Goal: Task Accomplishment & Management: Use online tool/utility

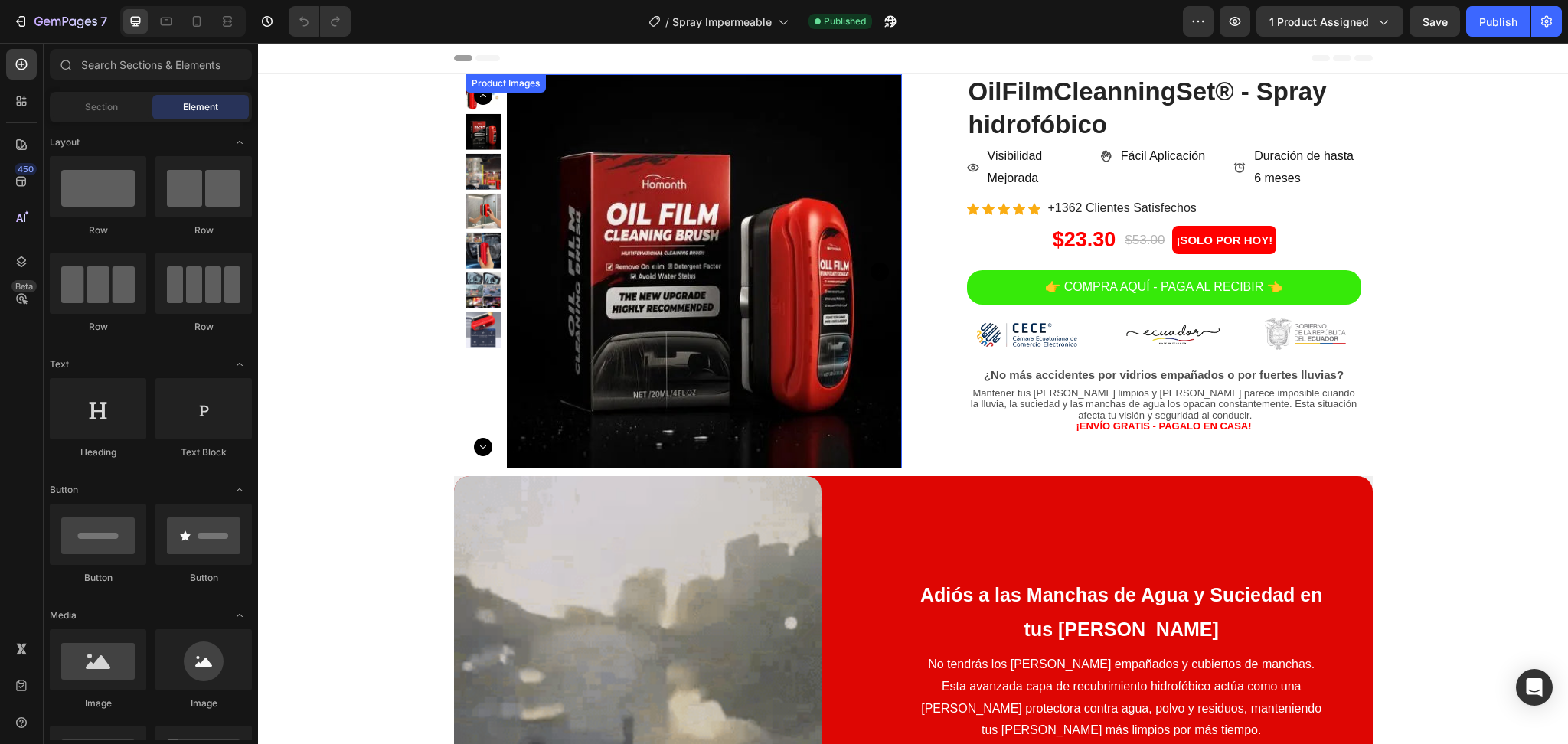
click at [787, 204] on img at bounding box center [704, 271] width 394 height 394
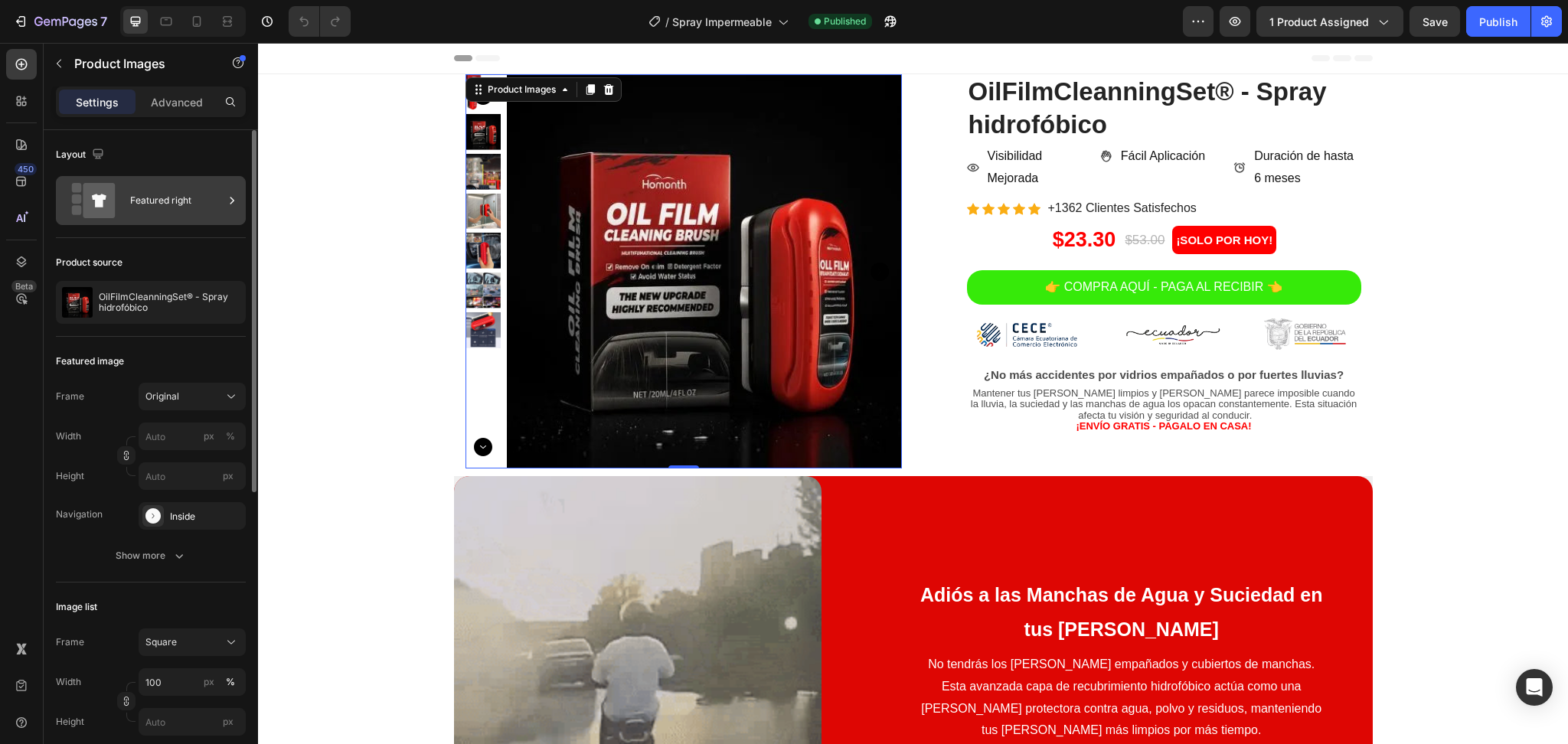
click at [119, 218] on div "Featured right" at bounding box center [151, 200] width 190 height 49
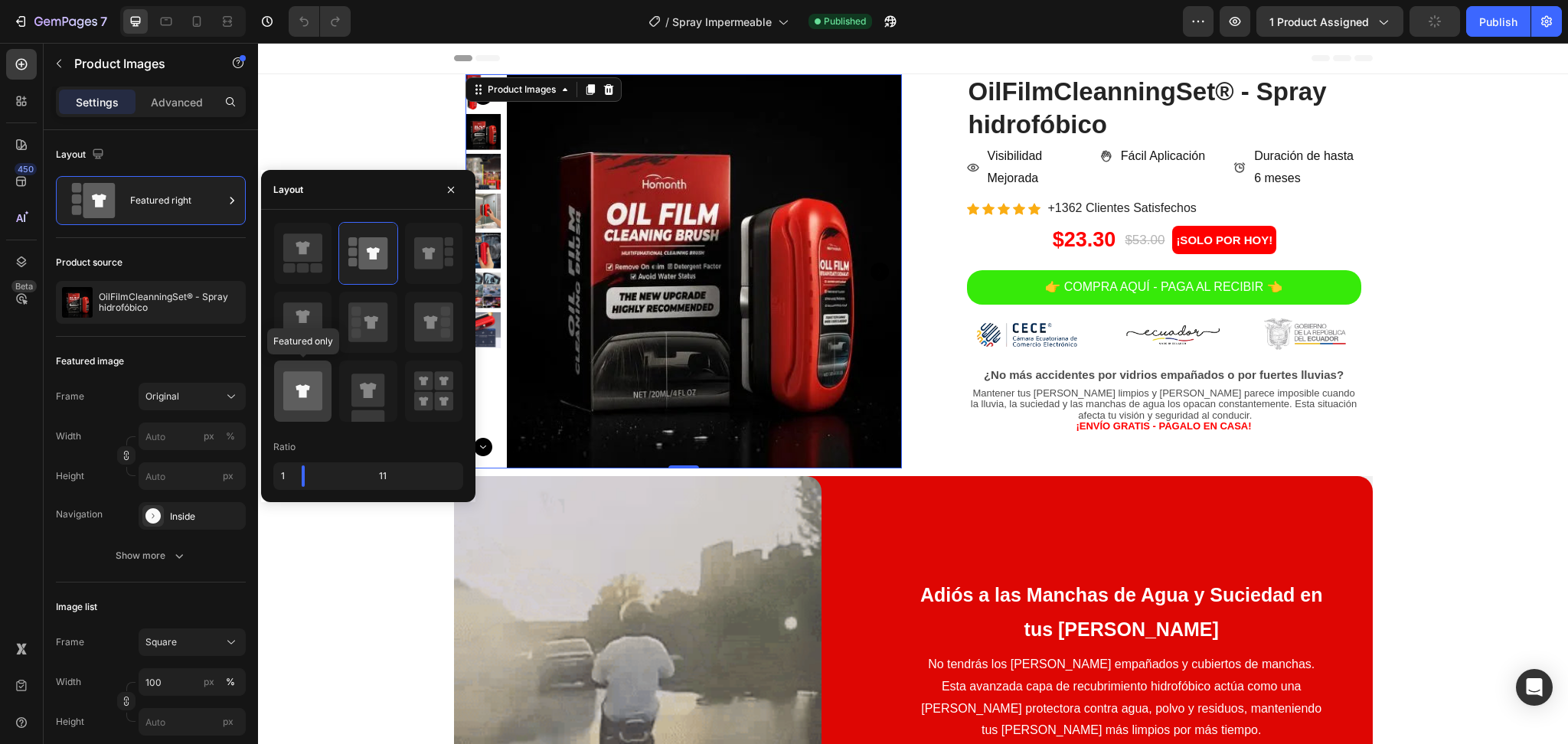
click at [307, 382] on icon at bounding box center [303, 390] width 39 height 39
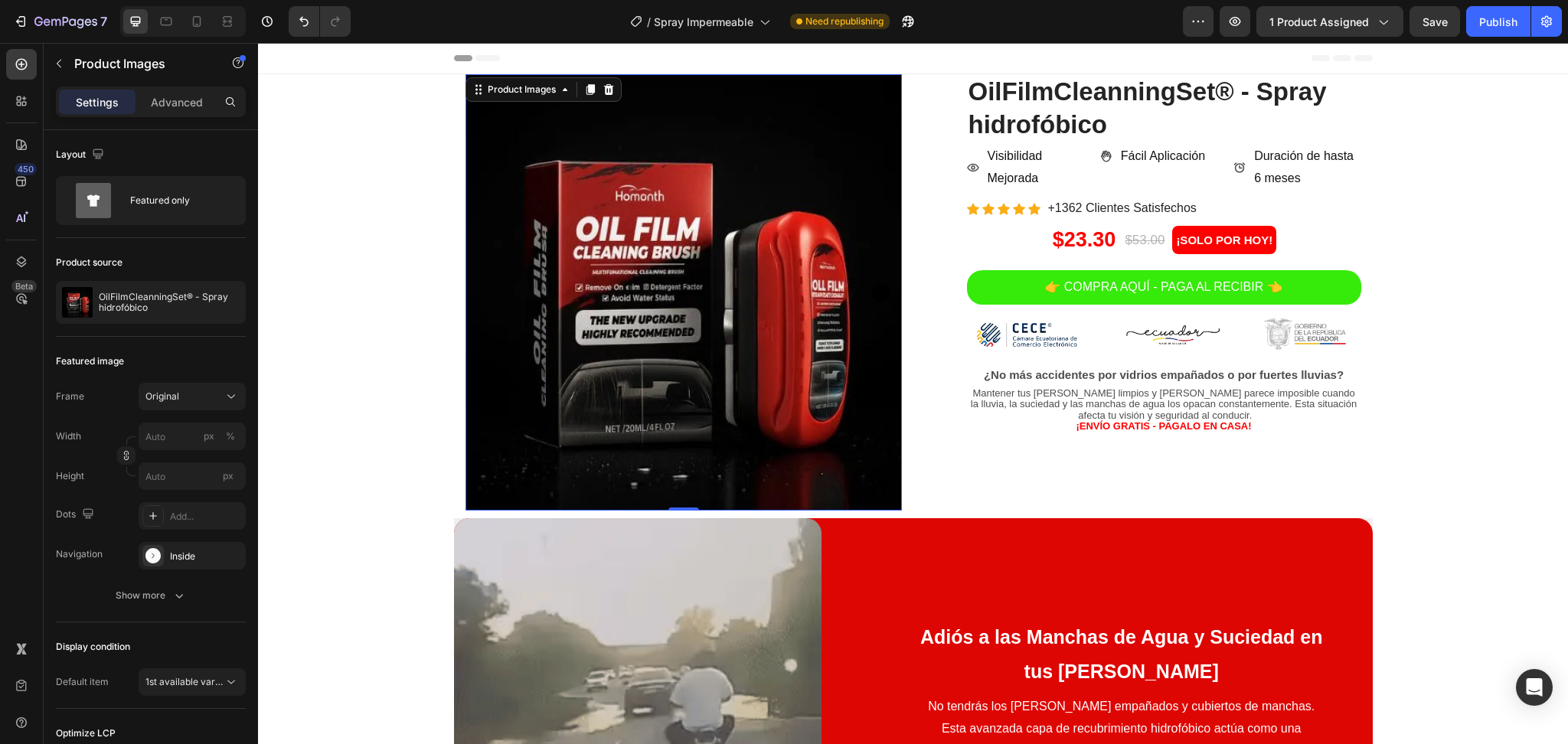
click at [871, 291] on icon "Carousel Next Arrow" at bounding box center [879, 292] width 18 height 18
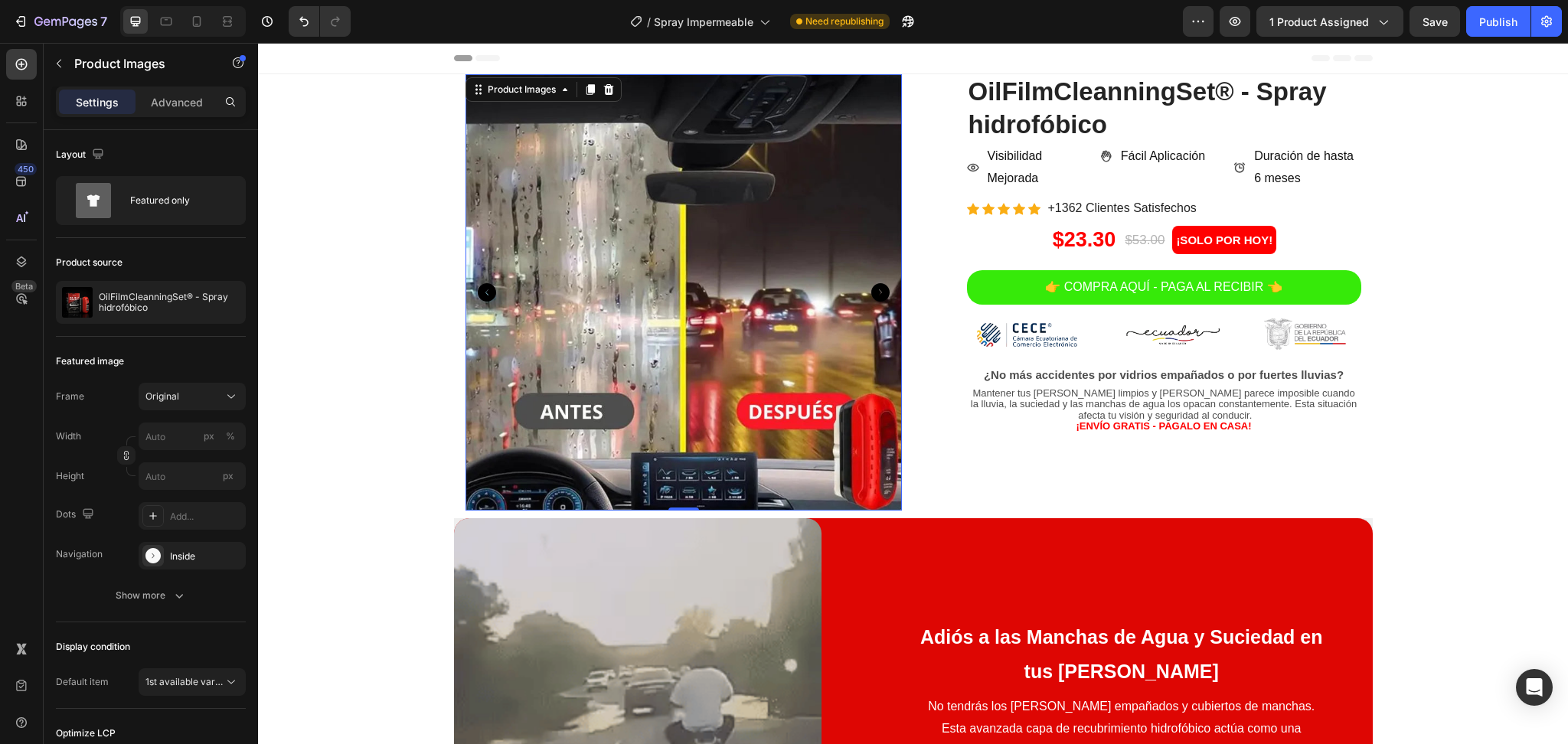
click at [871, 291] on icon "Carousel Next Arrow" at bounding box center [879, 292] width 18 height 18
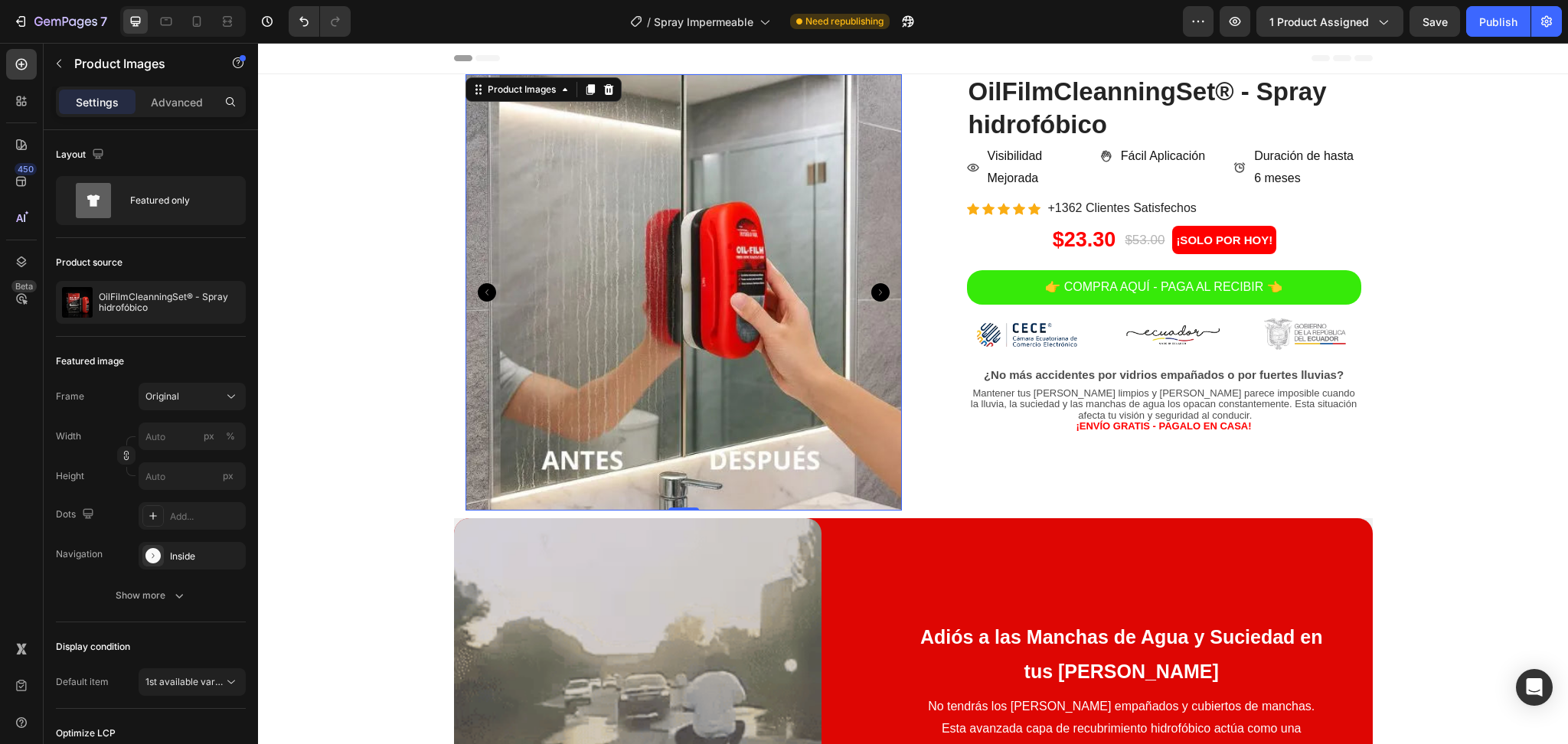
click at [487, 293] on img at bounding box center [683, 292] width 437 height 437
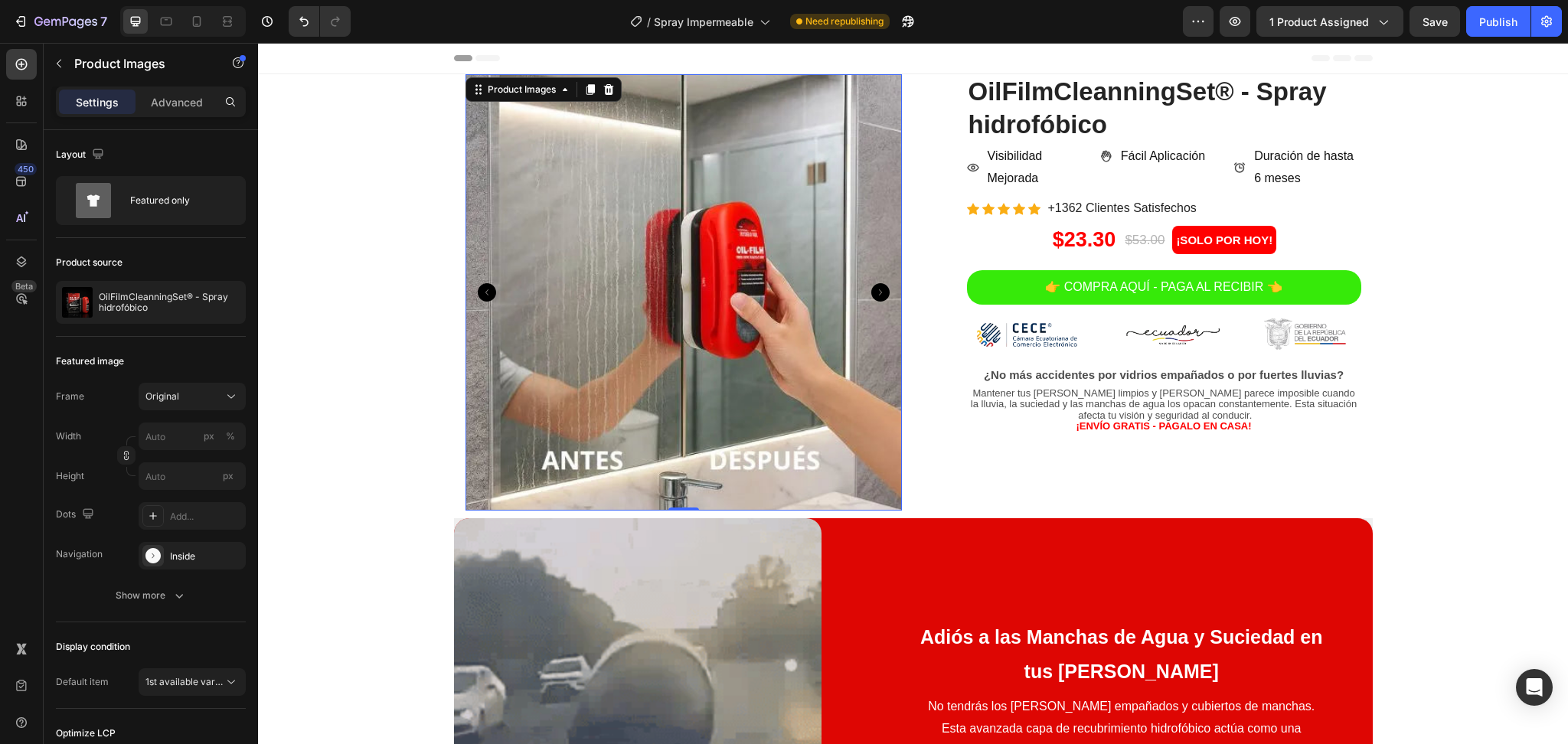
click at [480, 295] on icon "Carousel Back Arrow" at bounding box center [486, 292] width 18 height 18
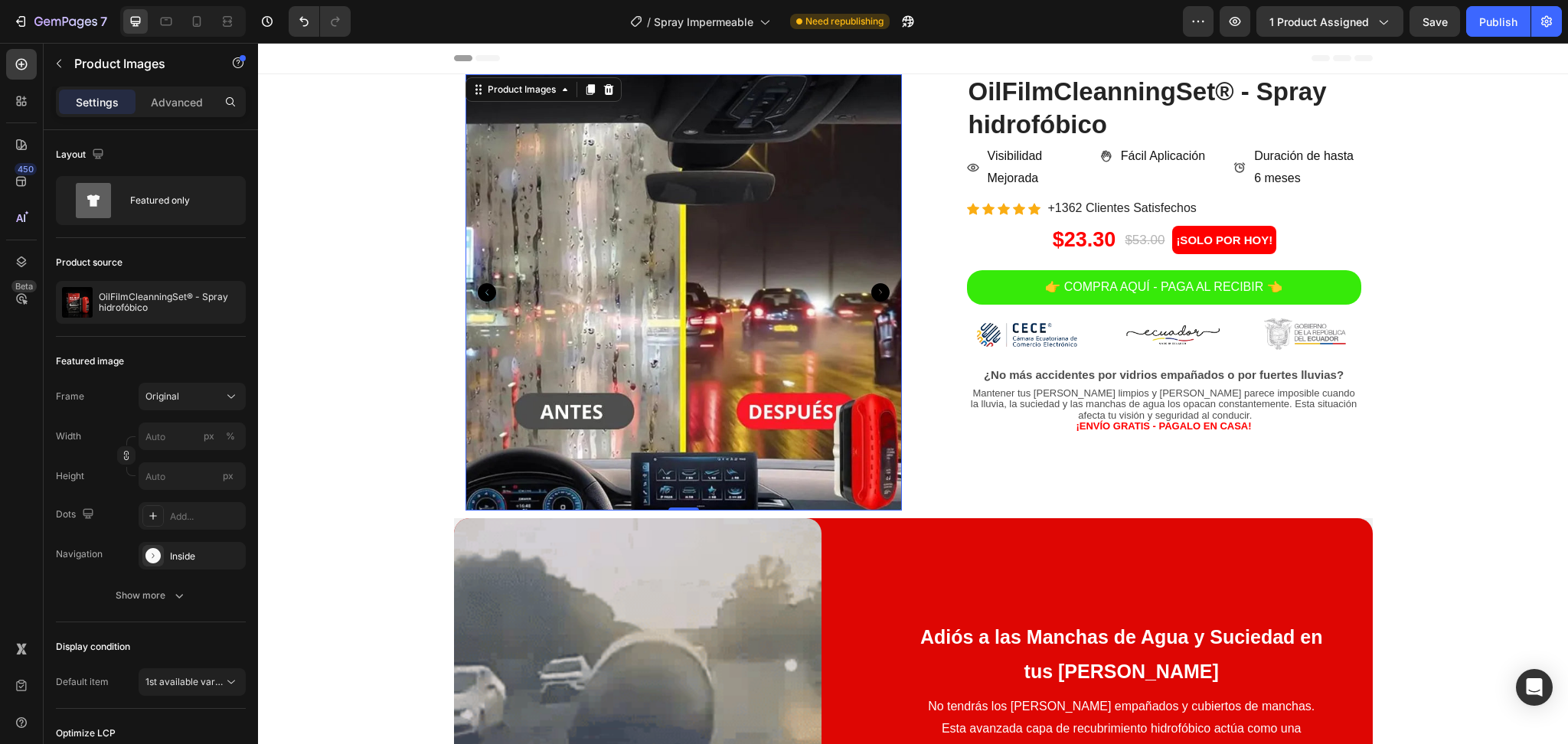
click at [480, 295] on icon "Carousel Back Arrow" at bounding box center [486, 292] width 18 height 18
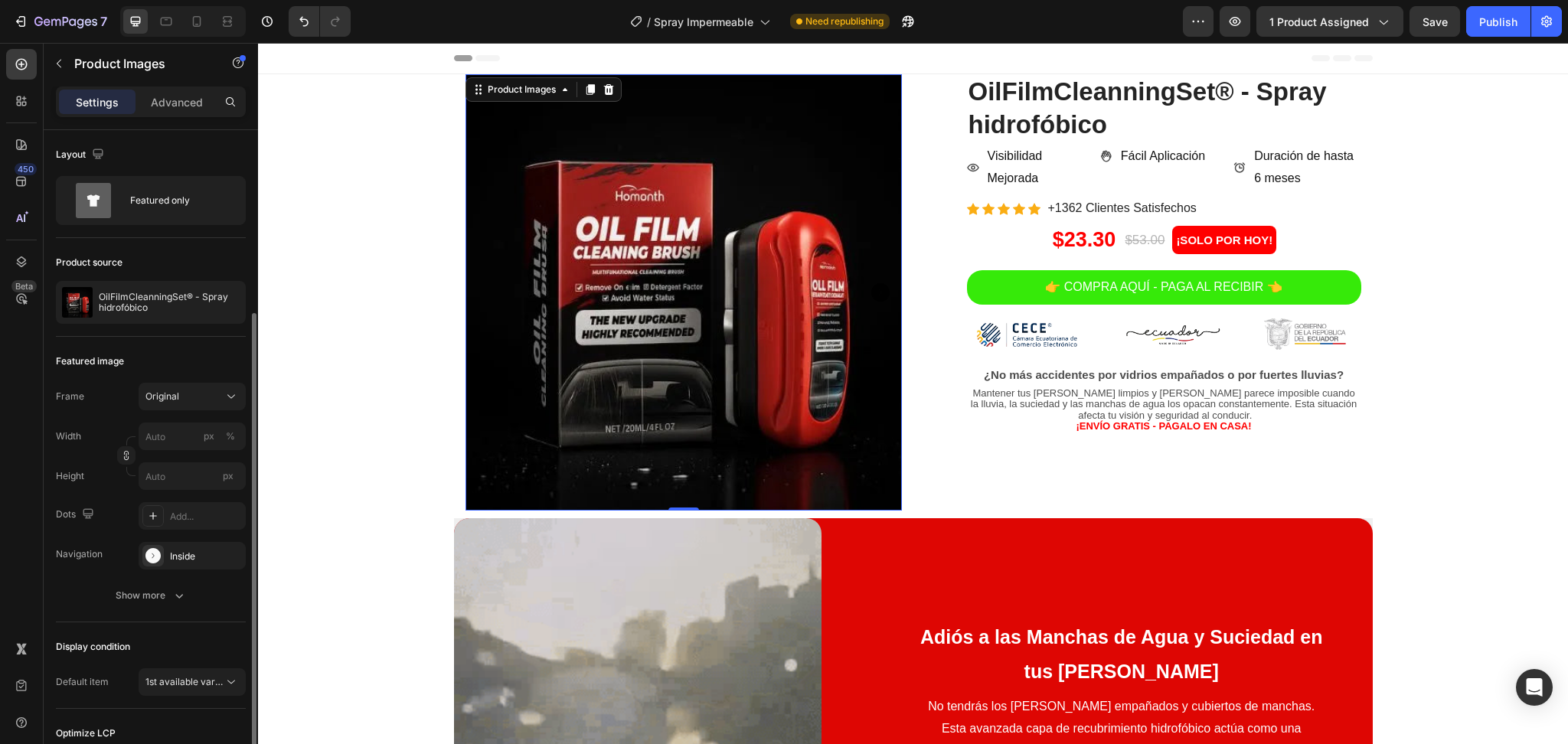
scroll to position [164, 0]
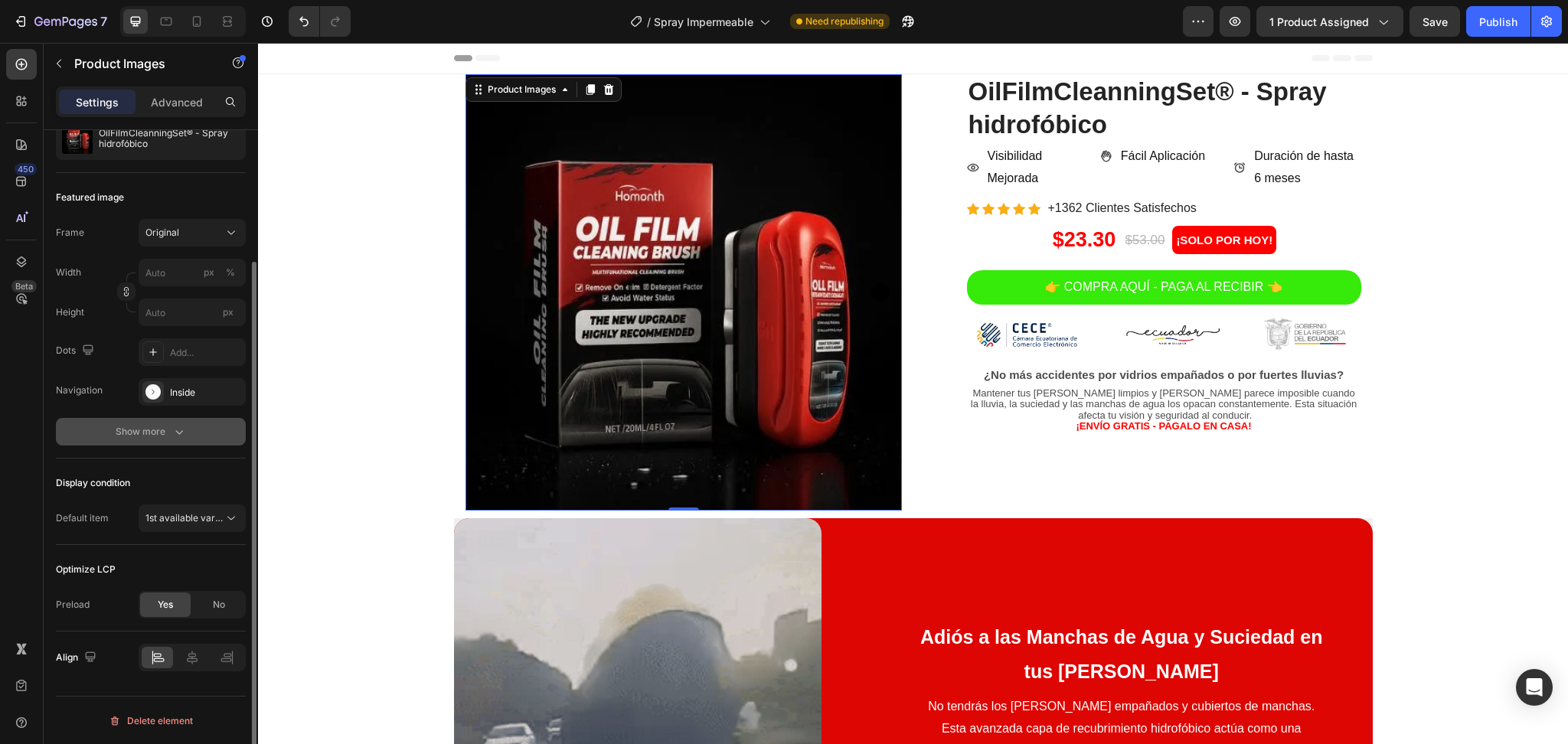
click at [167, 432] on div "Show more" at bounding box center [150, 432] width 71 height 15
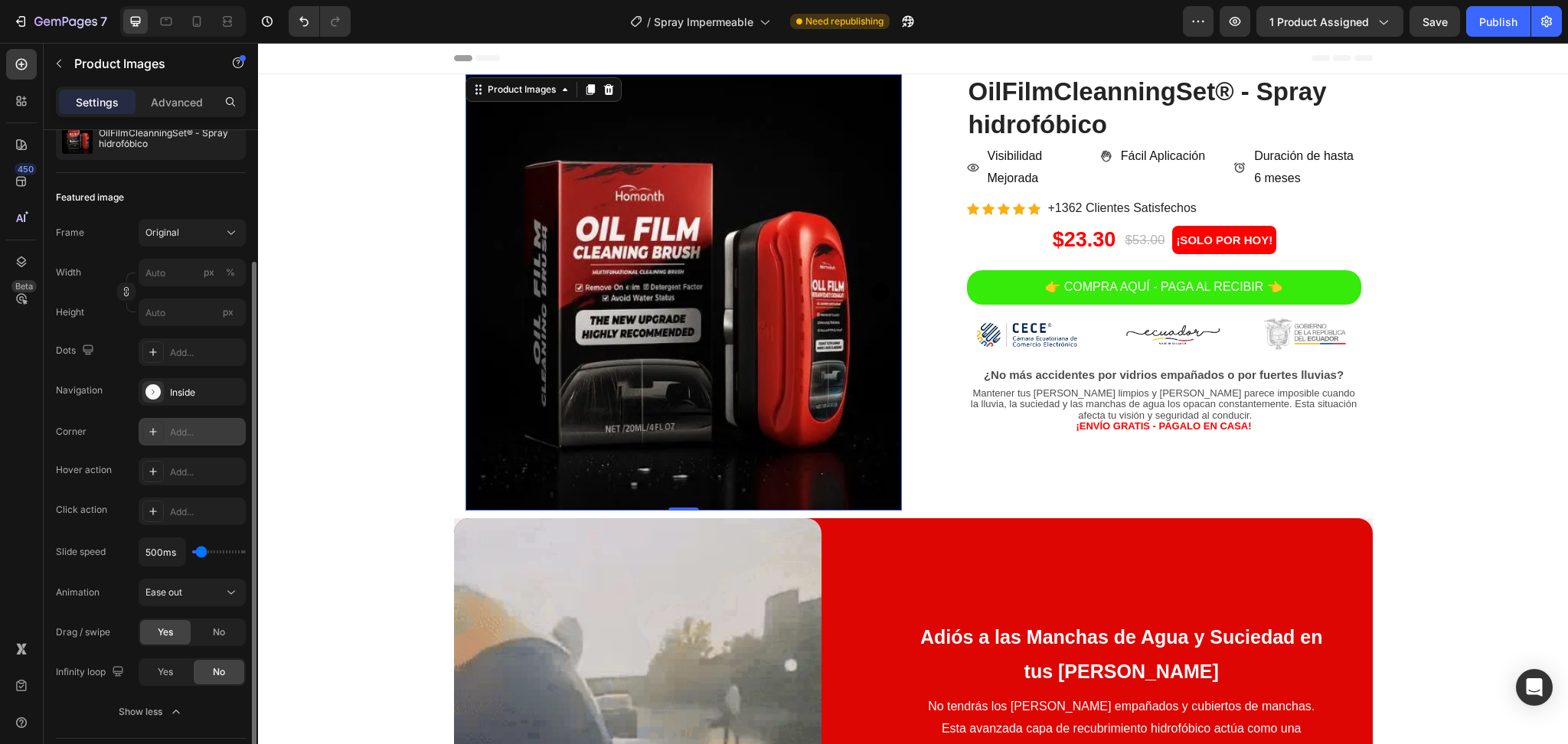
click at [192, 429] on div "Add..." at bounding box center [206, 432] width 72 height 13
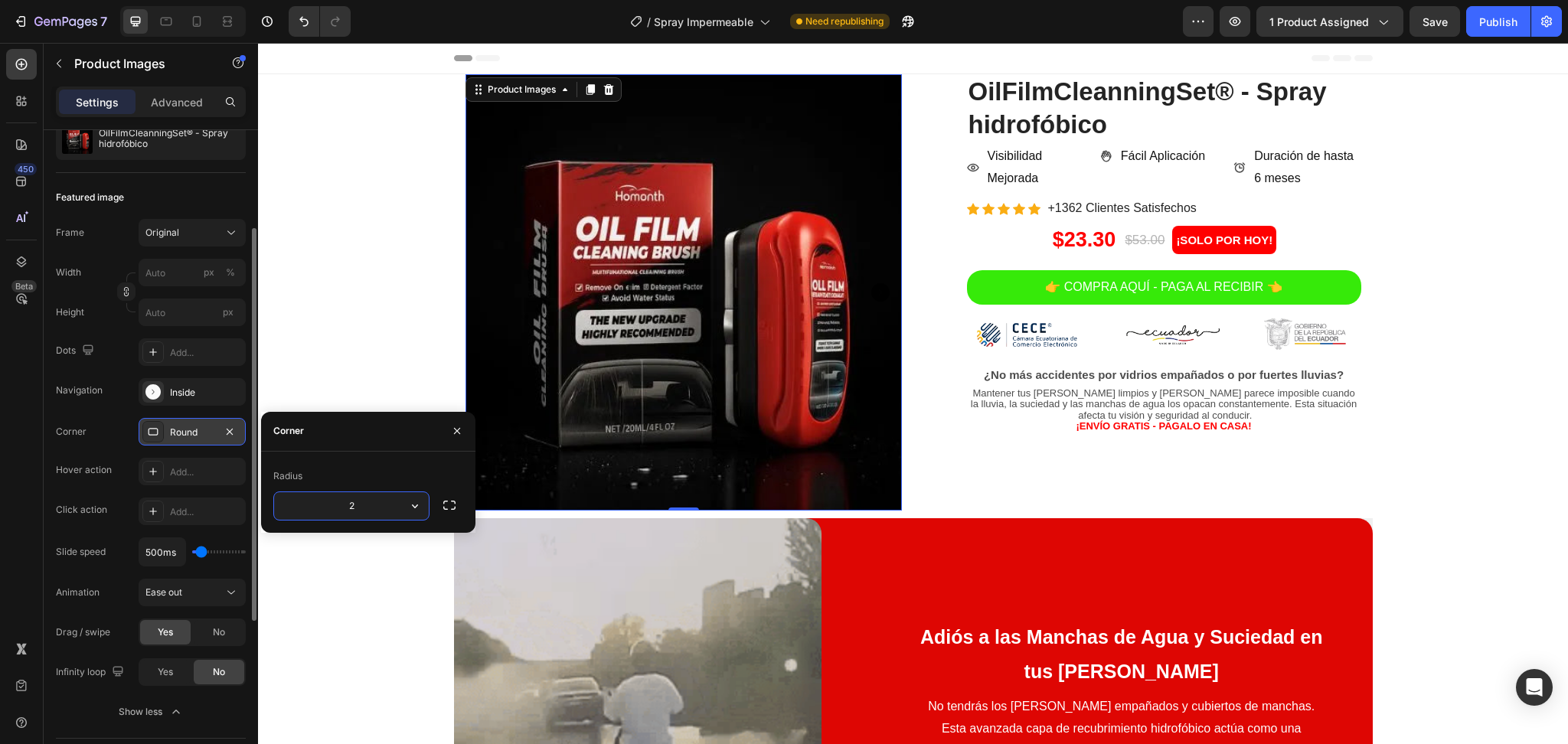
type input "20"
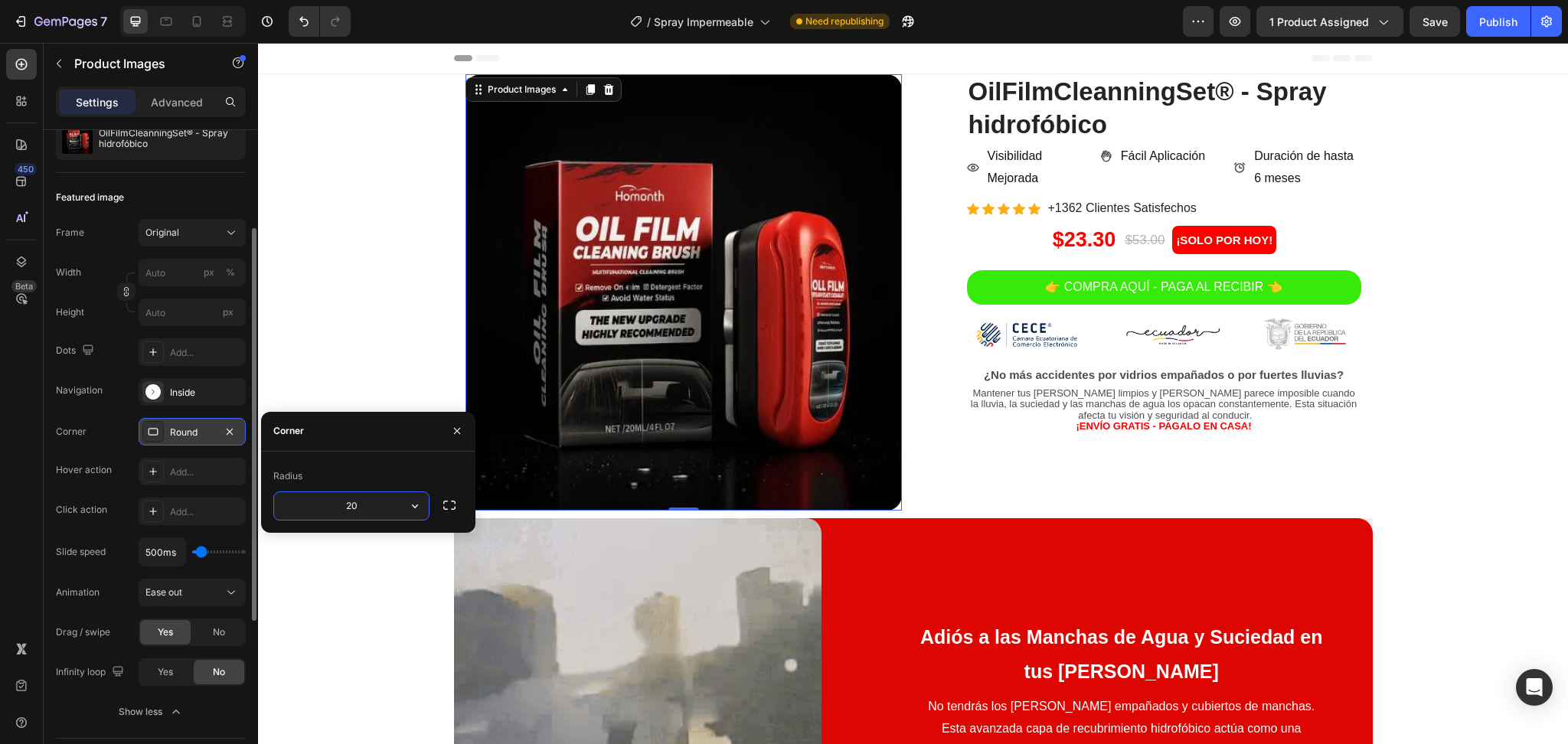
click at [652, 346] on img at bounding box center [683, 292] width 437 height 437
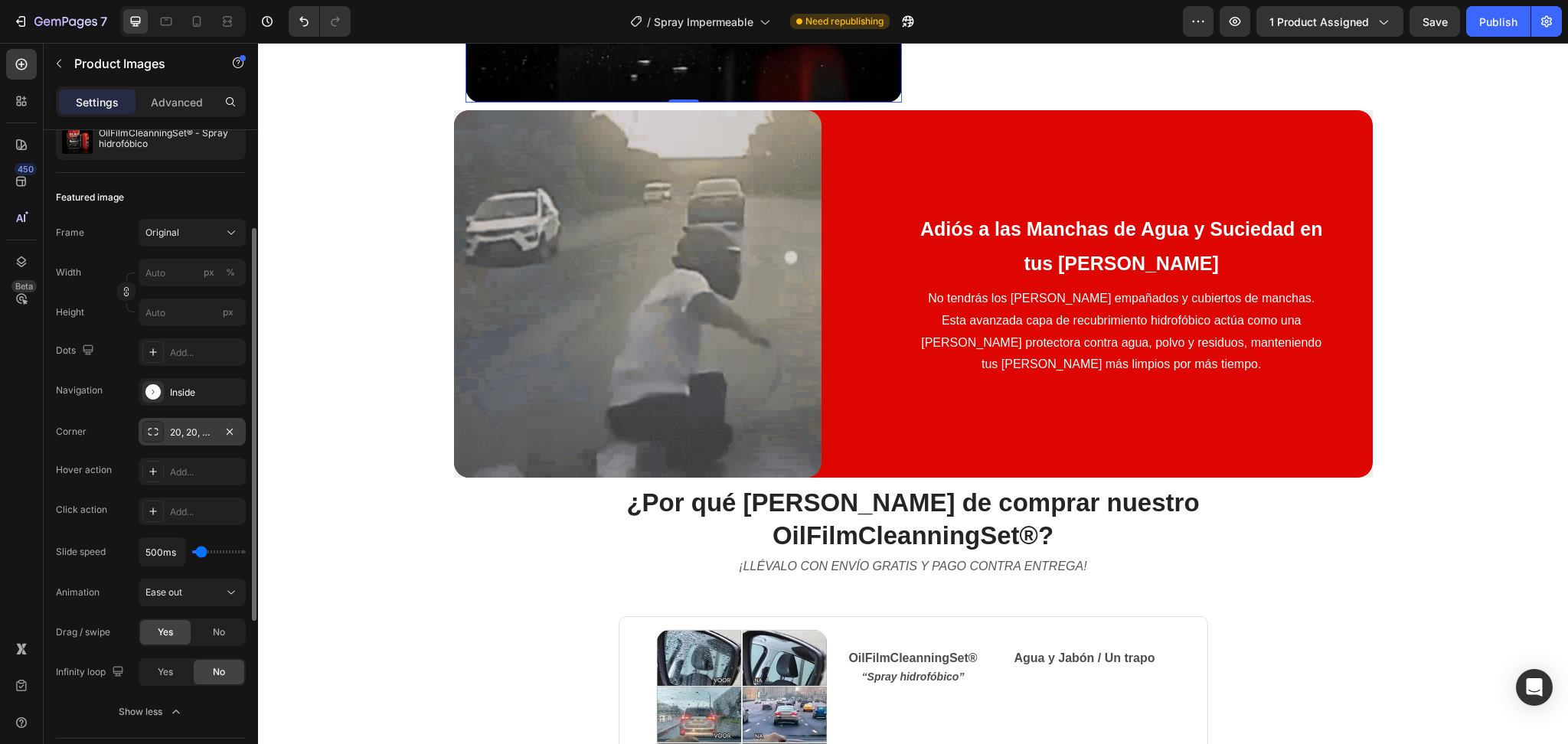
scroll to position [0, 0]
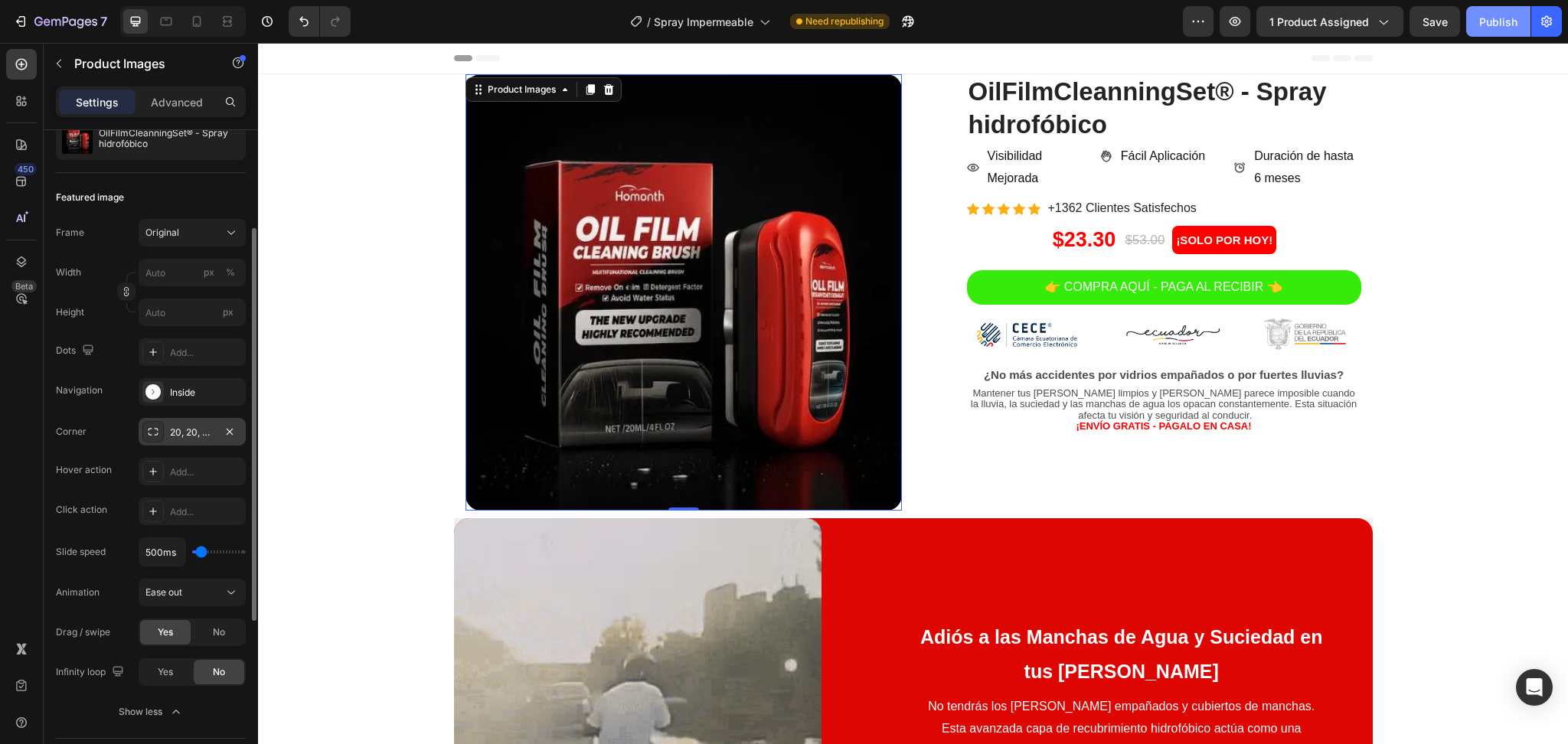
click at [1501, 13] on div "Publish" at bounding box center [1498, 21] width 38 height 16
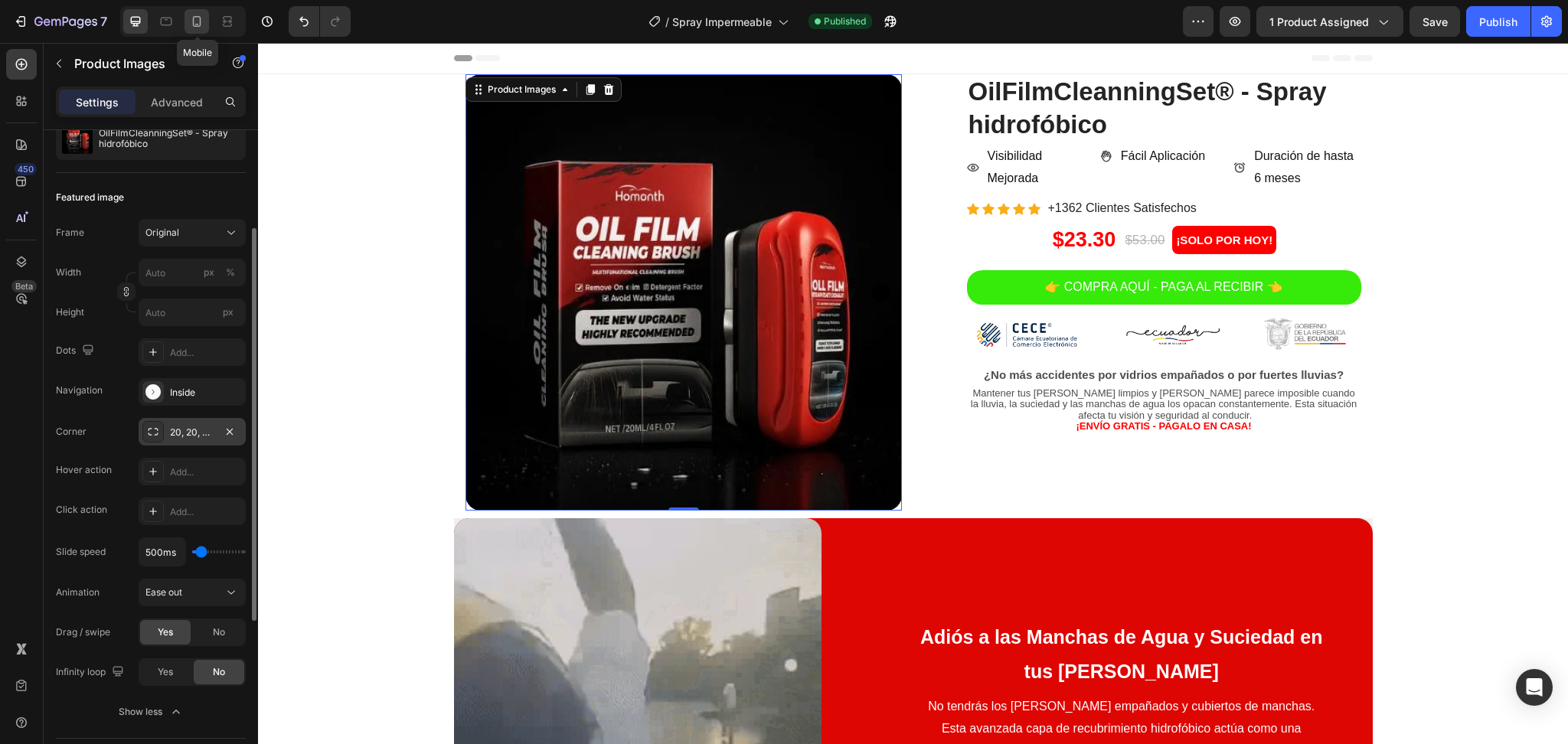
click at [194, 22] on icon at bounding box center [197, 21] width 9 height 10
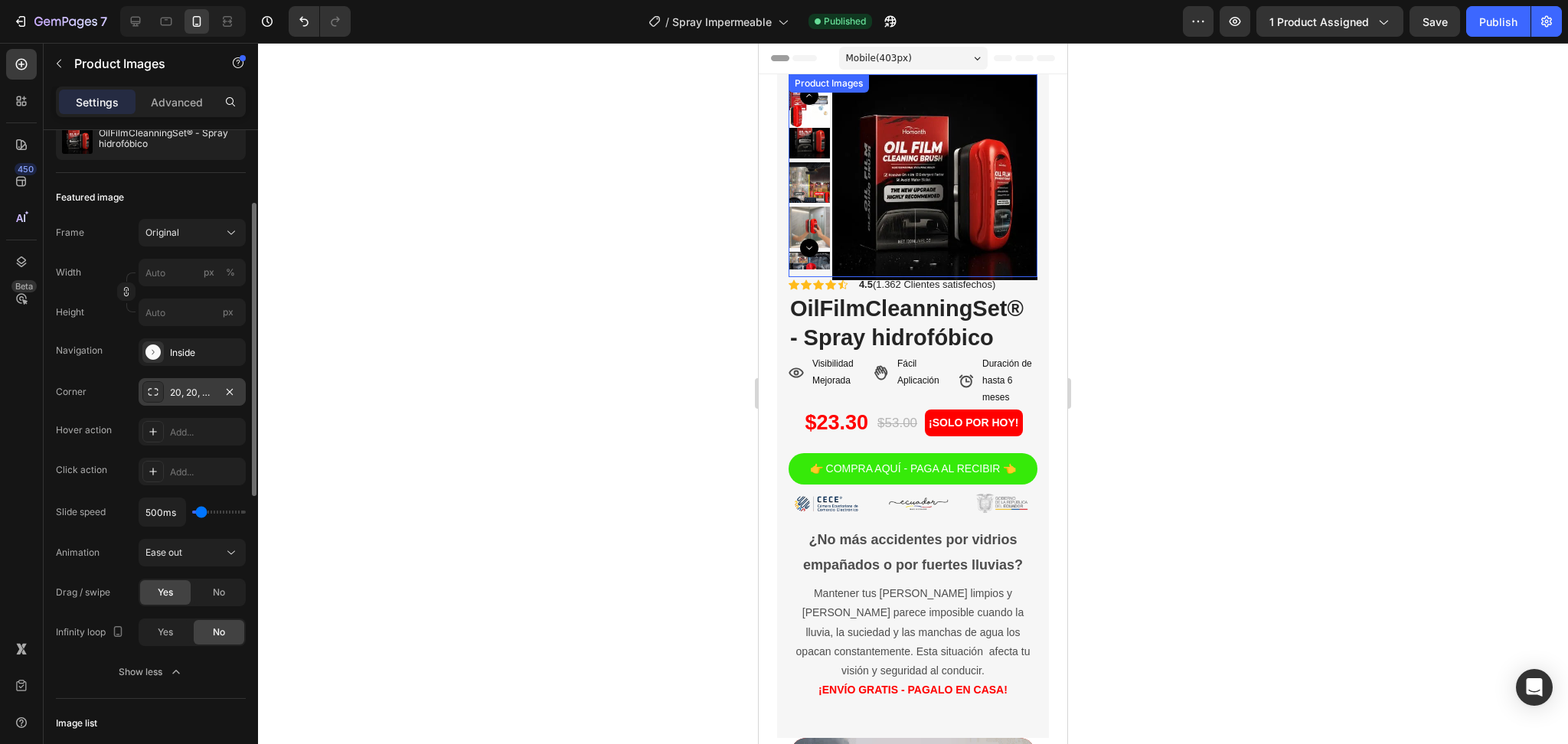
click at [848, 176] on img at bounding box center [934, 177] width 206 height 206
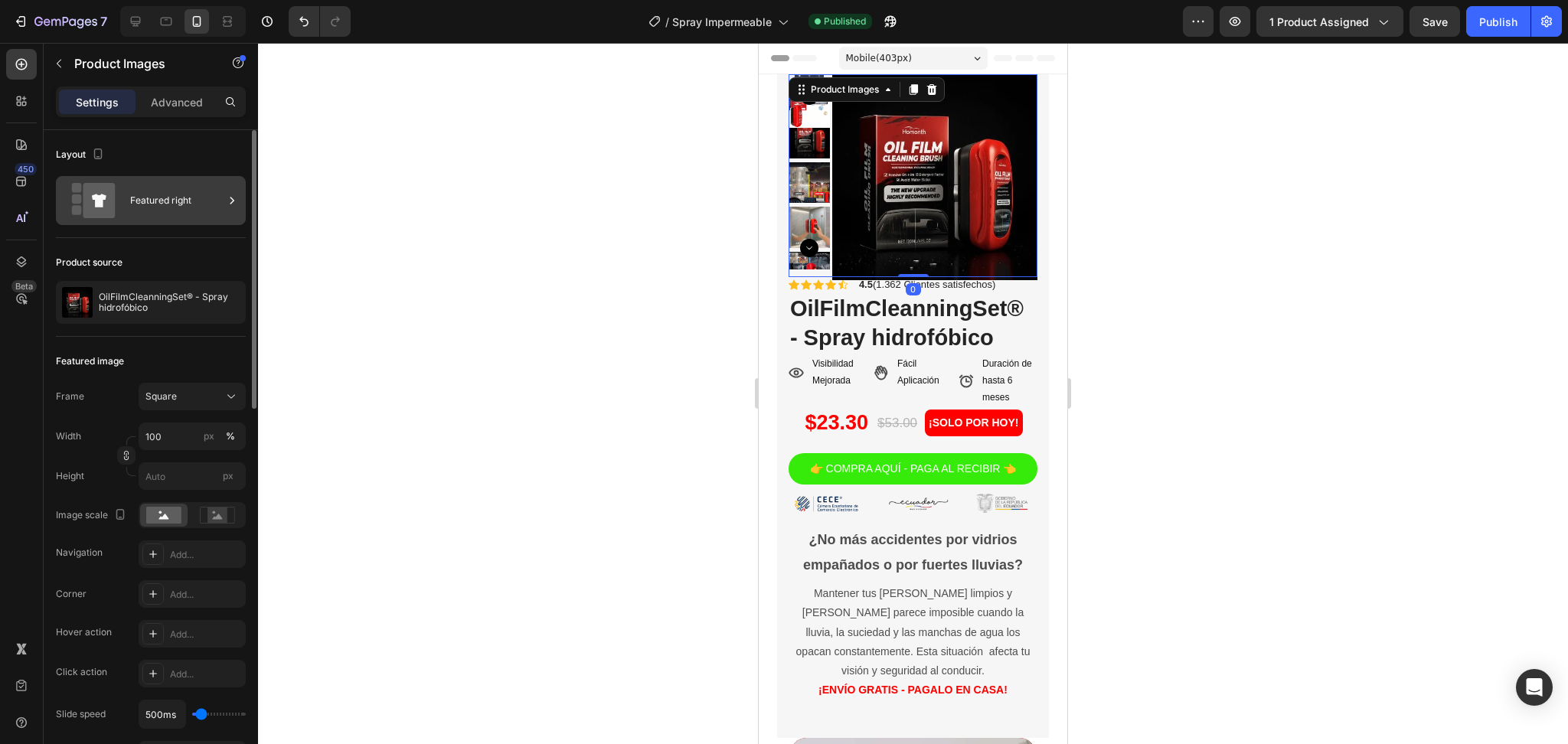
click at [176, 190] on div "Featured right" at bounding box center [177, 200] width 93 height 35
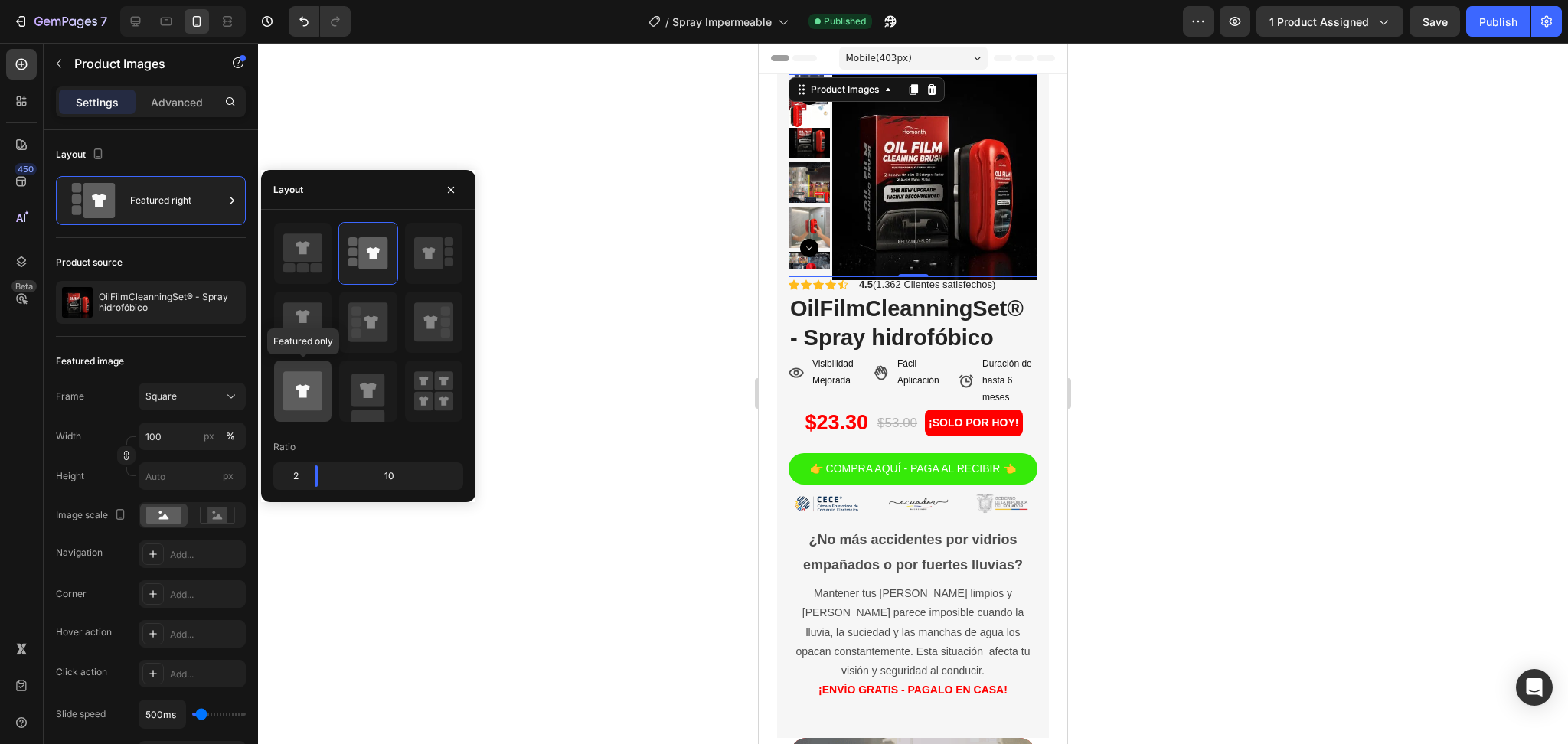
click at [315, 395] on icon at bounding box center [303, 390] width 39 height 39
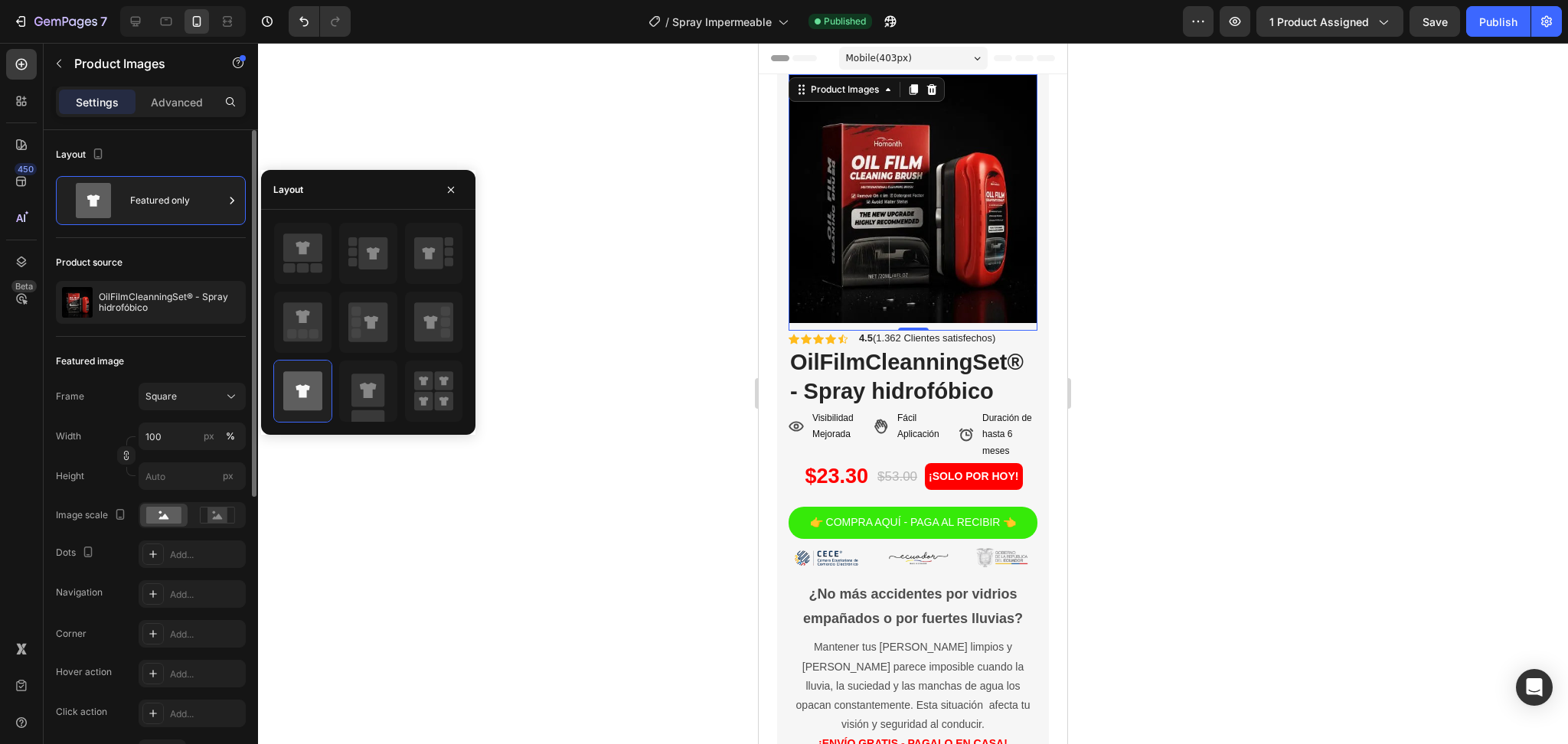
scroll to position [102, 0]
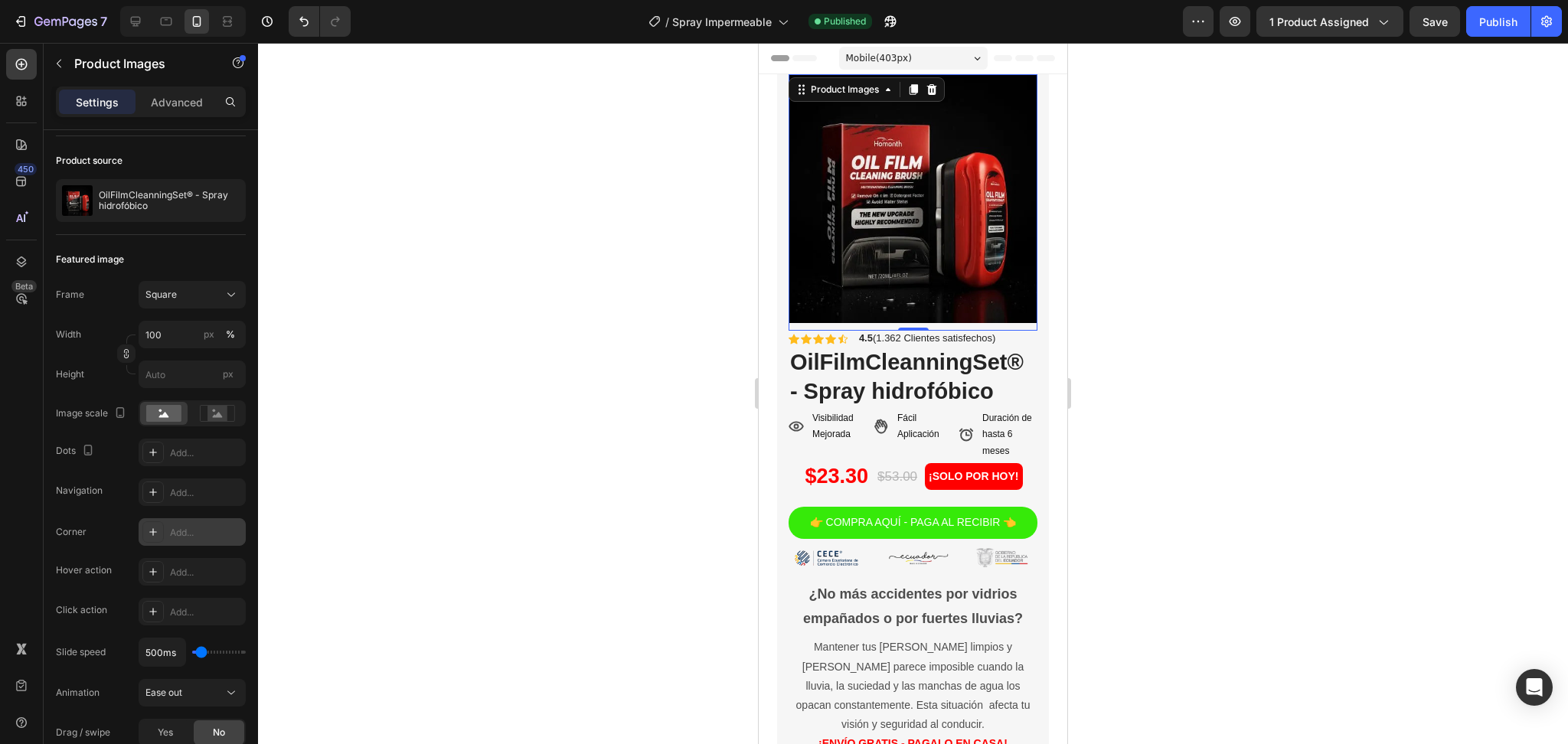
click at [182, 531] on div "Add..." at bounding box center [206, 533] width 72 height 13
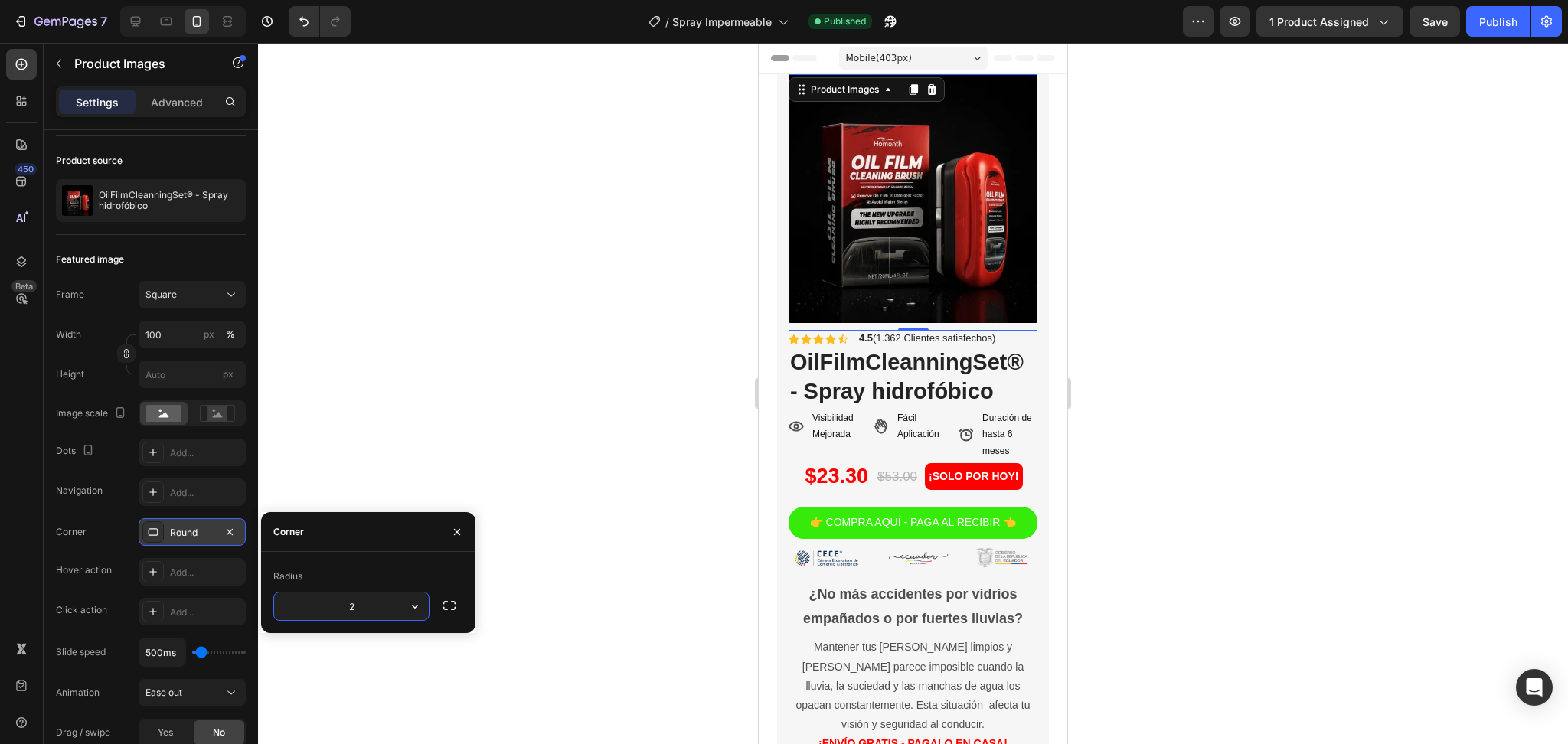
type input "20"
click at [457, 527] on icon "button" at bounding box center [457, 532] width 12 height 12
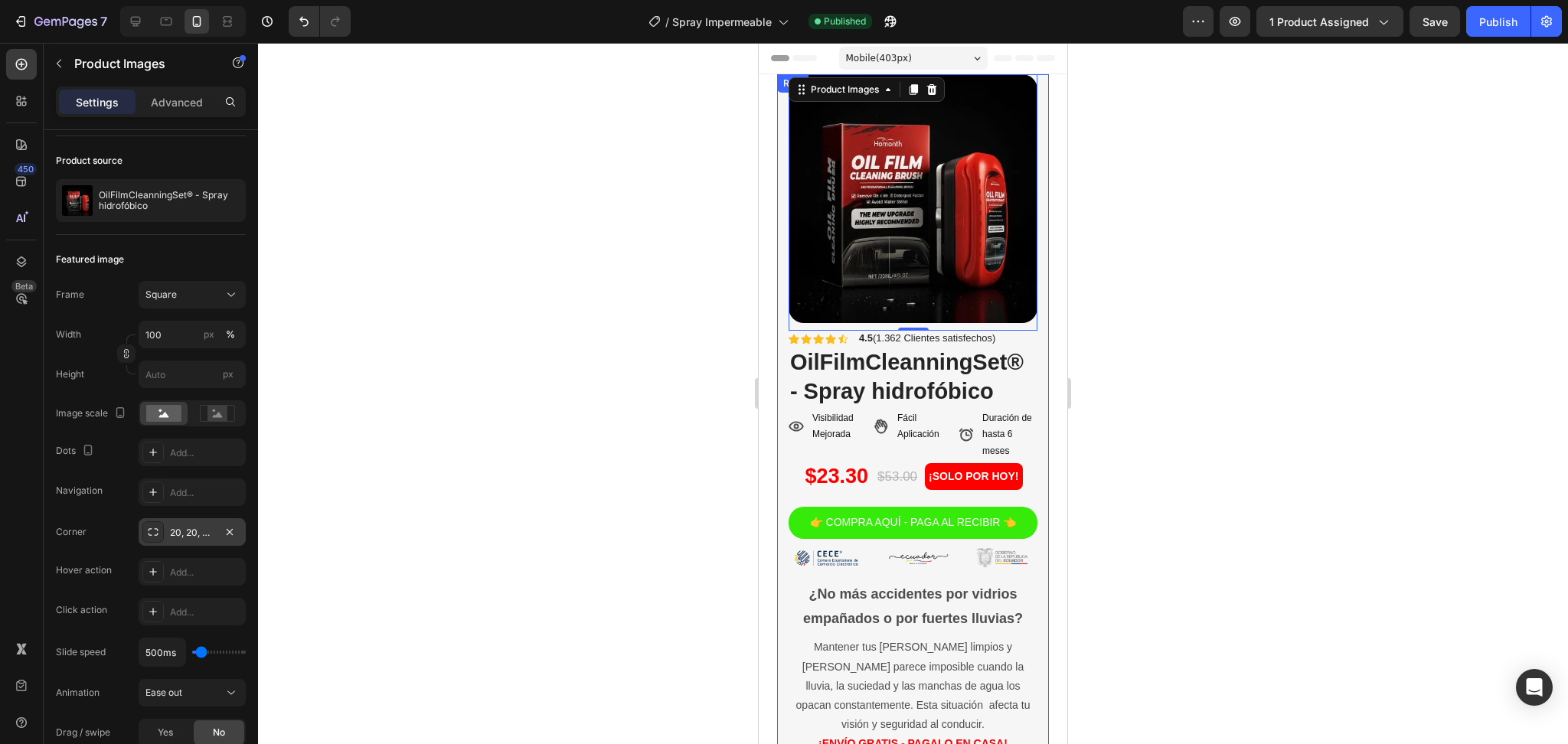
click at [1025, 478] on div "Product Images Row Product Images 0 Row Icon Icon Icon Icon Icon Icon List 4.5 …" at bounding box center [913, 433] width 272 height 718
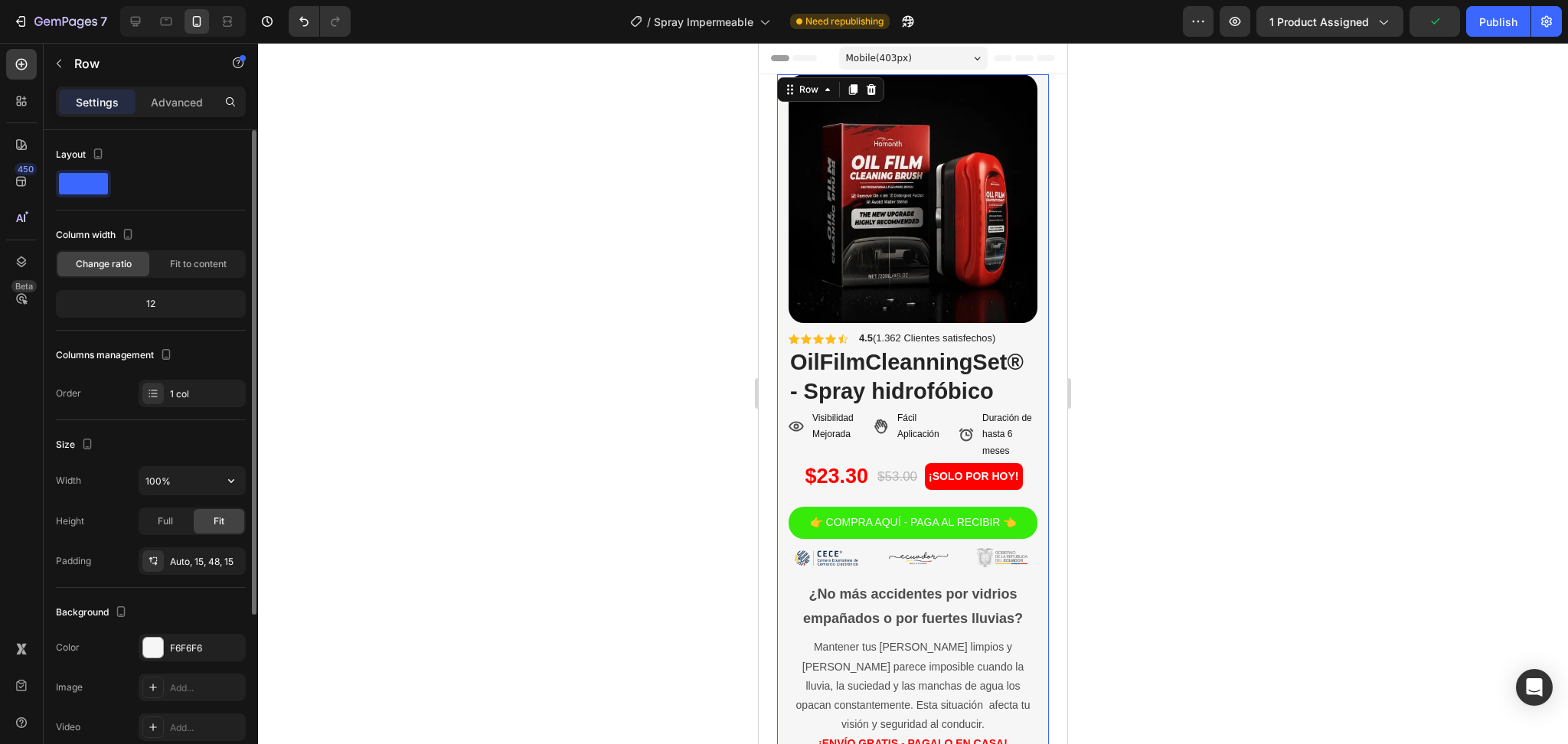
scroll to position [204, 0]
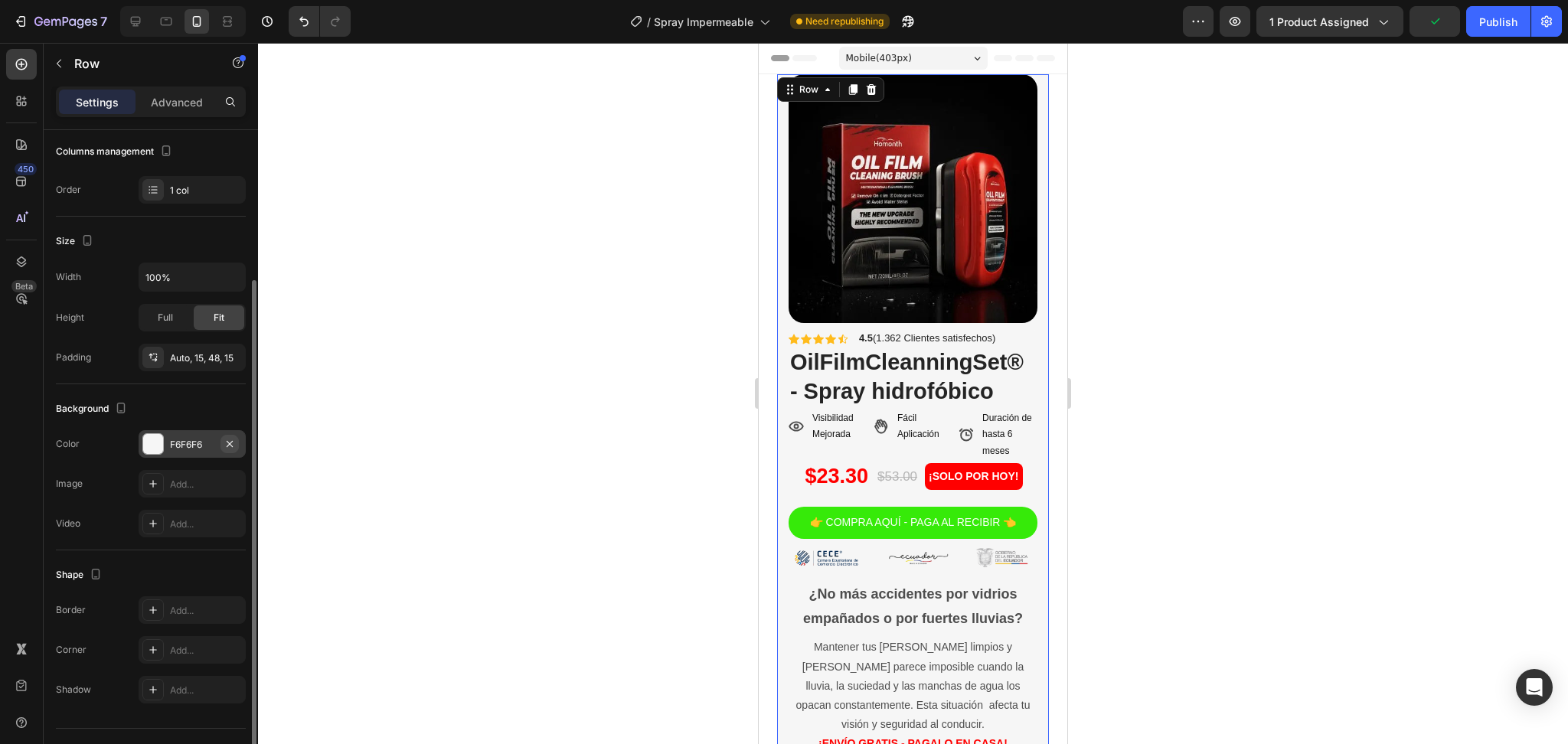
click at [229, 445] on icon "button" at bounding box center [229, 443] width 12 height 12
click at [924, 408] on div "Fácil Aplicación" at bounding box center [923, 426] width 57 height 37
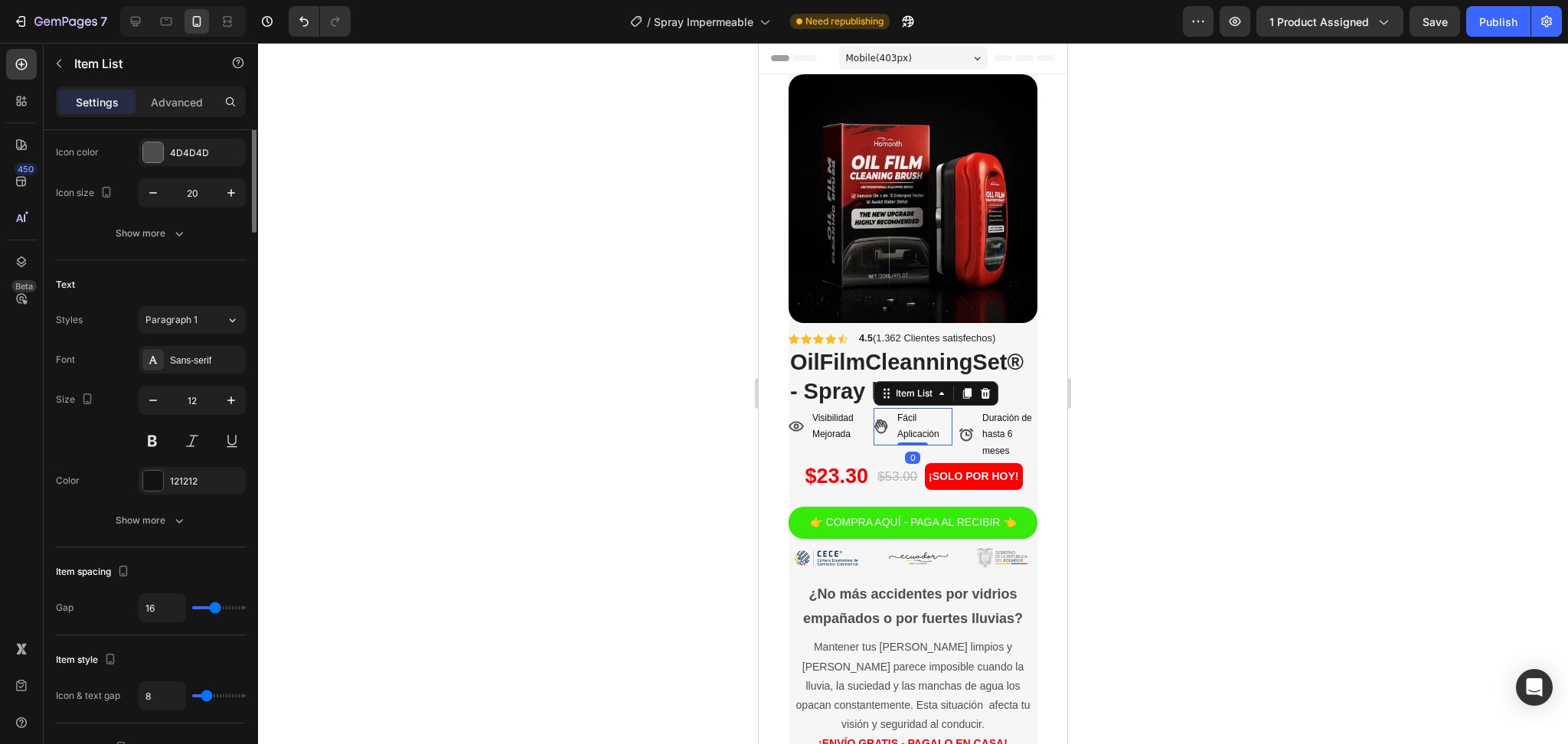
scroll to position [0, 0]
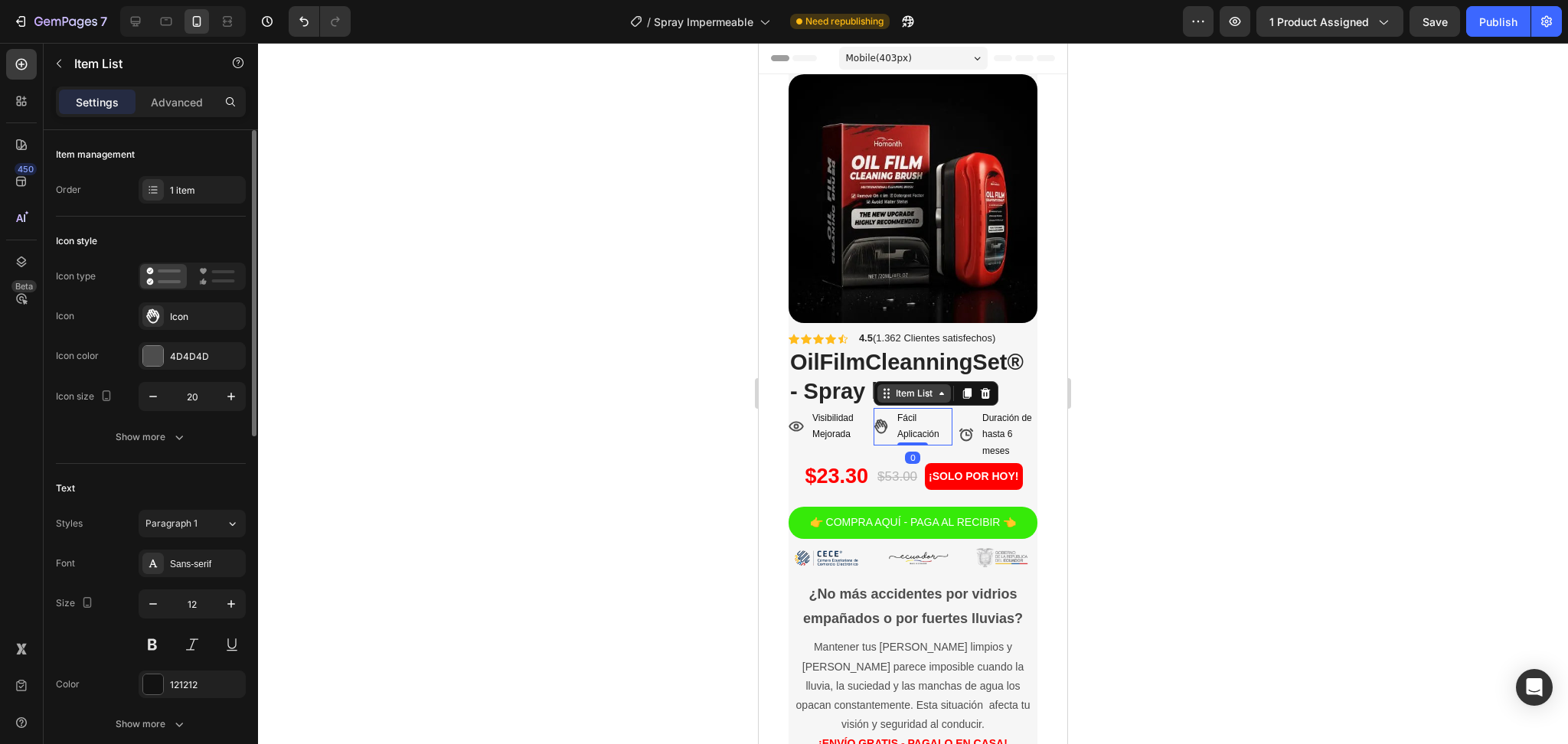
click at [926, 386] on div "Item List" at bounding box center [913, 393] width 43 height 13
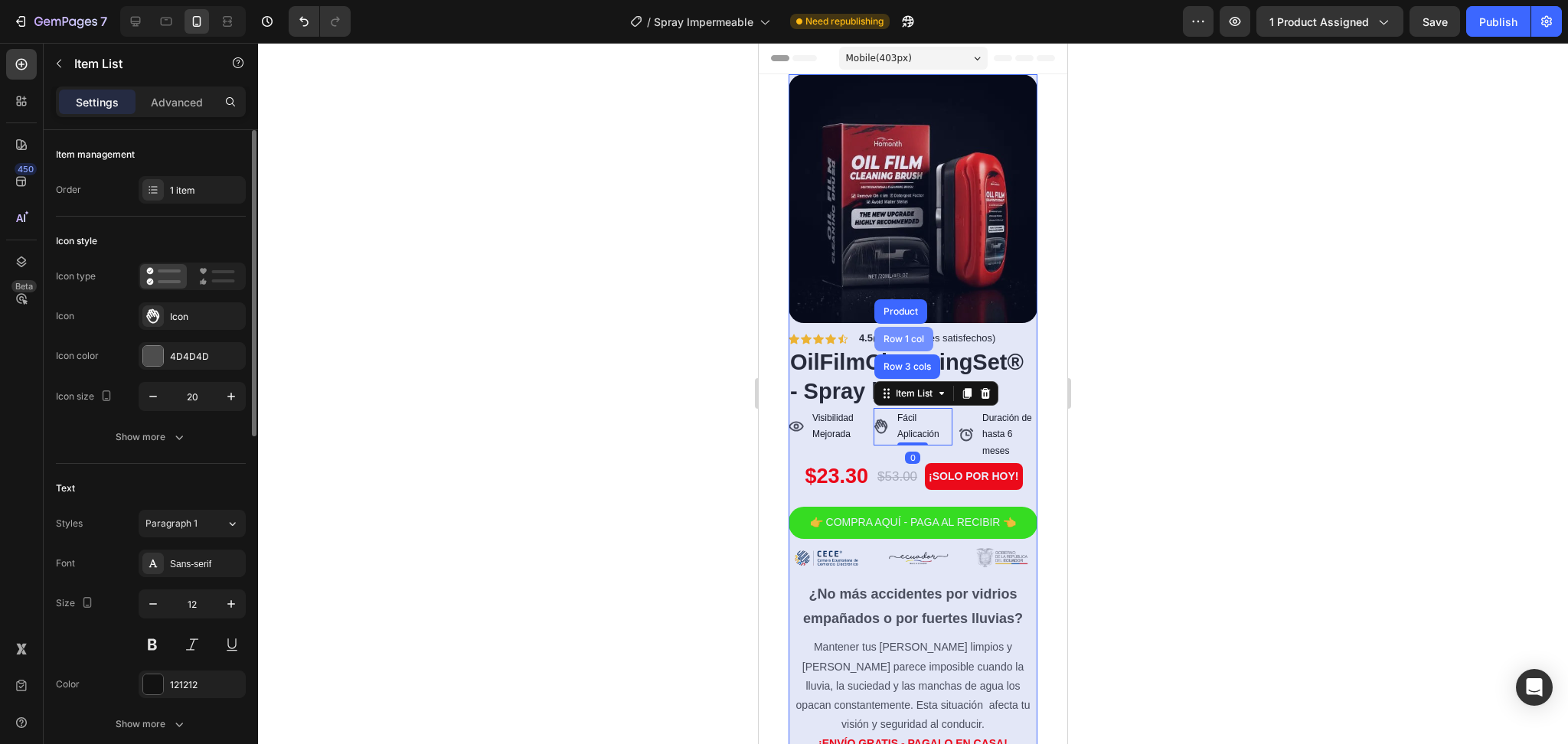
click at [902, 327] on div "Row 1 col" at bounding box center [904, 340] width 59 height 25
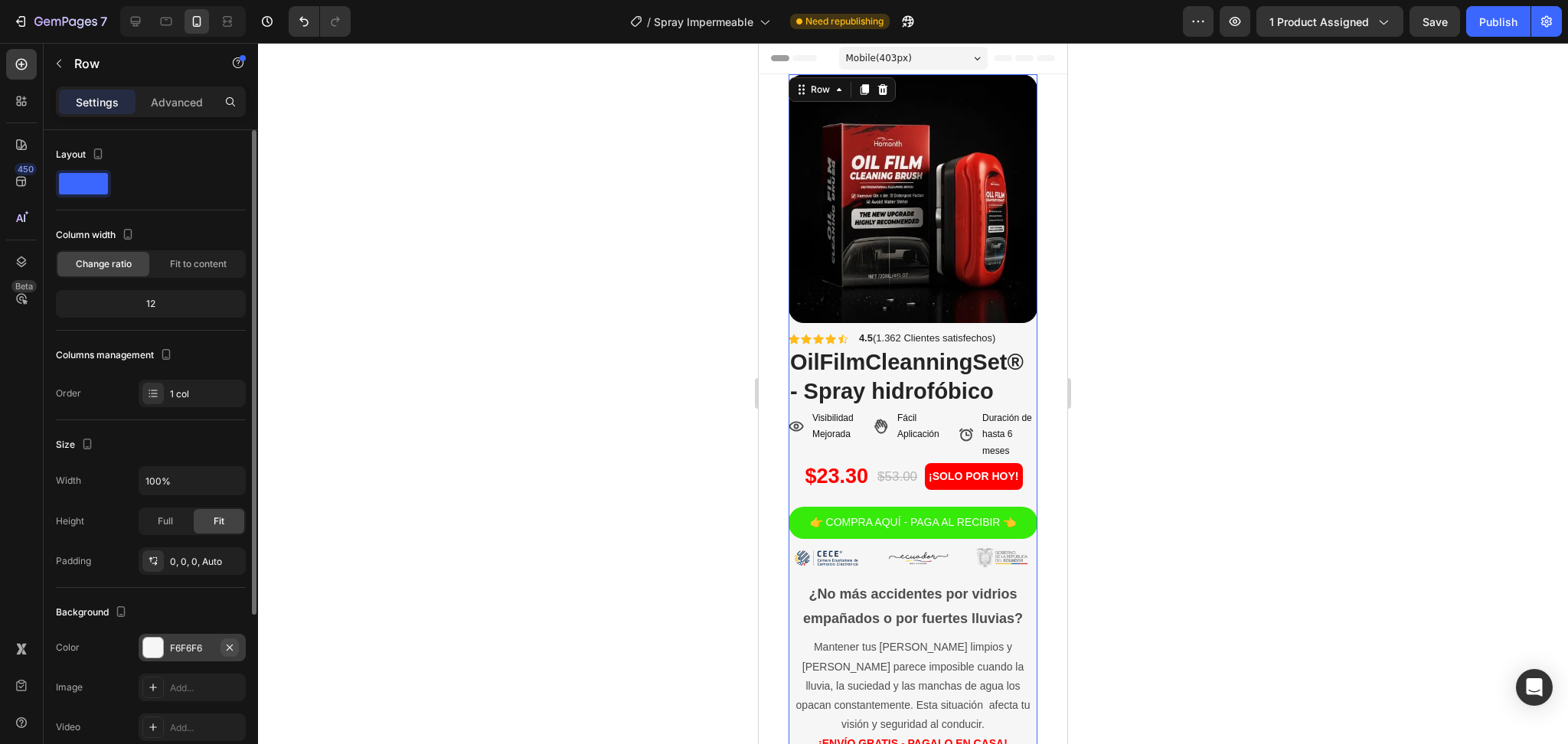
click at [227, 650] on icon "button" at bounding box center [229, 647] width 12 height 12
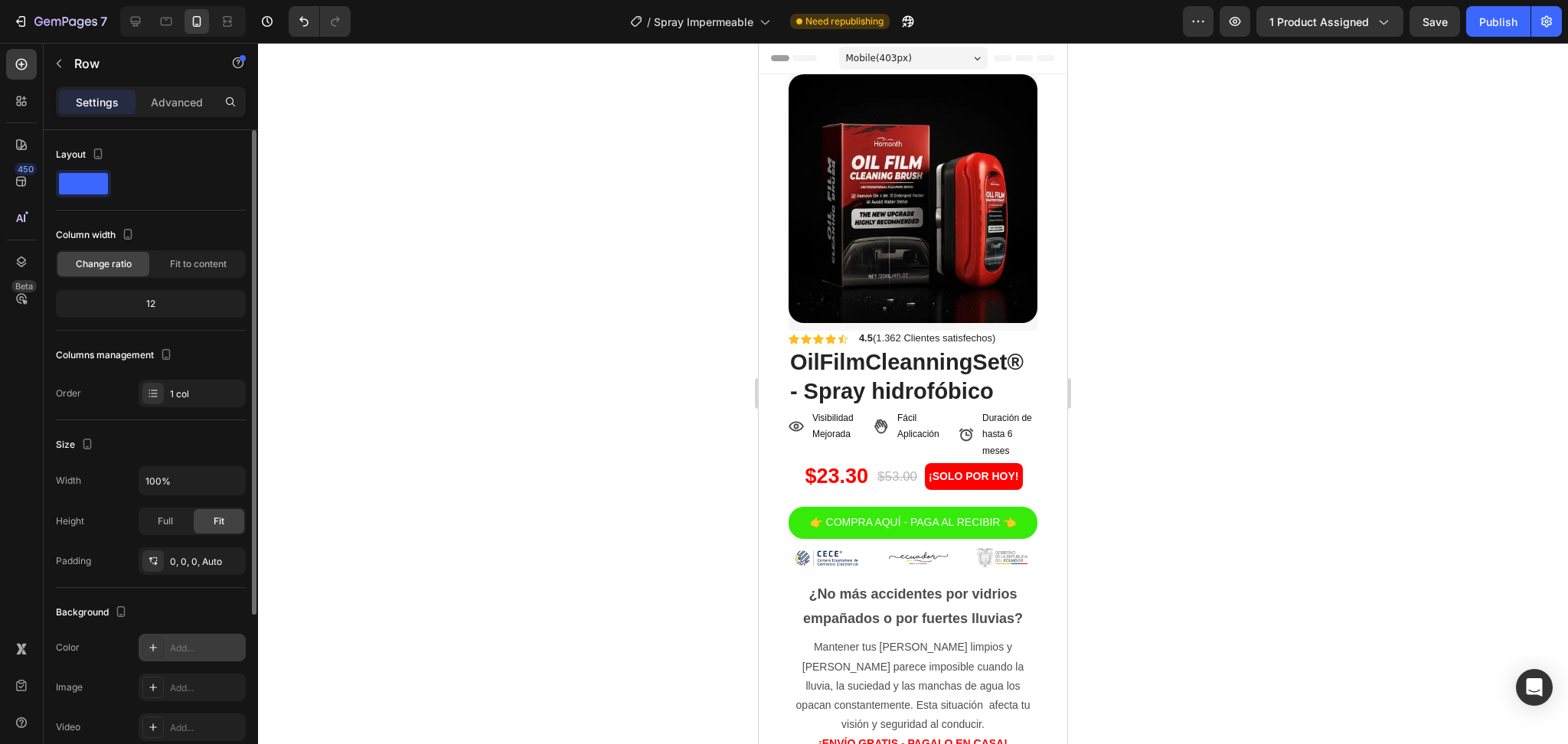
click at [1041, 554] on section "Product Images Row Product Images Row Icon Icon Icon Icon Icon Icon List 4.5 (1…" at bounding box center [912, 664] width 303 height 1180
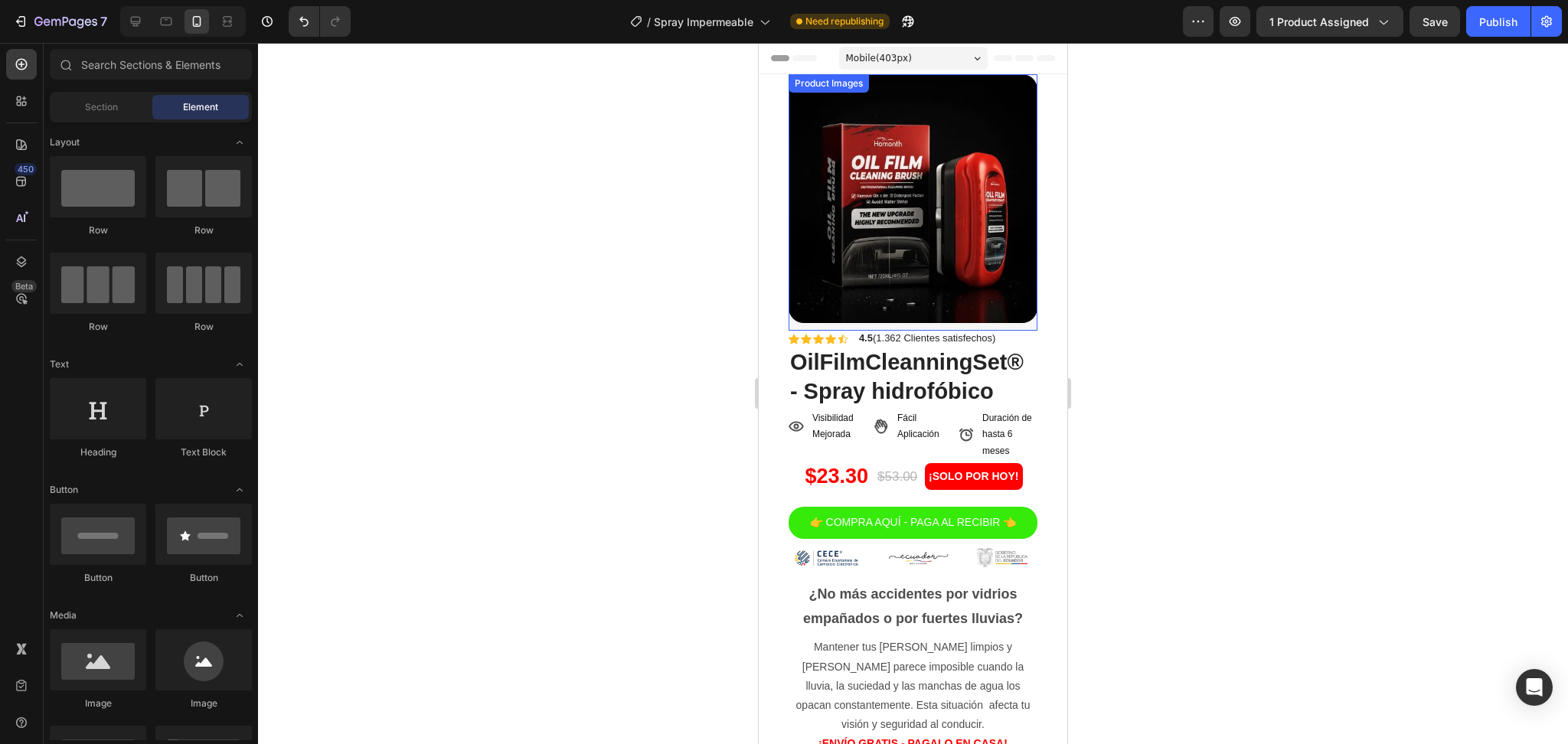
click at [951, 313] on div "Product Images" at bounding box center [912, 202] width 248 height 256
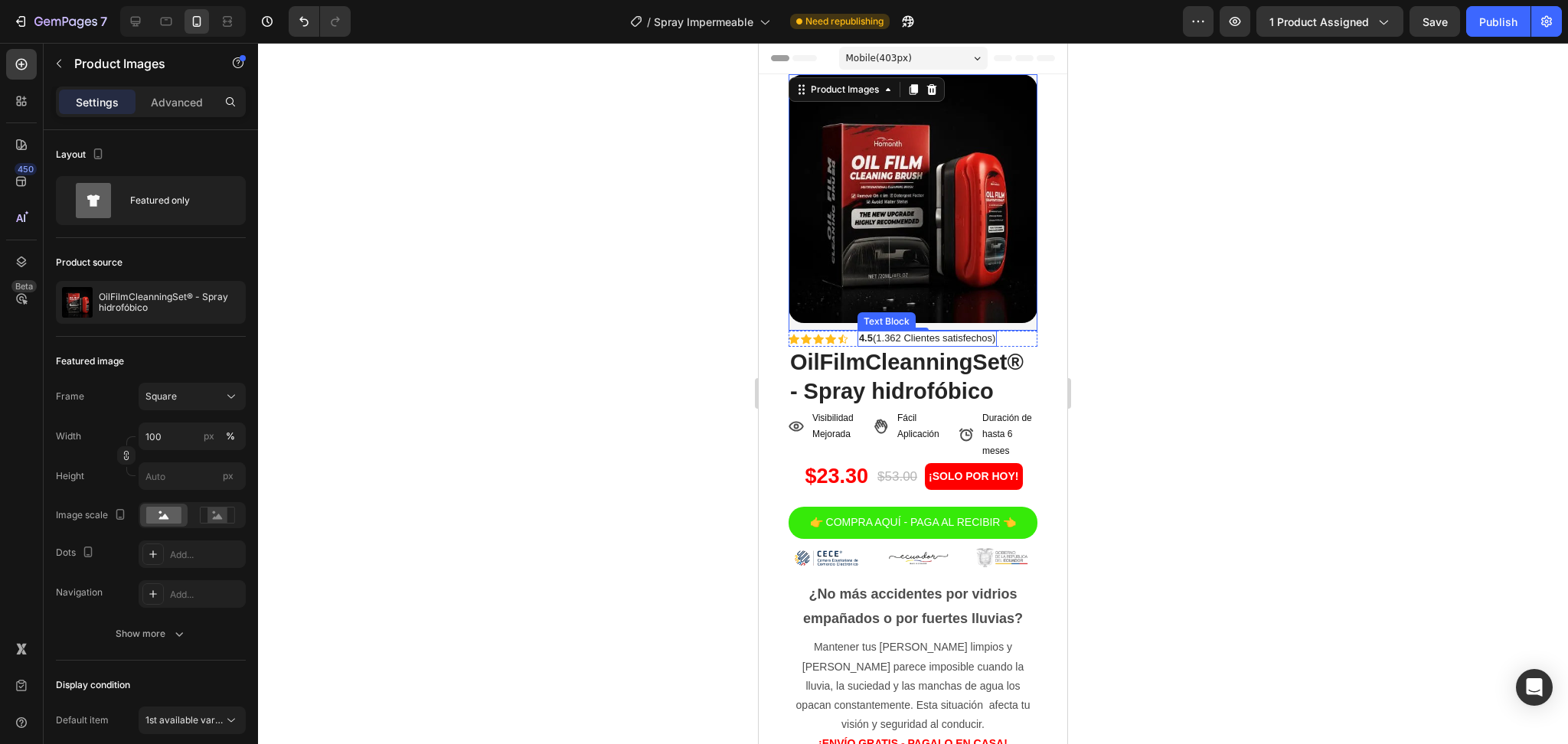
click at [907, 331] on div "4.5 (1.362 Clientes satisfechos)" at bounding box center [927, 339] width 140 height 16
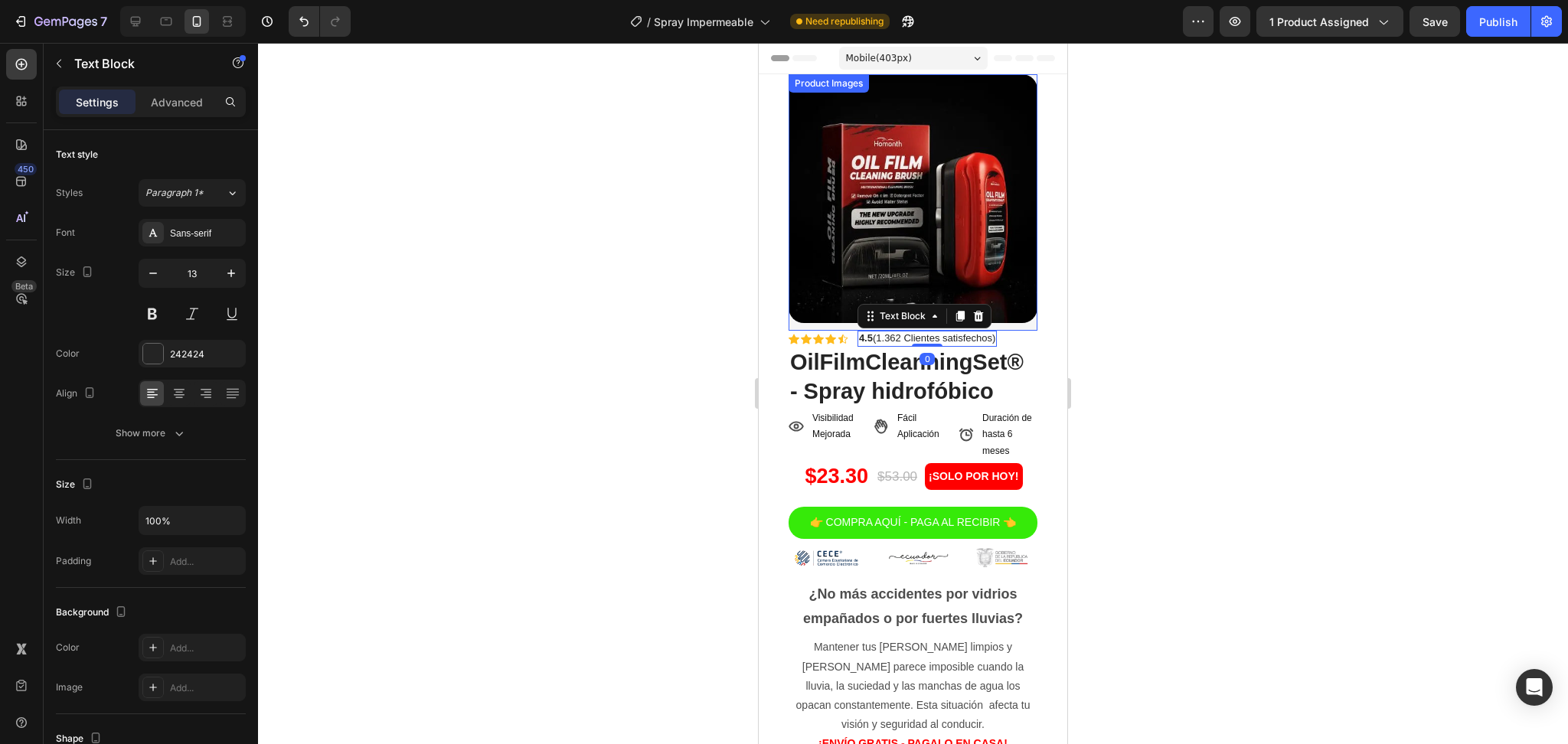
click at [1002, 304] on img at bounding box center [912, 198] width 248 height 248
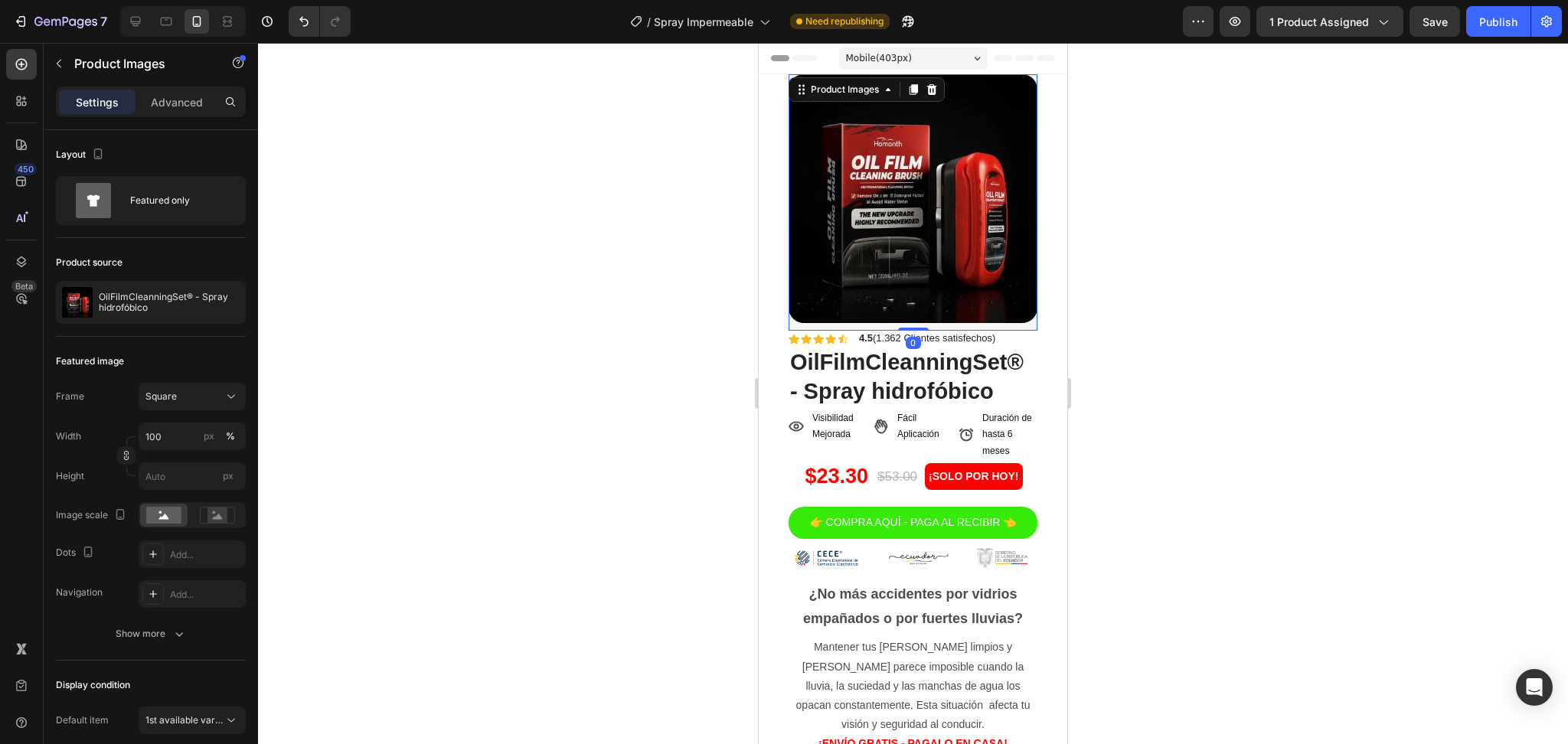
drag, startPoint x: 914, startPoint y: 315, endPoint x: 1376, endPoint y: 293, distance: 462.5
click at [914, 287] on div "Product Images 0" at bounding box center [912, 202] width 248 height 256
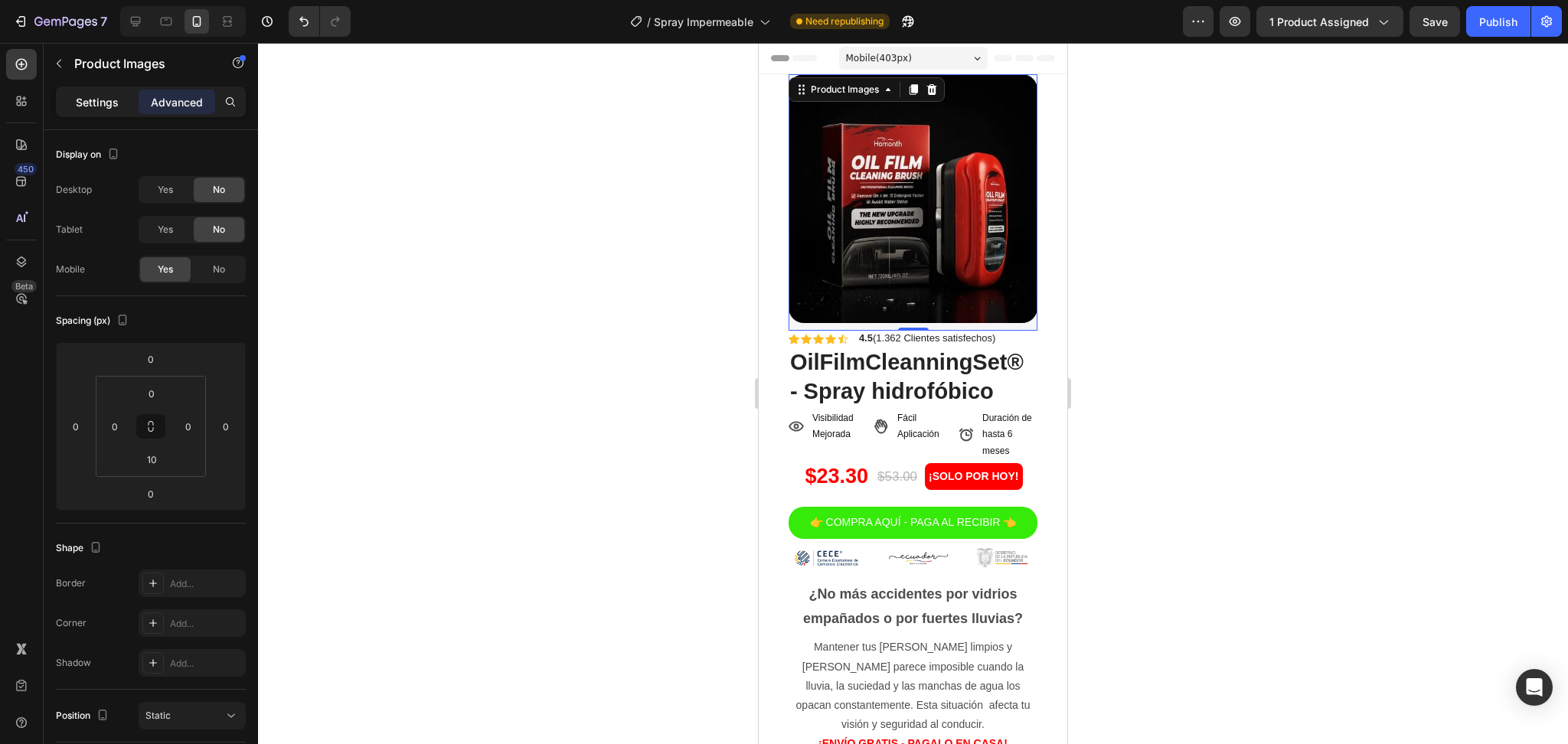
click at [115, 101] on p "Settings" at bounding box center [97, 102] width 43 height 16
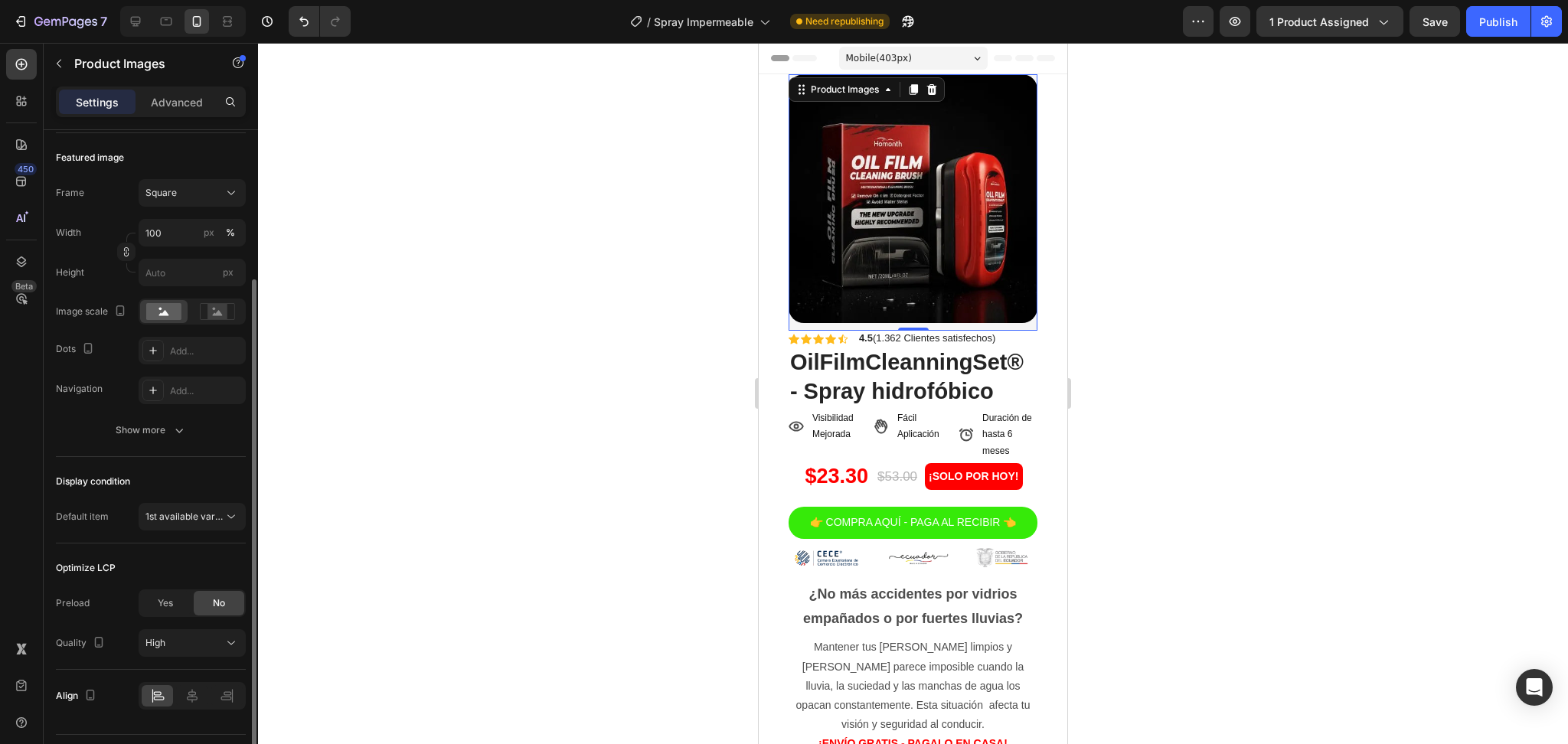
scroll to position [242, 0]
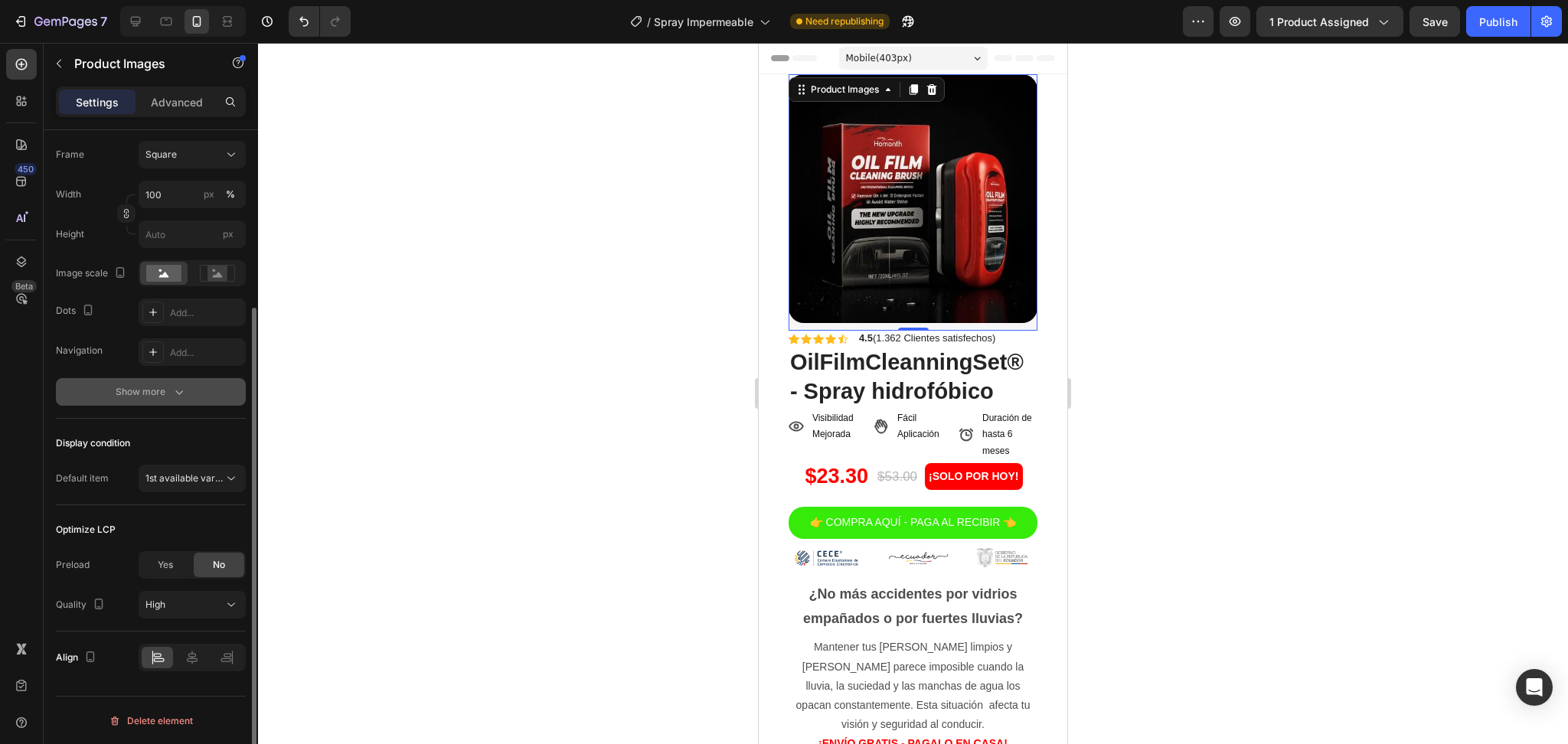
click at [180, 380] on button "Show more" at bounding box center [151, 391] width 190 height 28
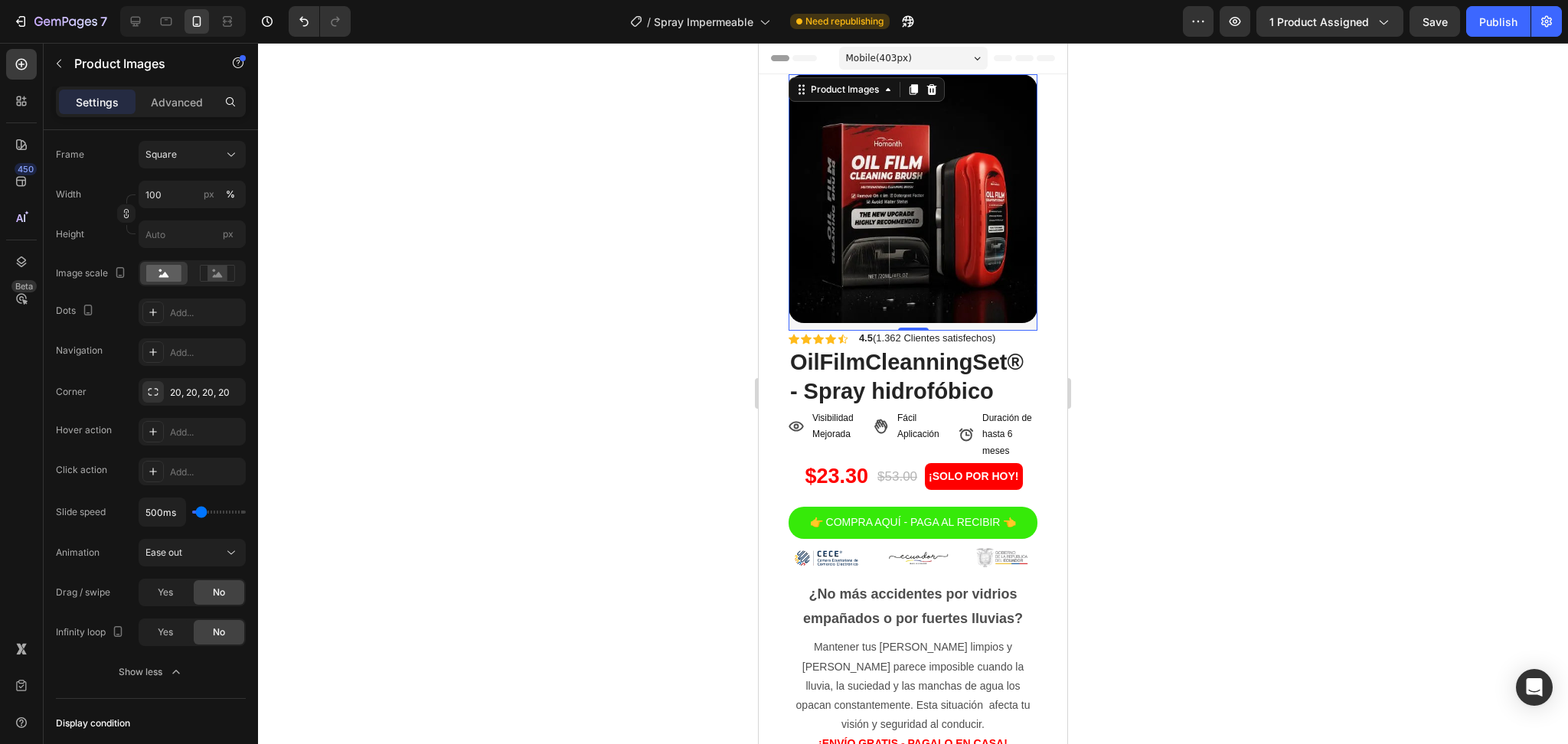
click at [935, 241] on img at bounding box center [912, 198] width 248 height 248
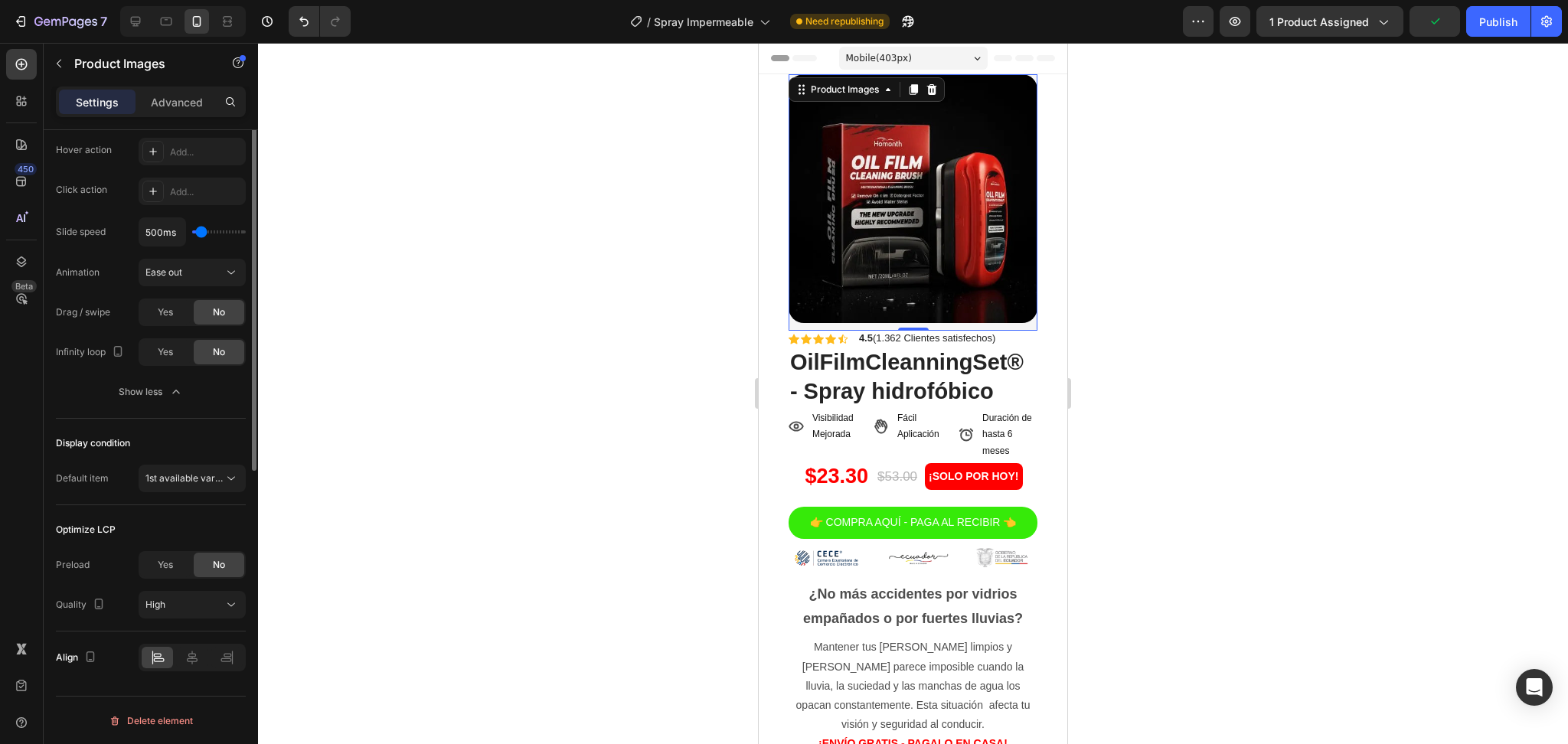
scroll to position [114, 0]
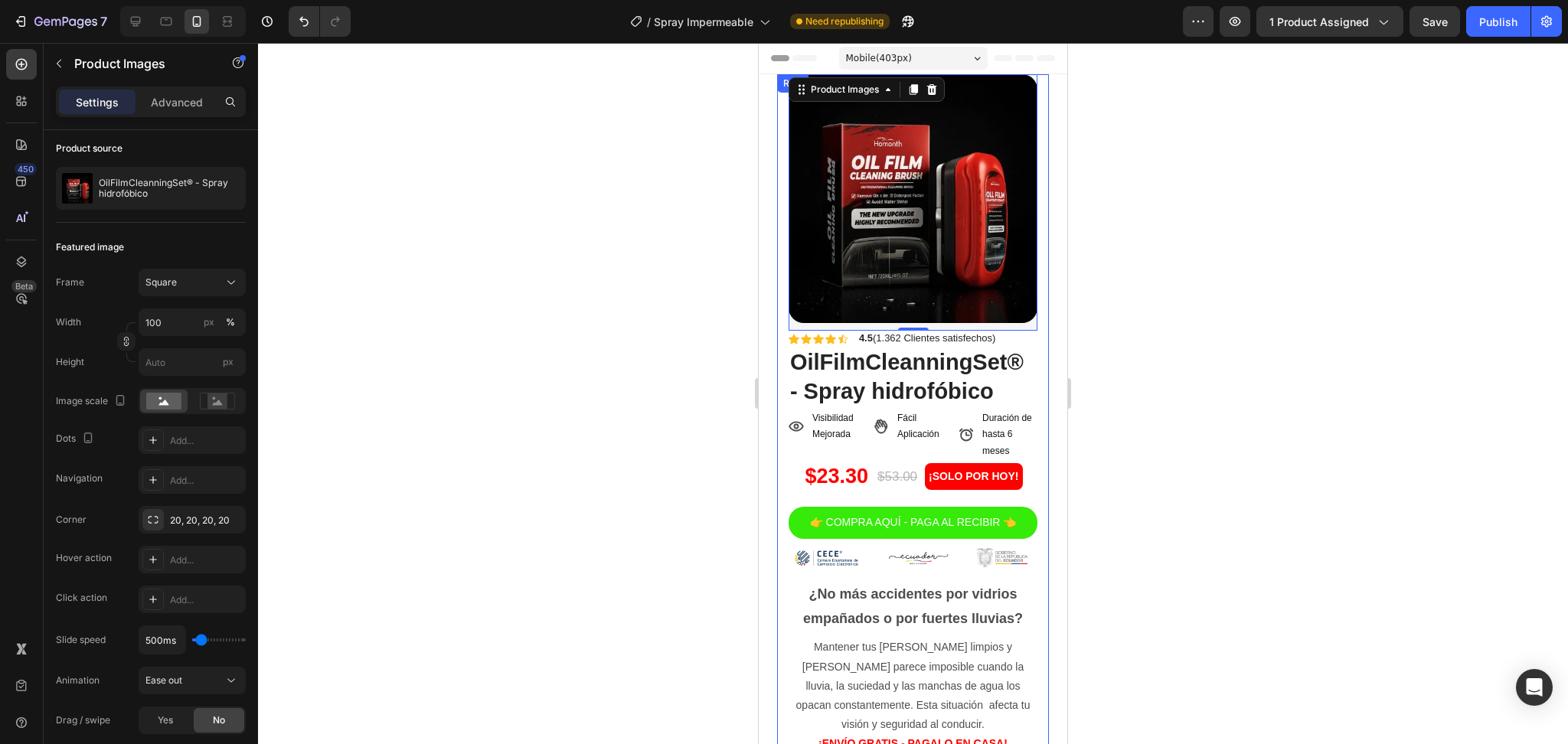
click at [1026, 379] on div "Product Images Row Product Images 0 Row Icon Icon Icon Icon Icon Icon List 4.5 …" at bounding box center [913, 433] width 272 height 718
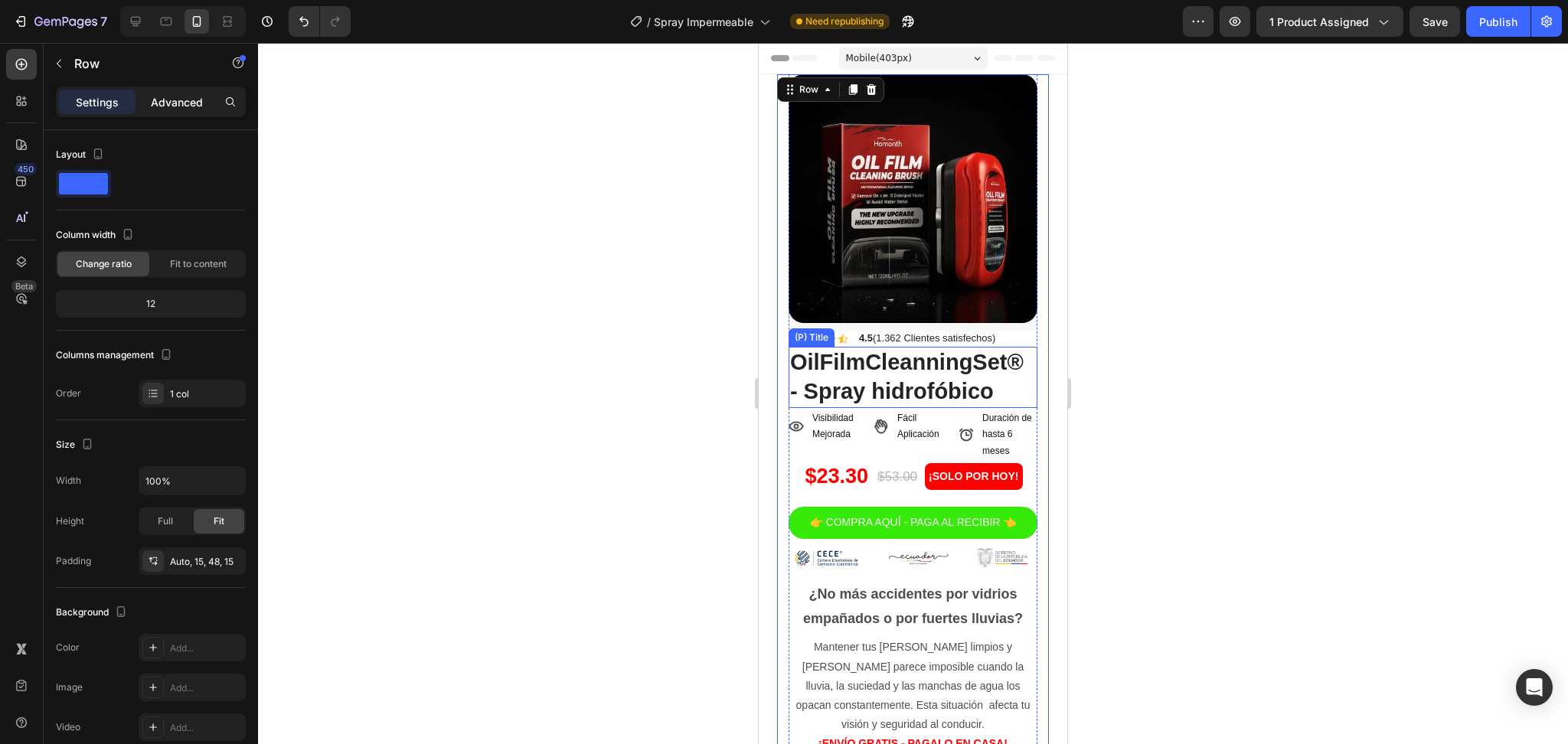
click at [148, 109] on div "Advanced" at bounding box center [177, 102] width 76 height 25
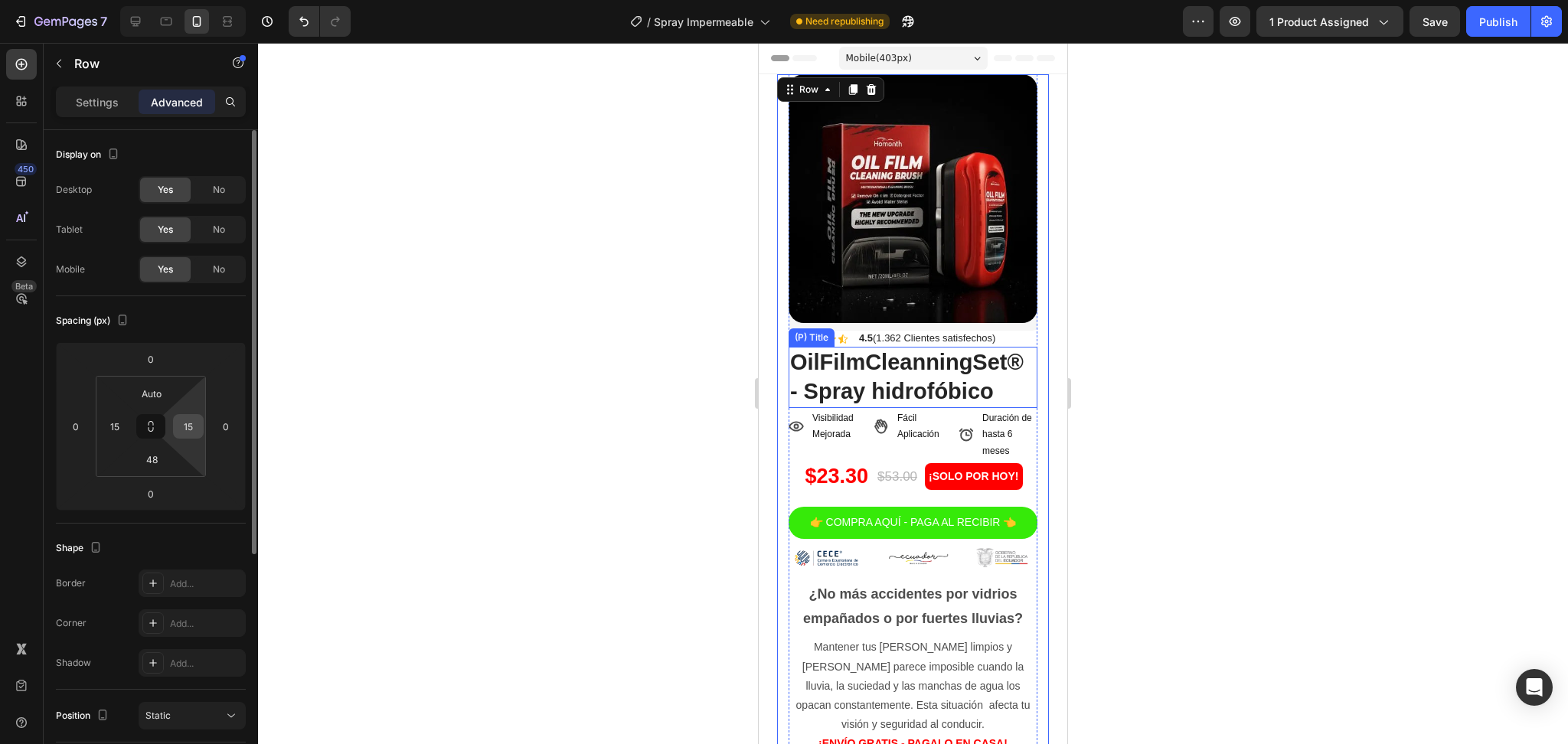
click at [186, 428] on input "15" at bounding box center [188, 426] width 23 height 23
type input "0"
click at [115, 429] on input "15" at bounding box center [115, 426] width 23 height 23
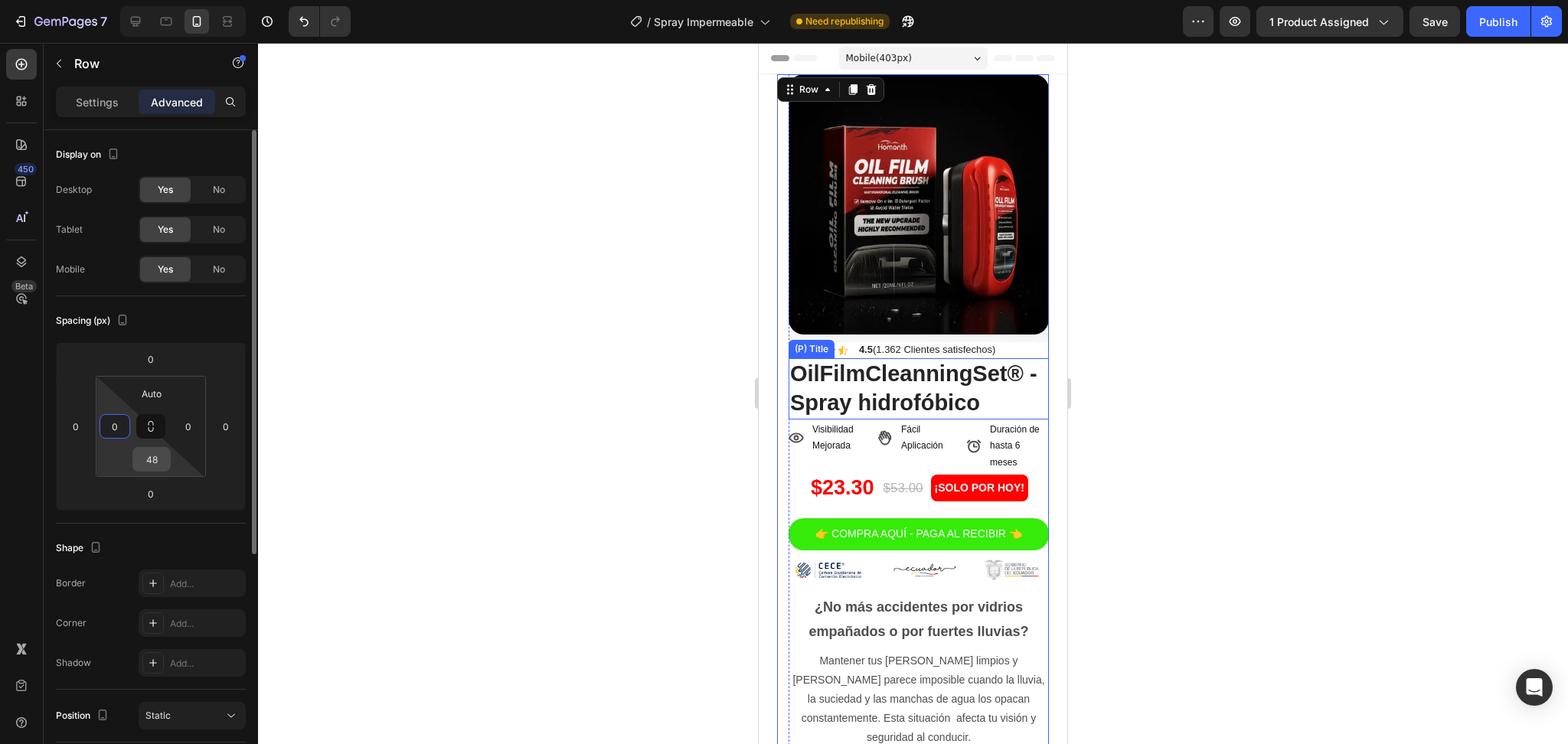
type input "0"
click at [159, 458] on input "48" at bounding box center [151, 460] width 30 height 23
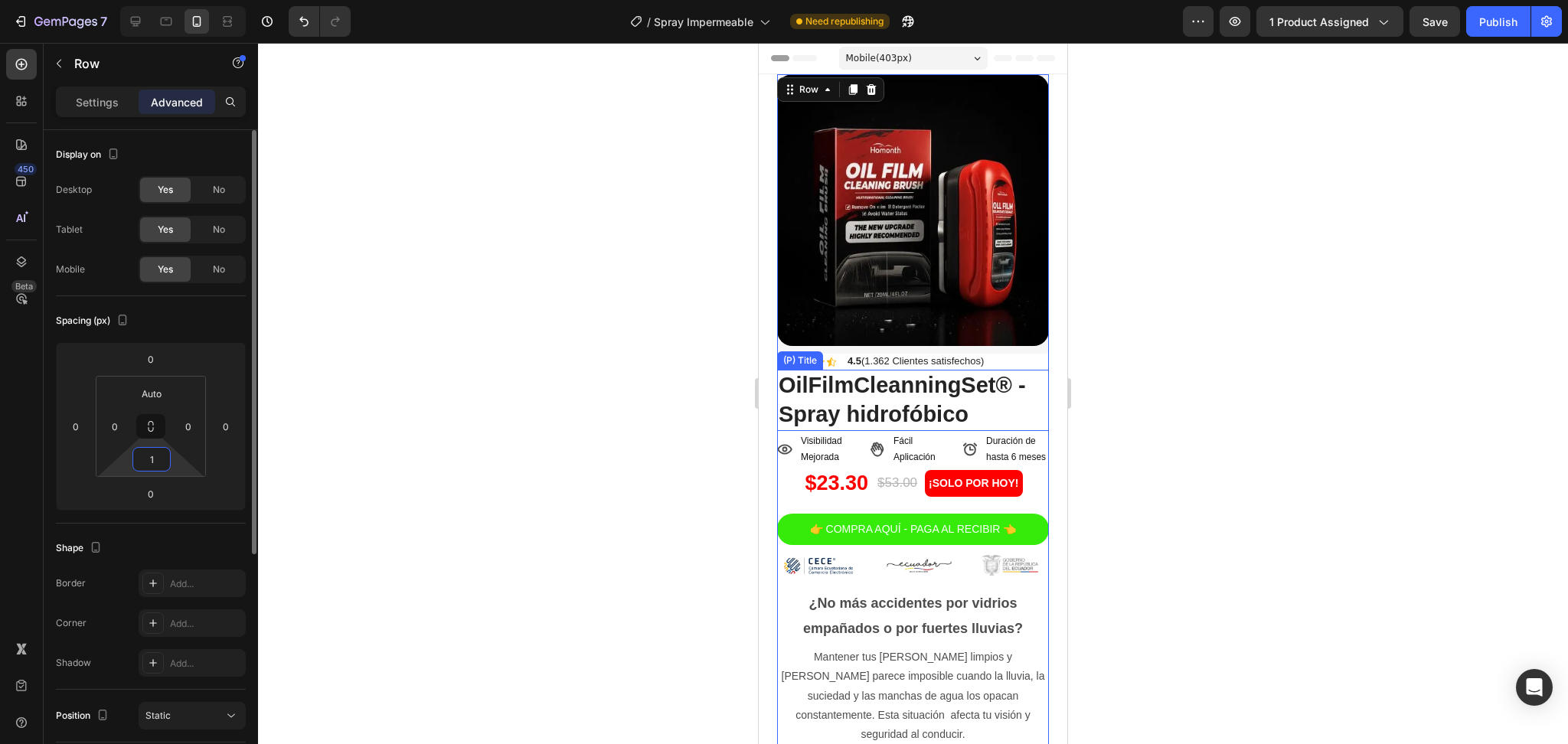
type input "10"
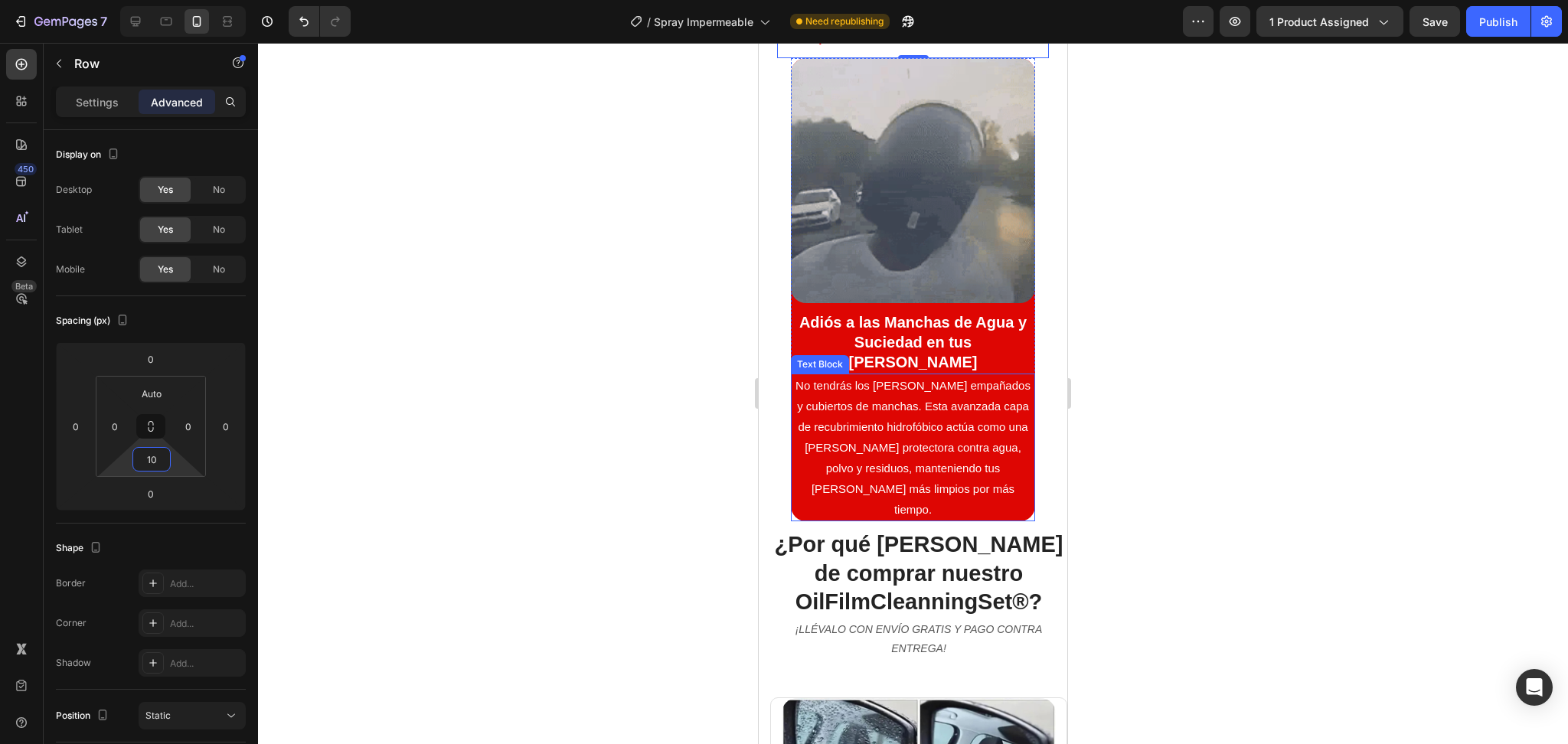
scroll to position [510, 0]
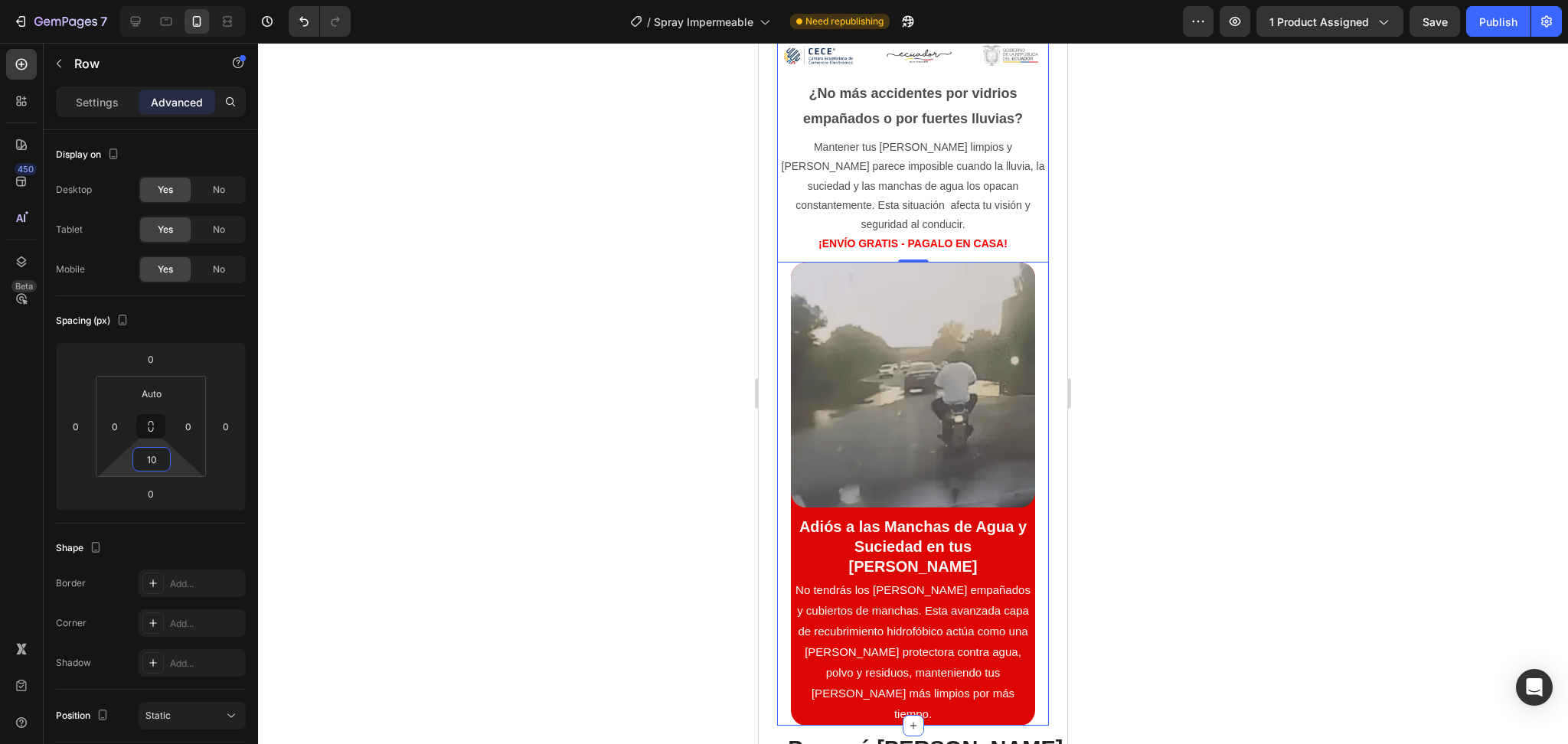
click at [1027, 338] on div "Product Images Row Product Images Row Icon Icon Icon Icon Icon Icon List 4.5 (1…" at bounding box center [913, 145] width 272 height 1161
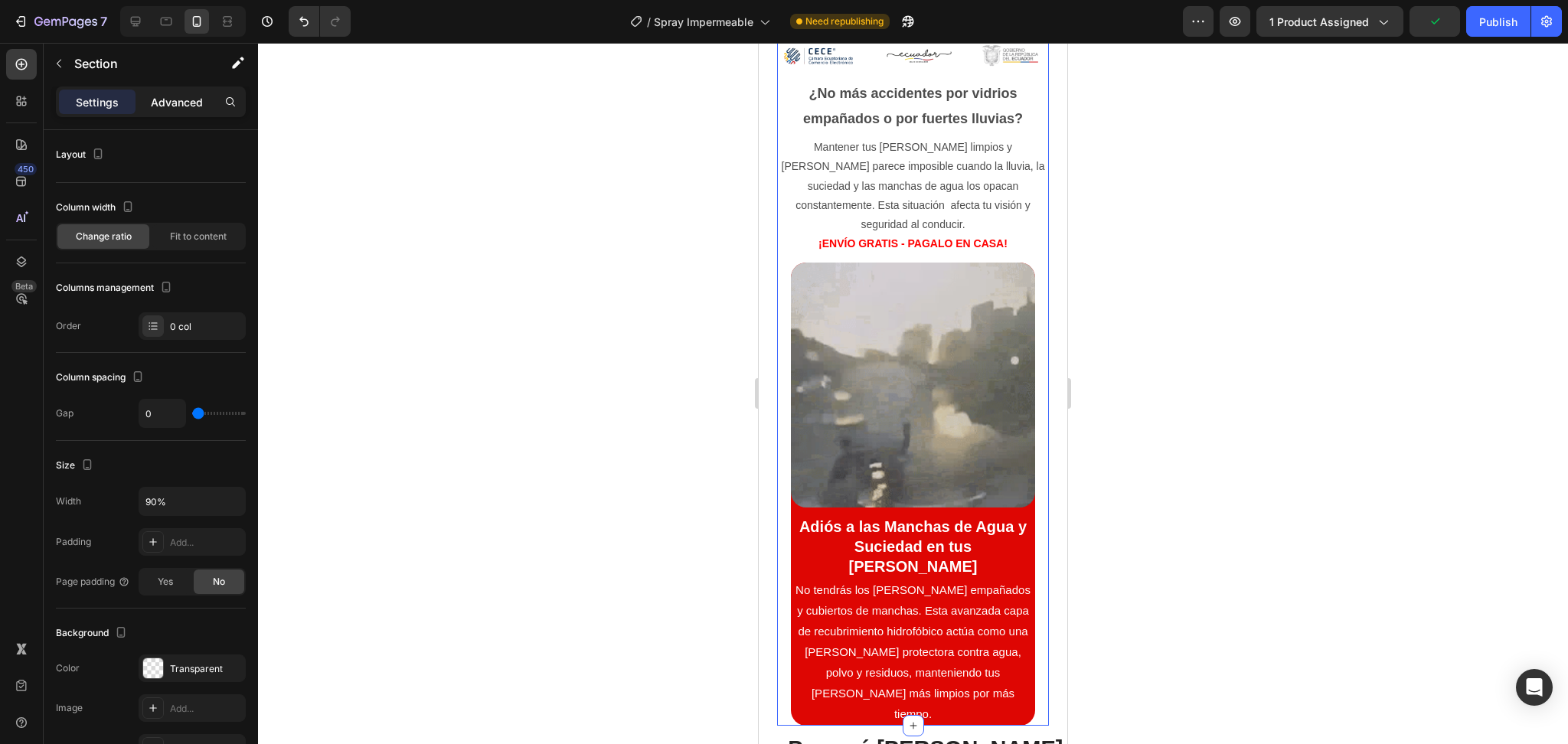
click at [165, 110] on div "Advanced" at bounding box center [177, 102] width 76 height 25
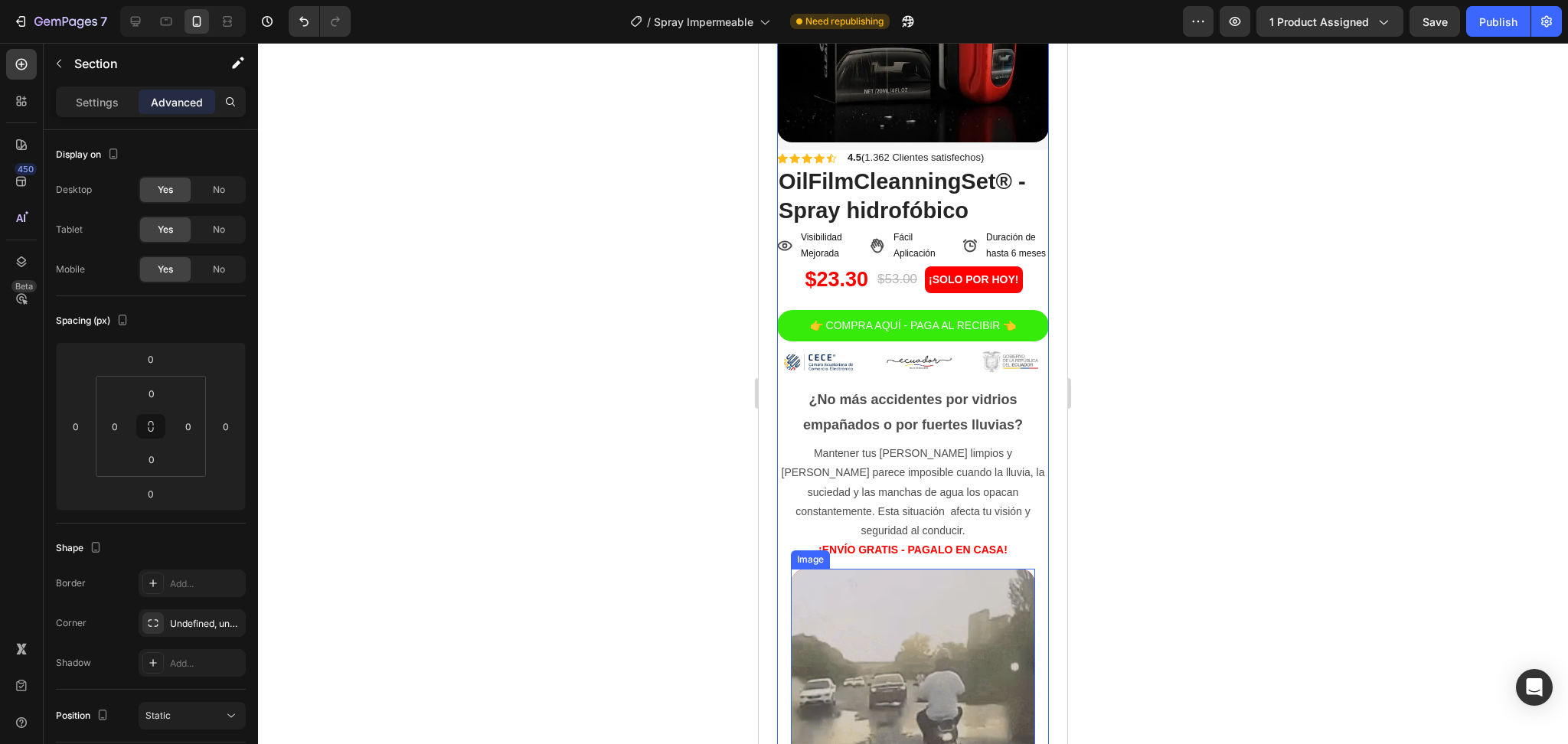
scroll to position [0, 0]
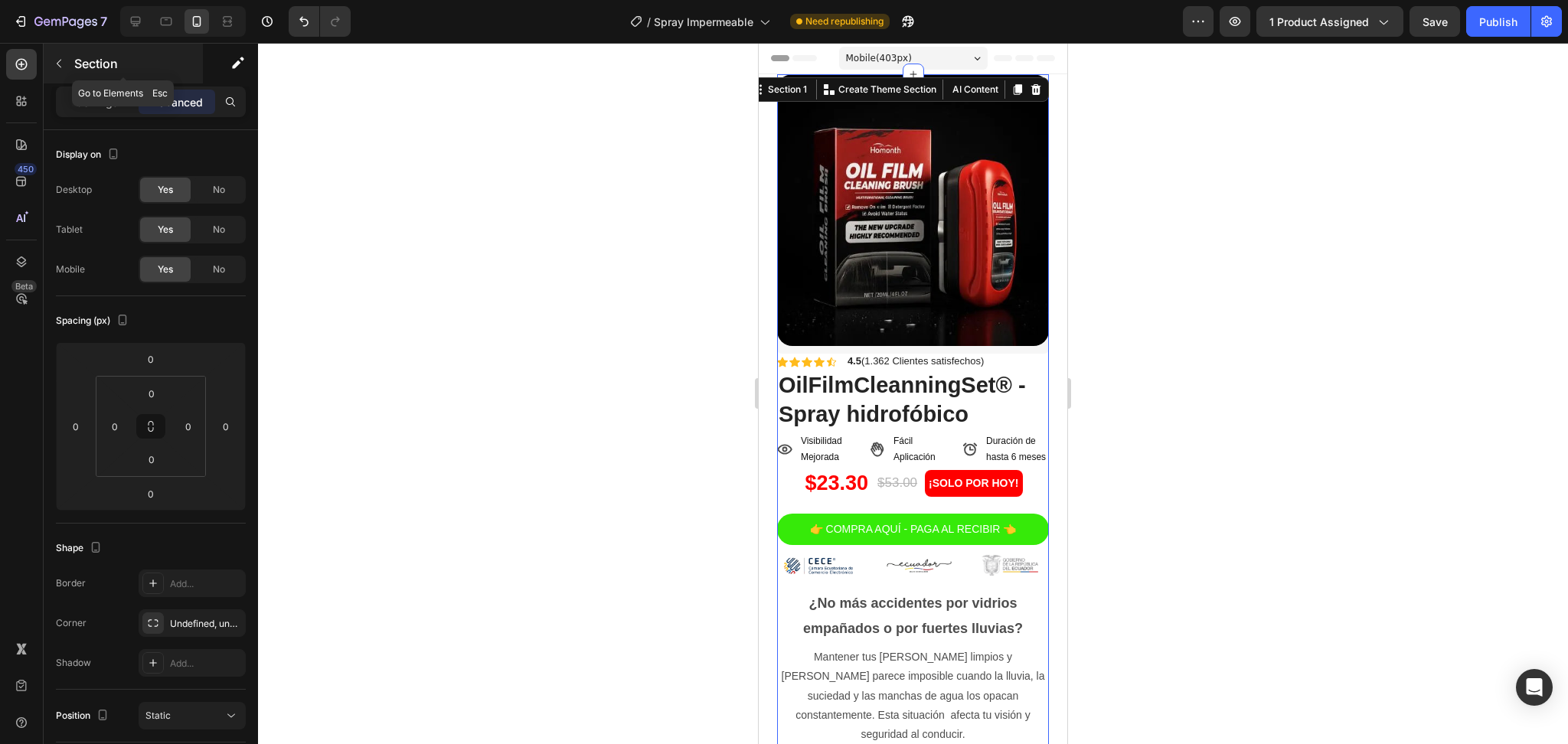
click at [61, 70] on button "button" at bounding box center [59, 64] width 25 height 25
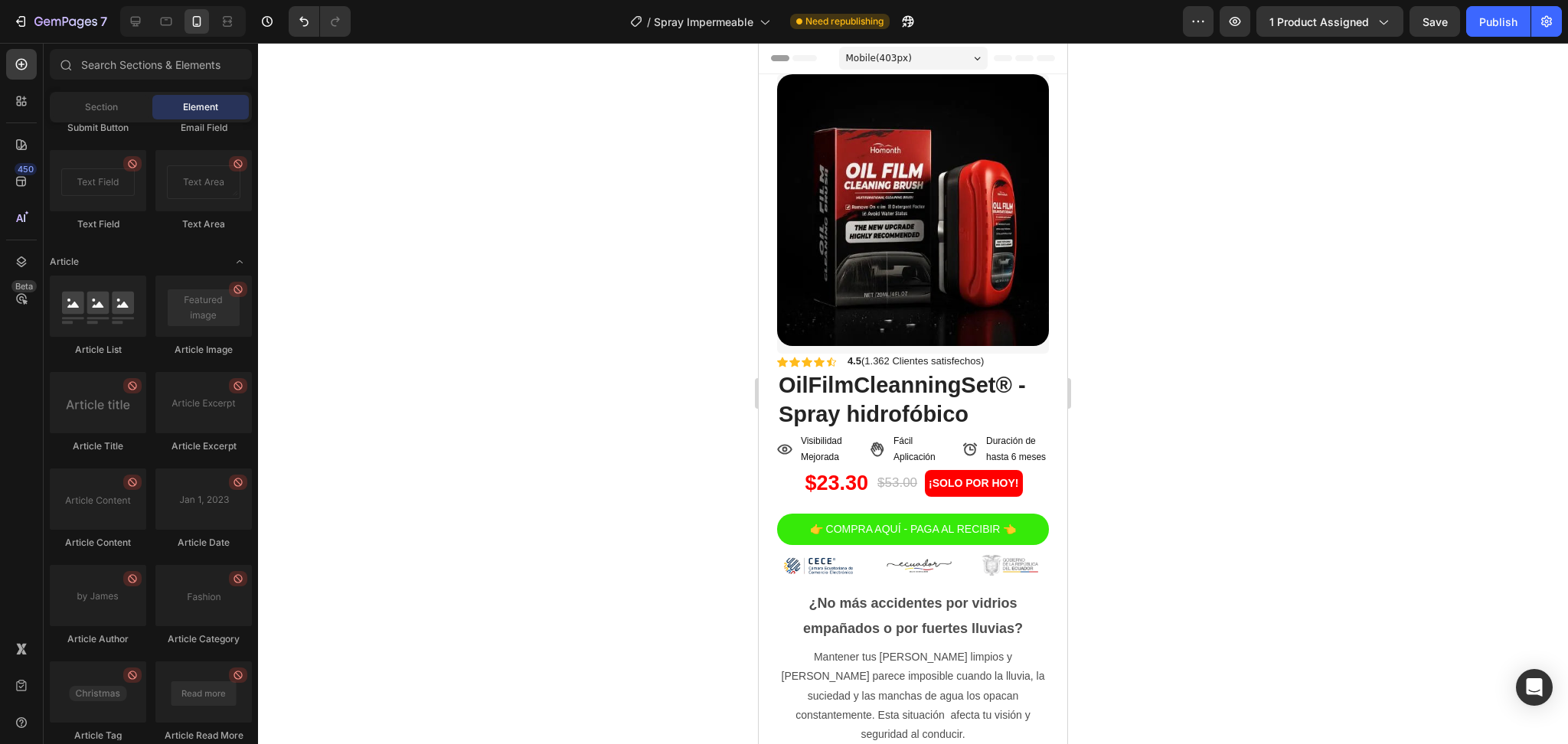
scroll to position [4021, 0]
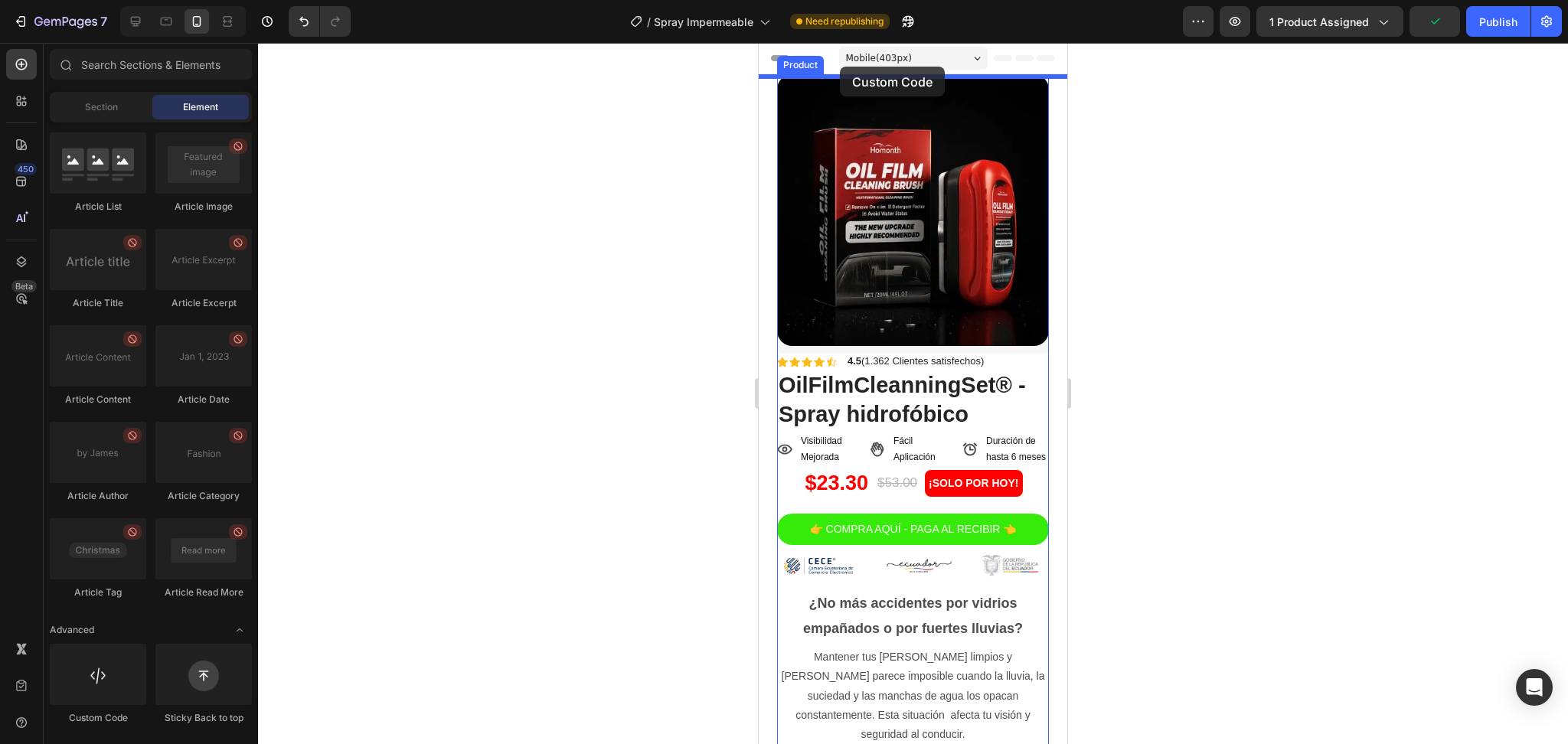
drag, startPoint x: 870, startPoint y: 743, endPoint x: 1273, endPoint y: 449, distance: 498.8
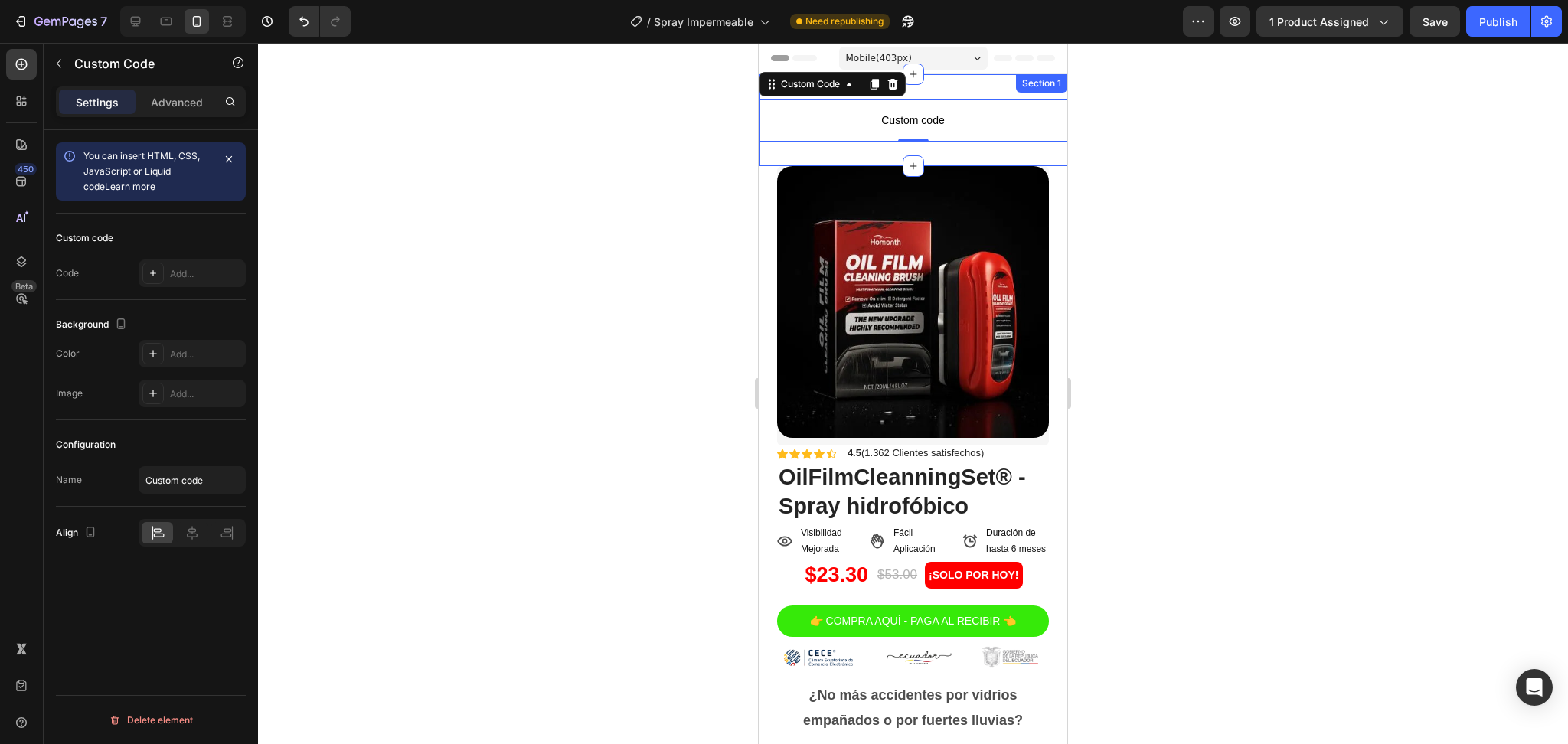
click at [946, 147] on div "Custom code Custom Code 0 Section 1" at bounding box center [912, 120] width 308 height 92
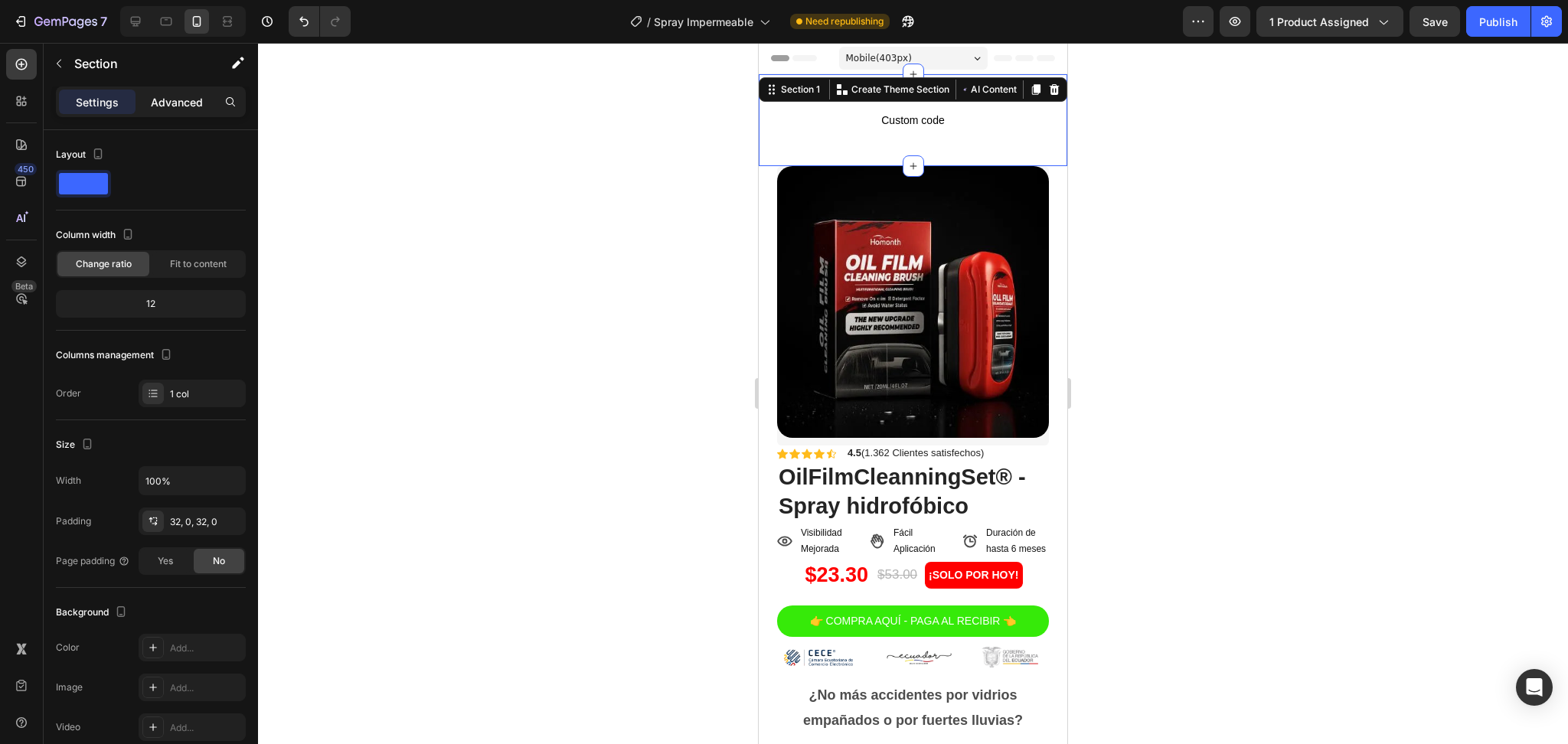
click at [173, 102] on p "Advanced" at bounding box center [176, 102] width 52 height 16
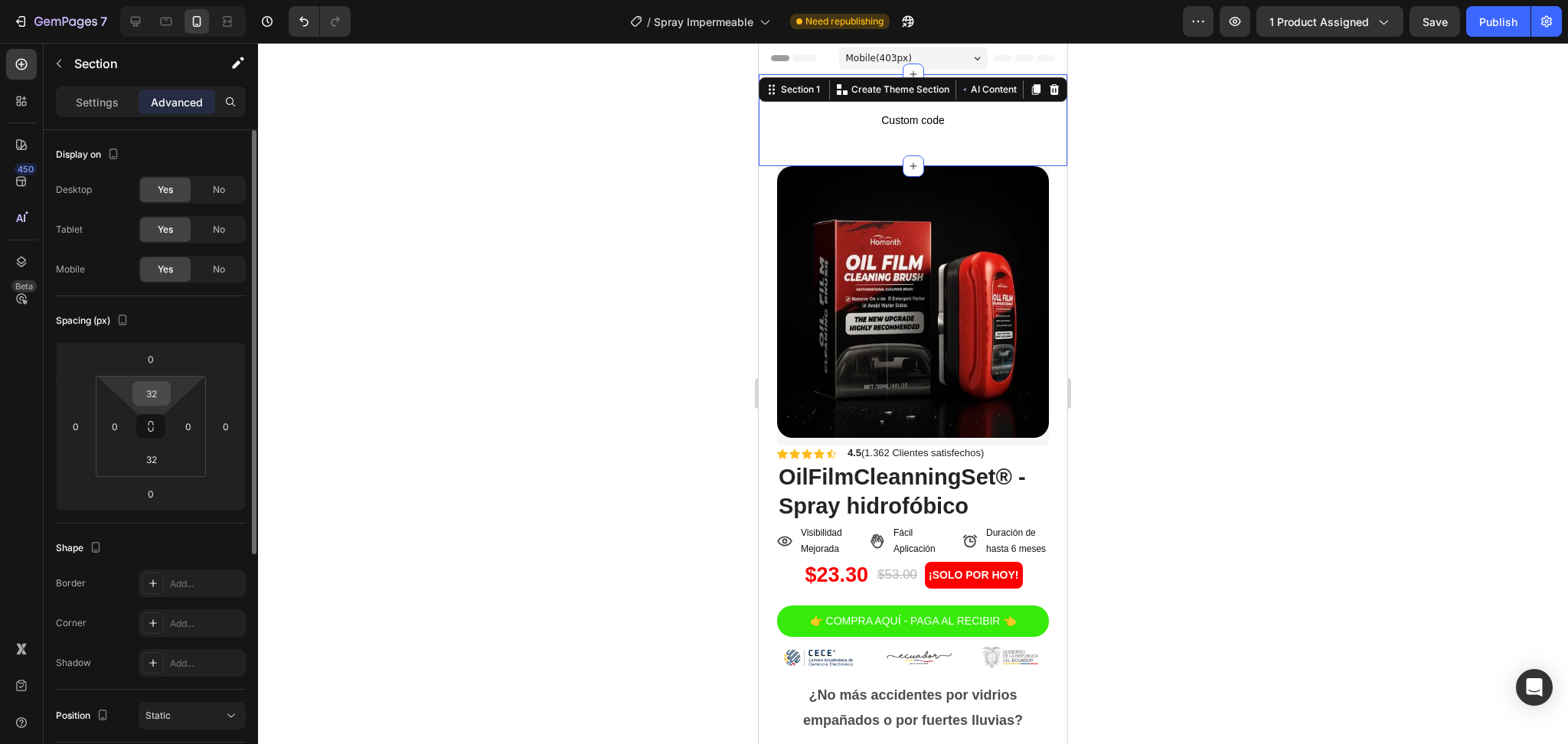
click at [166, 383] on div "32" at bounding box center [151, 394] width 38 height 25
click at [158, 387] on input "32" at bounding box center [151, 393] width 30 height 23
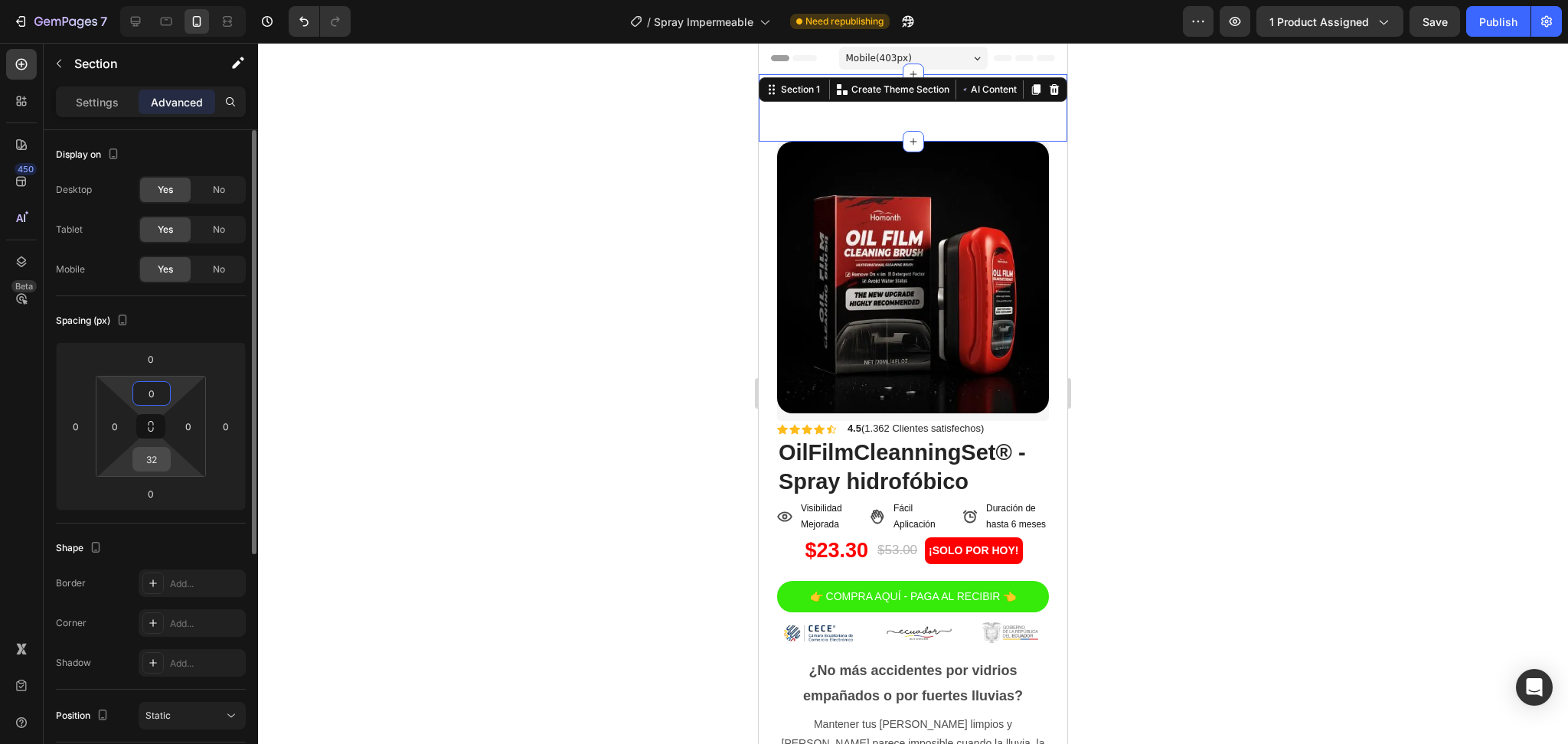
type input "0"
click at [153, 454] on input "32" at bounding box center [151, 460] width 30 height 23
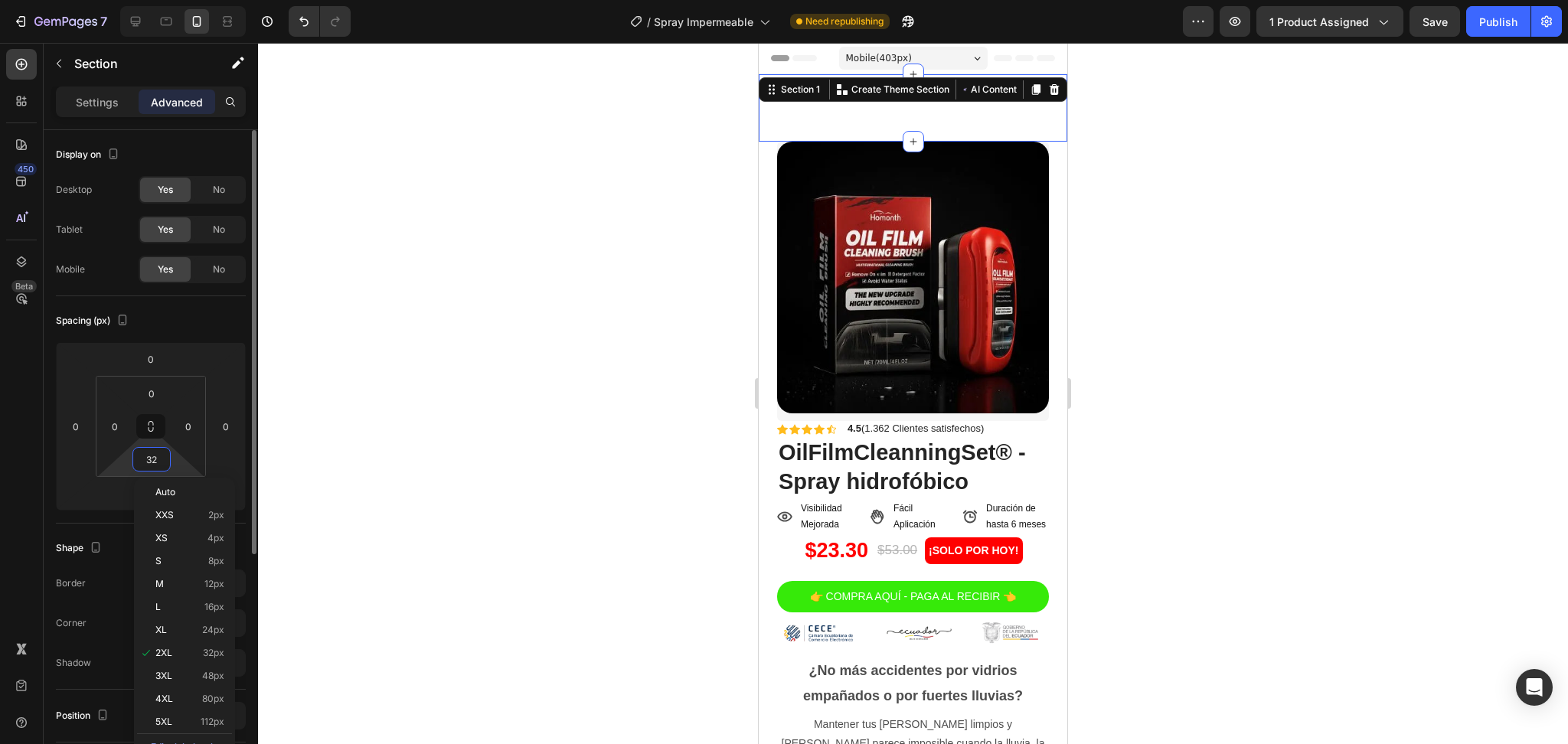
click at [153, 454] on input "32" at bounding box center [151, 460] width 30 height 23
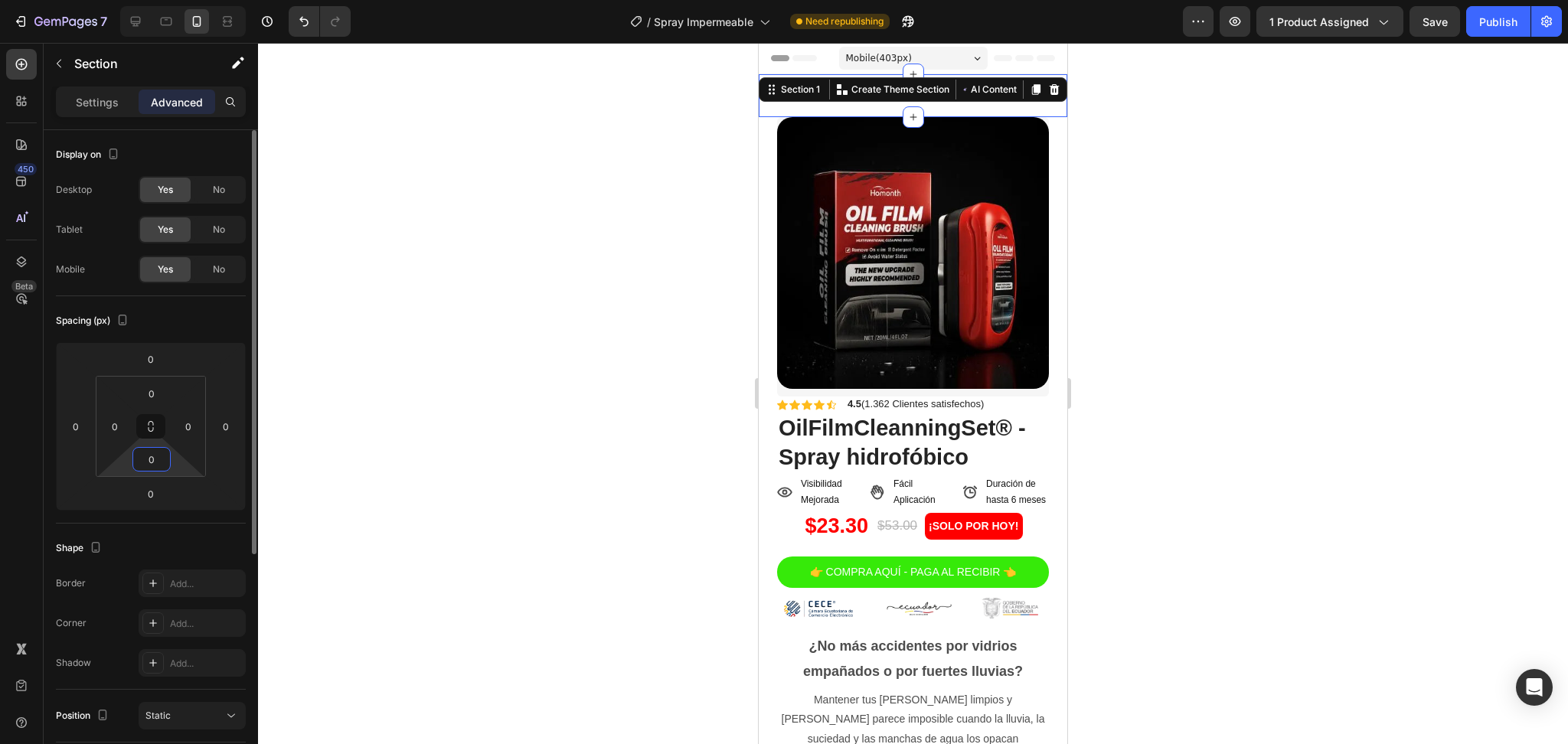
type input "0"
click at [190, 327] on div "Spacing (px)" at bounding box center [151, 321] width 190 height 25
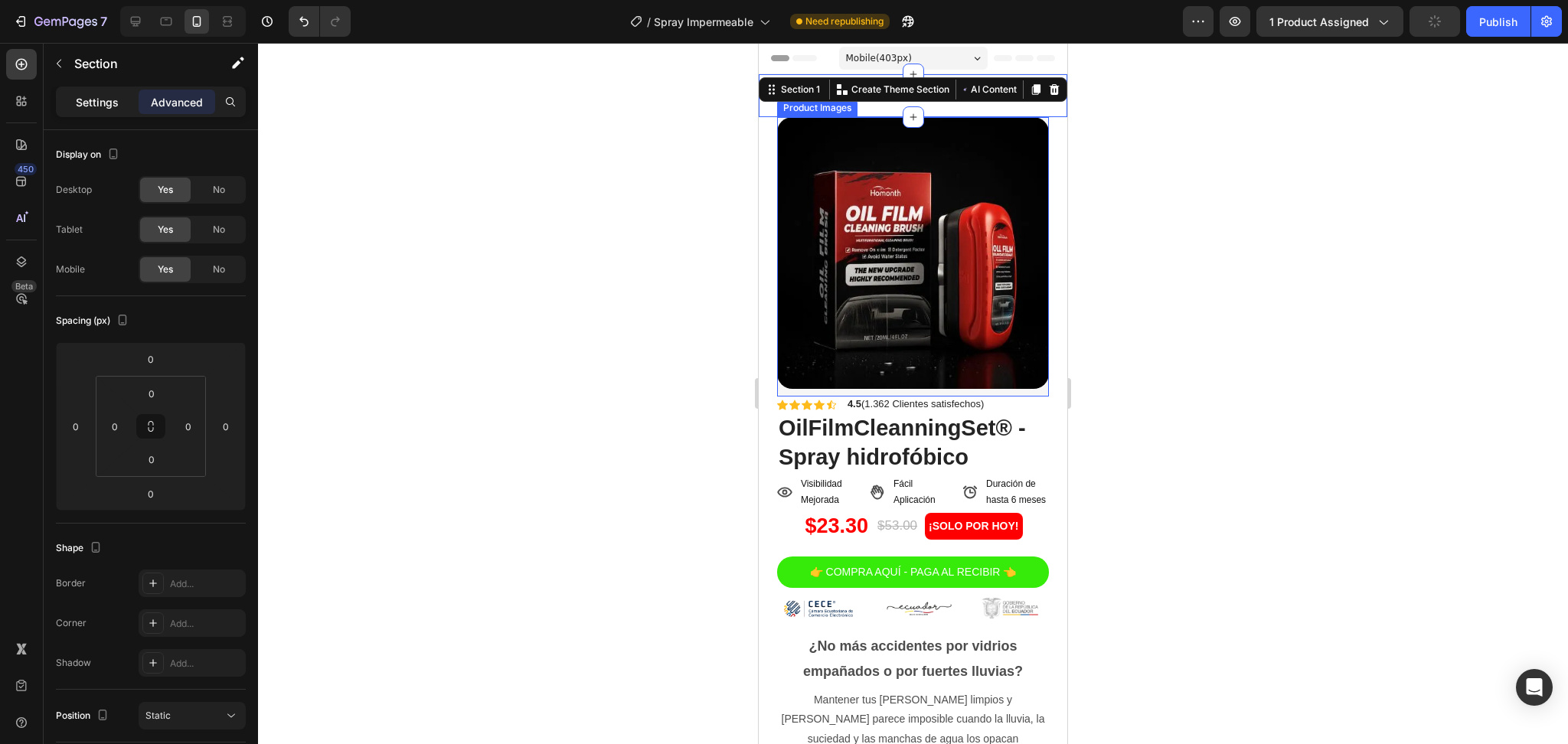
click at [101, 94] on p "Settings" at bounding box center [97, 102] width 43 height 16
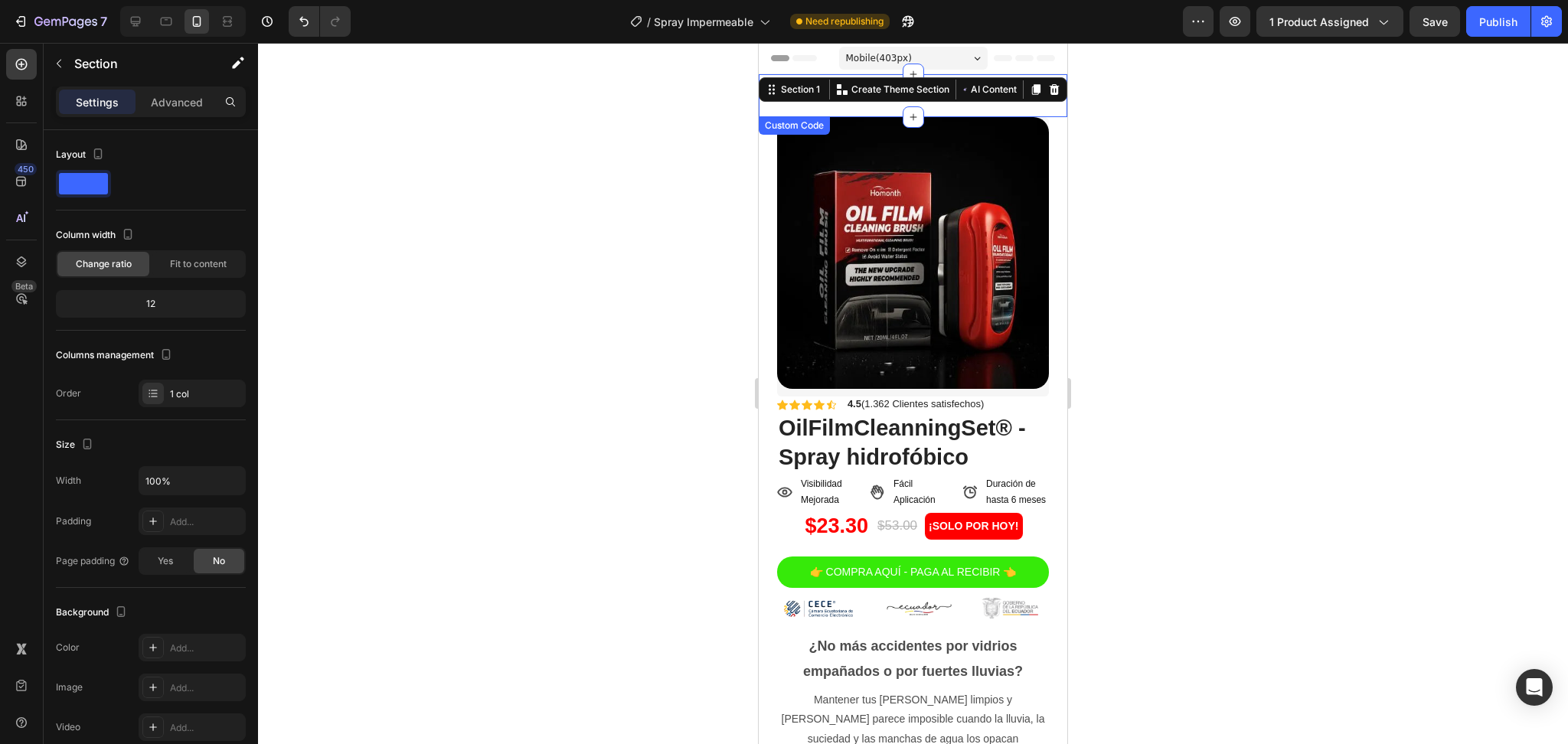
click at [1009, 111] on p "Custom code" at bounding box center [912, 95] width 308 height 43
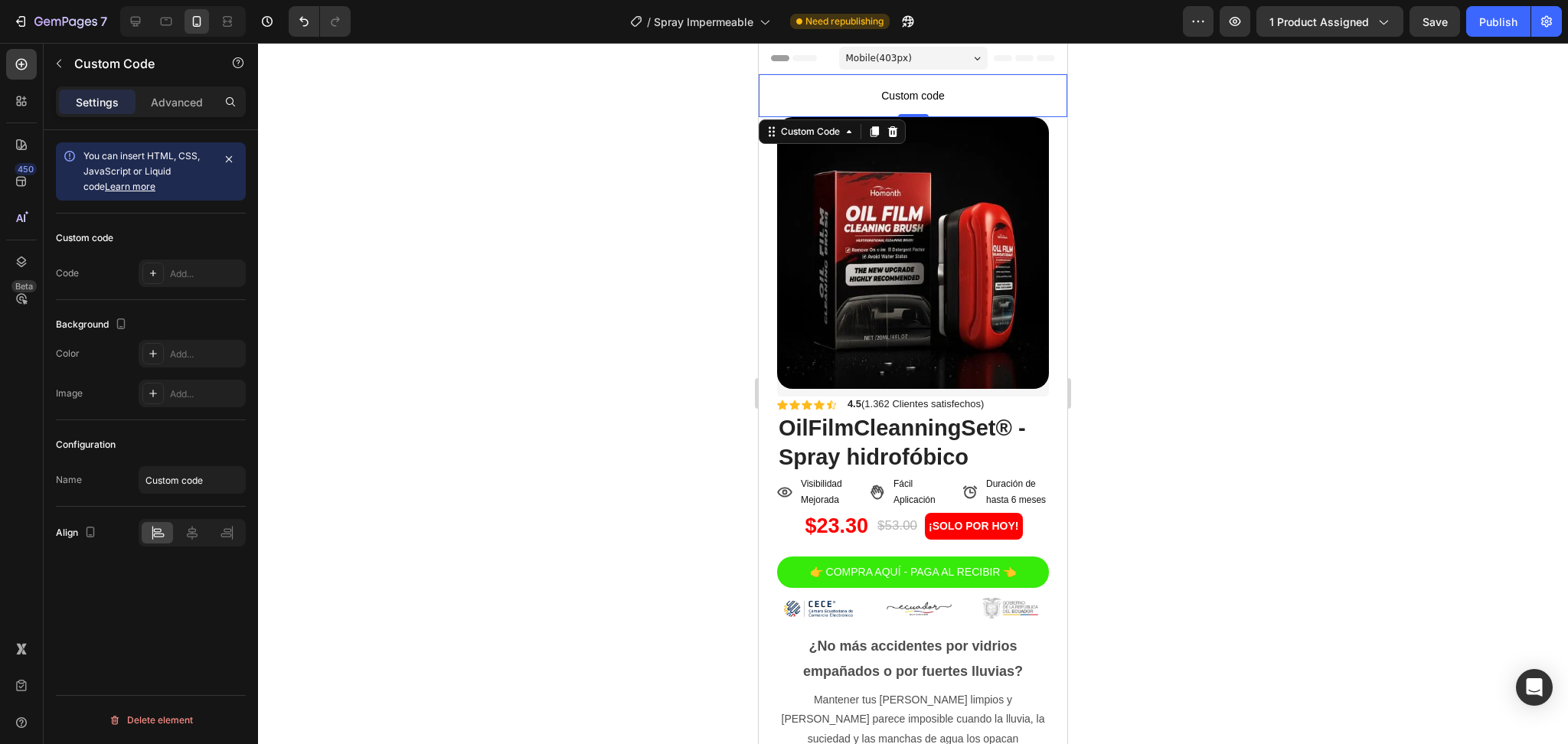
click at [956, 88] on span "Custom code" at bounding box center [912, 95] width 308 height 18
click at [161, 275] on div at bounding box center [153, 273] width 22 height 22
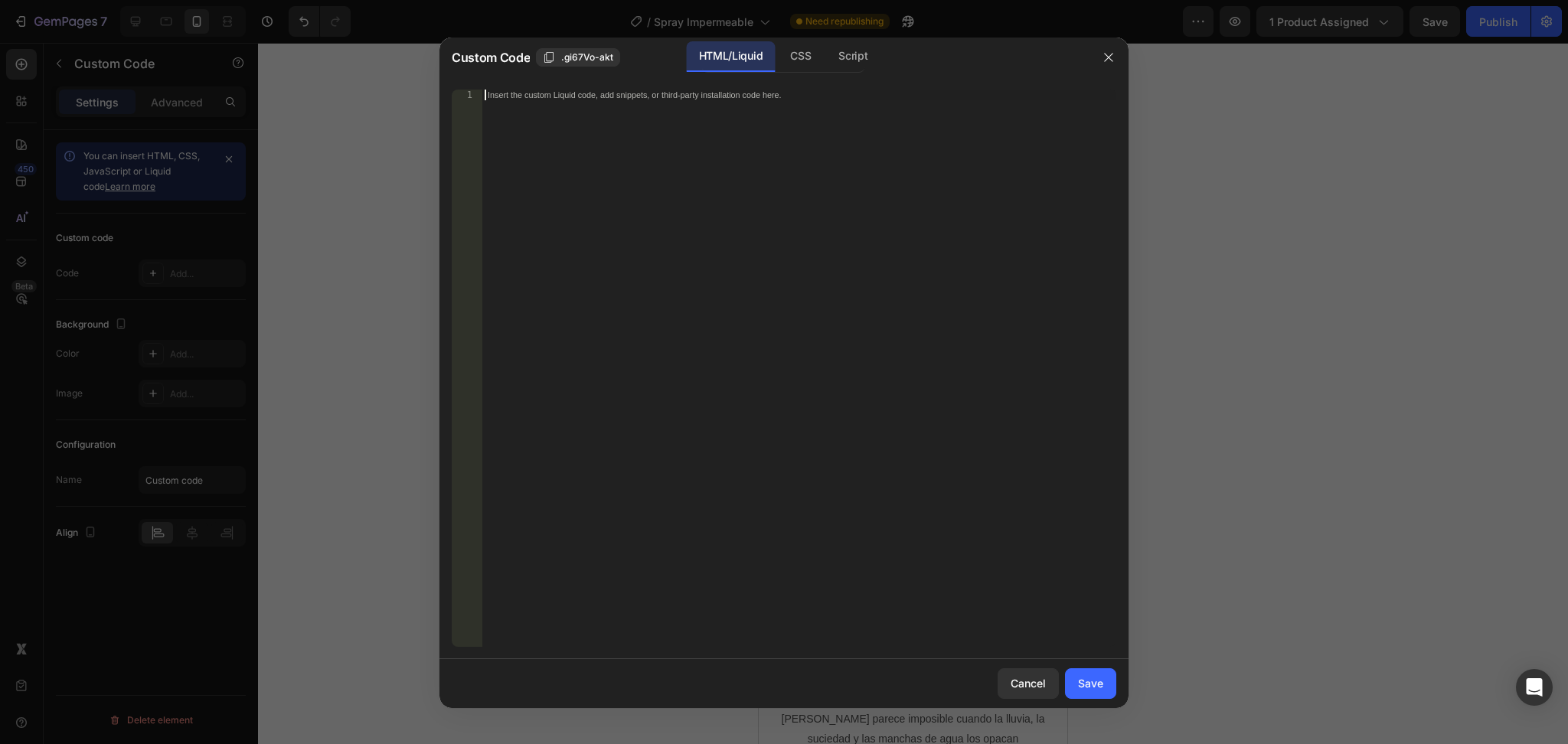
click at [629, 102] on div "Insert the custom Liquid code, add snippets, or third-party installation code h…" at bounding box center [798, 379] width 635 height 579
paste textarea "width: 48px;"
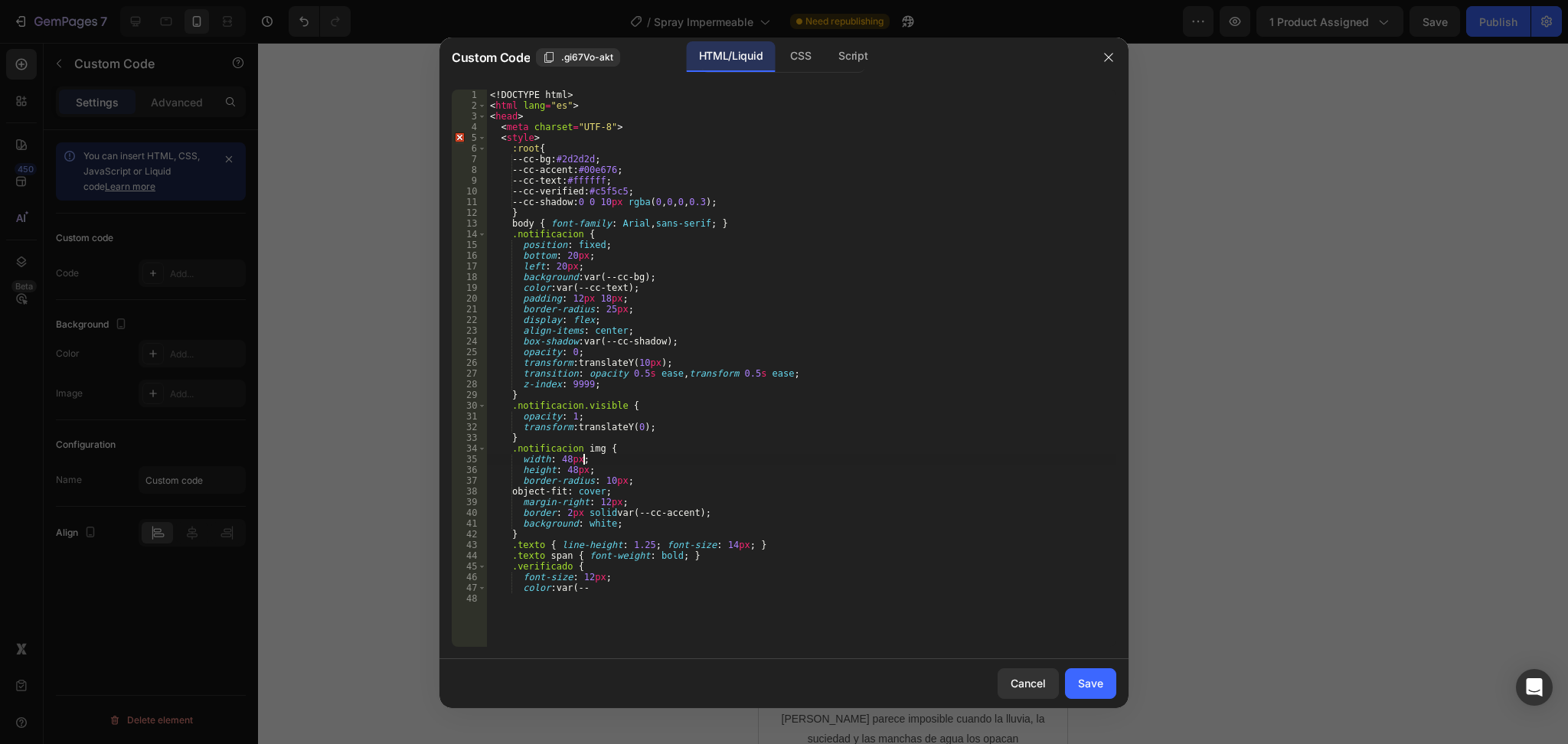
click at [934, 460] on div "<! DOCTYPE html > < html lang = "es" > < head > < meta charset = "UTF-8" > < st…" at bounding box center [801, 379] width 629 height 579
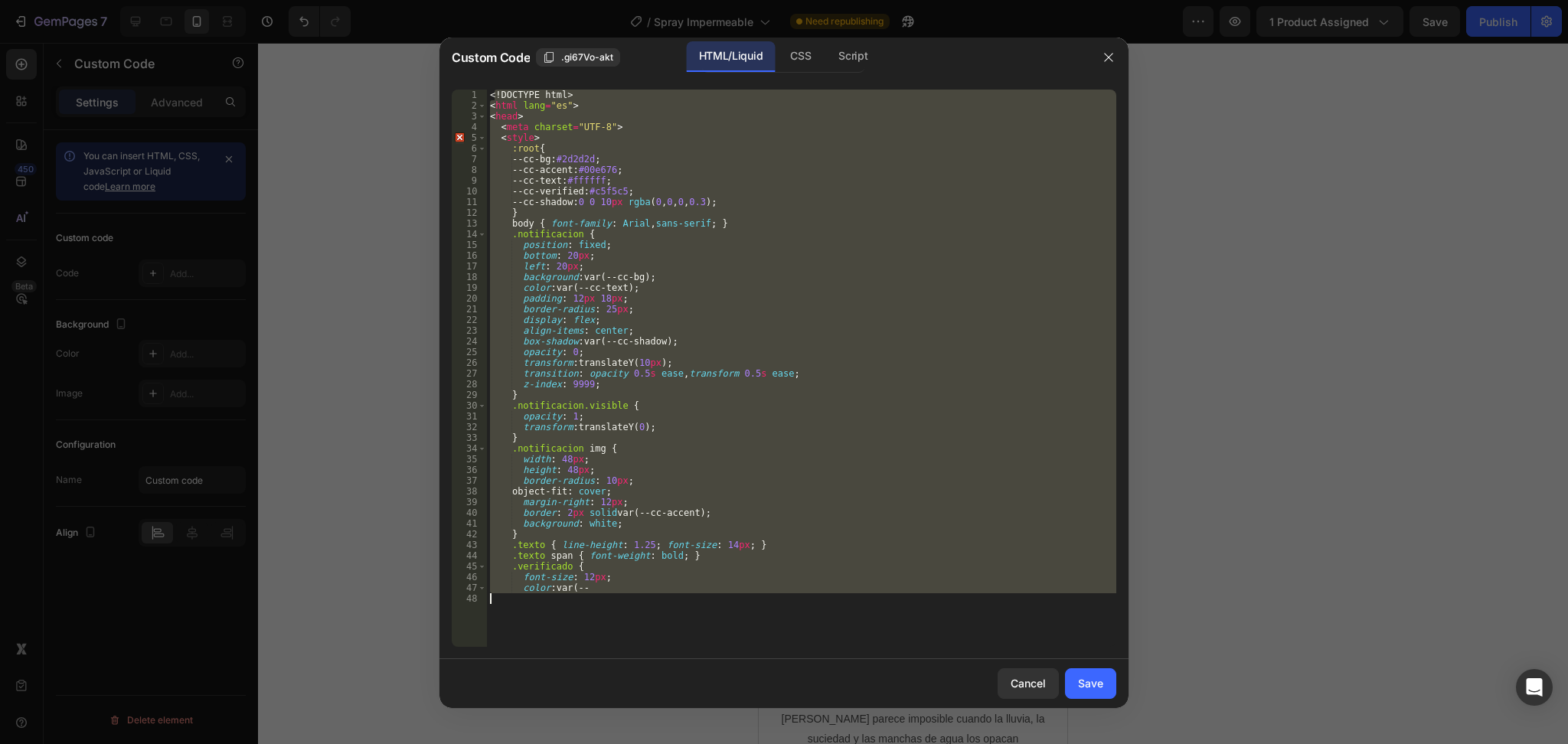
drag, startPoint x: 492, startPoint y: 92, endPoint x: 742, endPoint y: 742, distance: 696.4
click at [742, 742] on div "Custom Code .gi67Vo-akt HTML/Liquid CSS Script width: 48px; 1 2 3 4 5 6 7 8 9 1…" at bounding box center [784, 372] width 1568 height 744
type textarea "<"
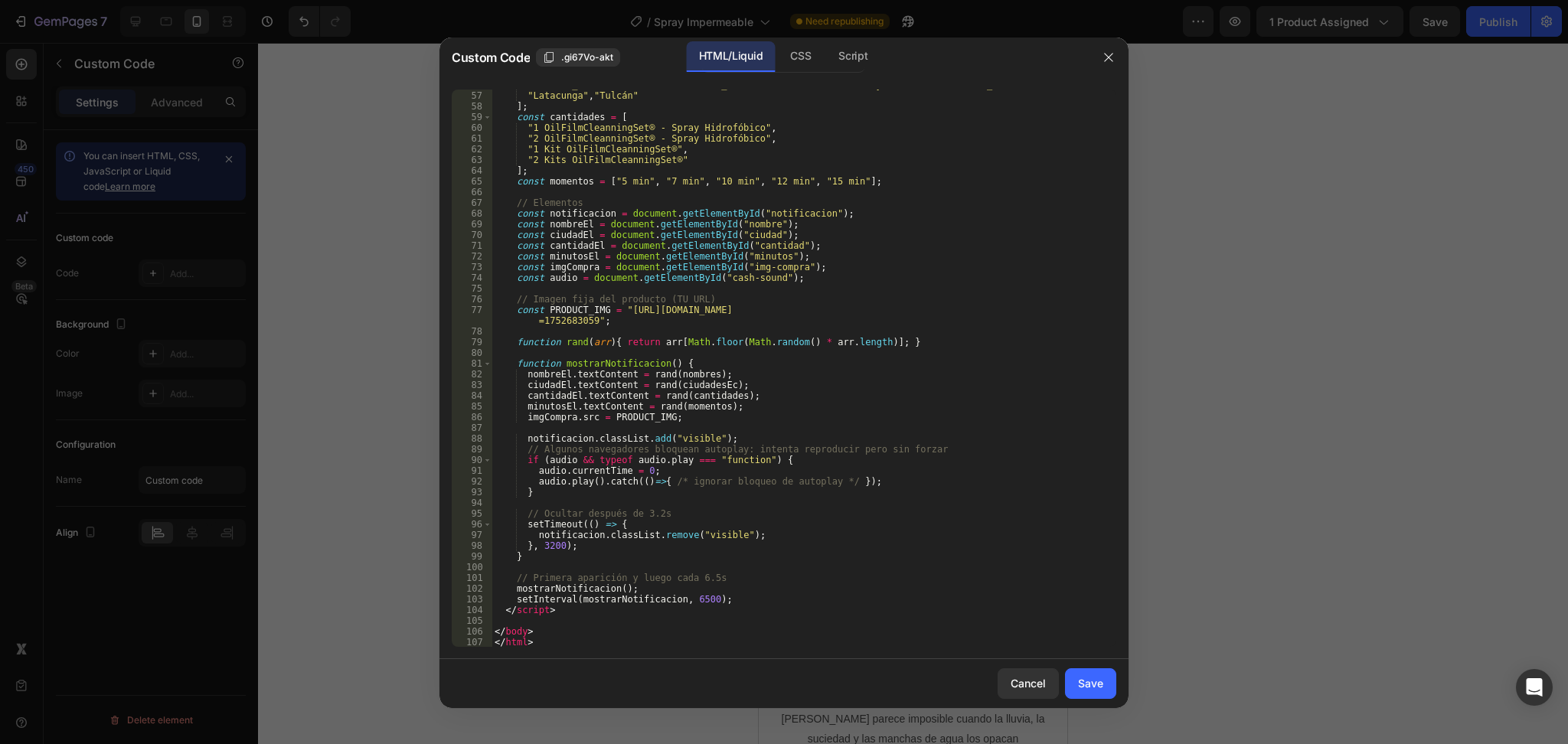
scroll to position [642, 0]
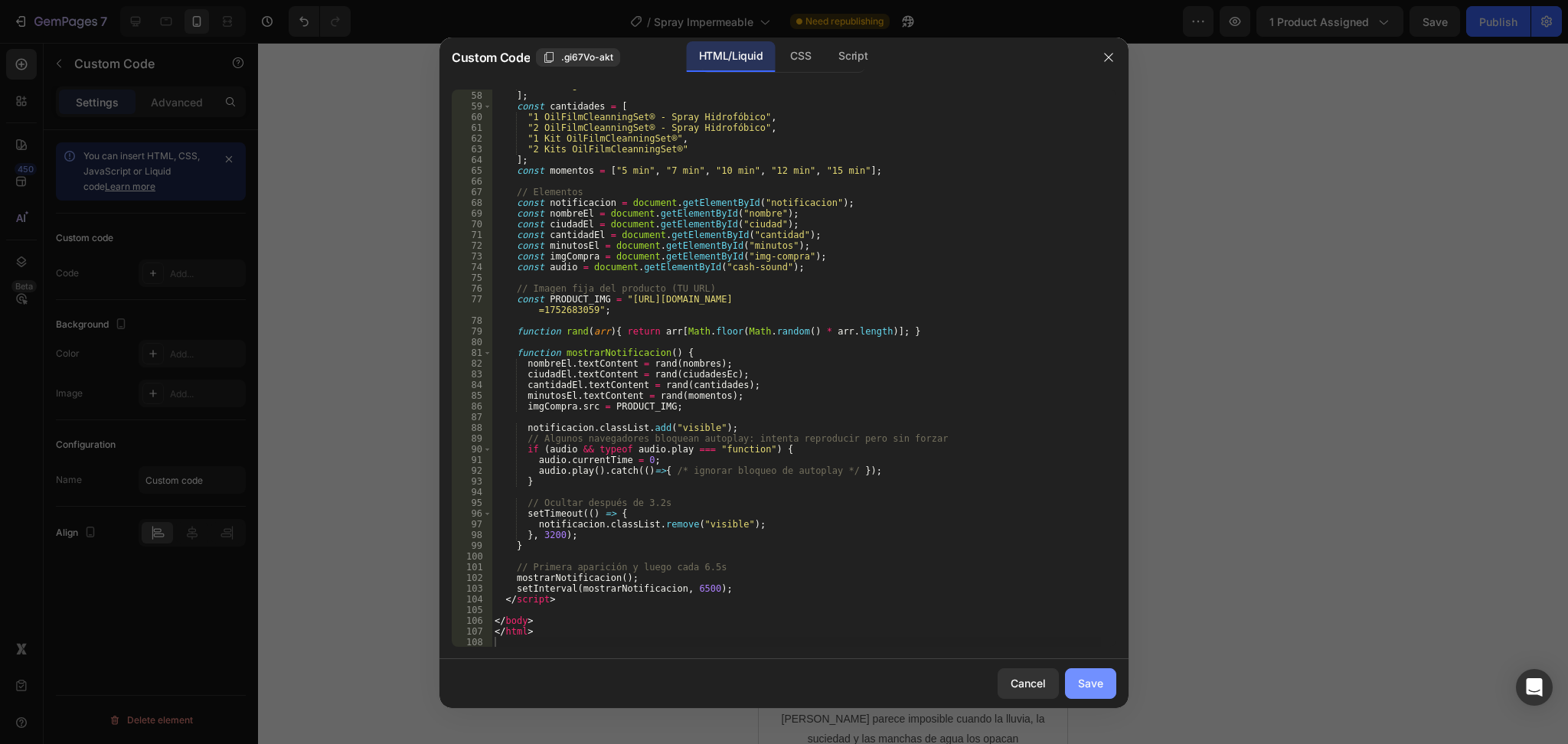
click at [1083, 679] on div "Save" at bounding box center [1090, 683] width 26 height 16
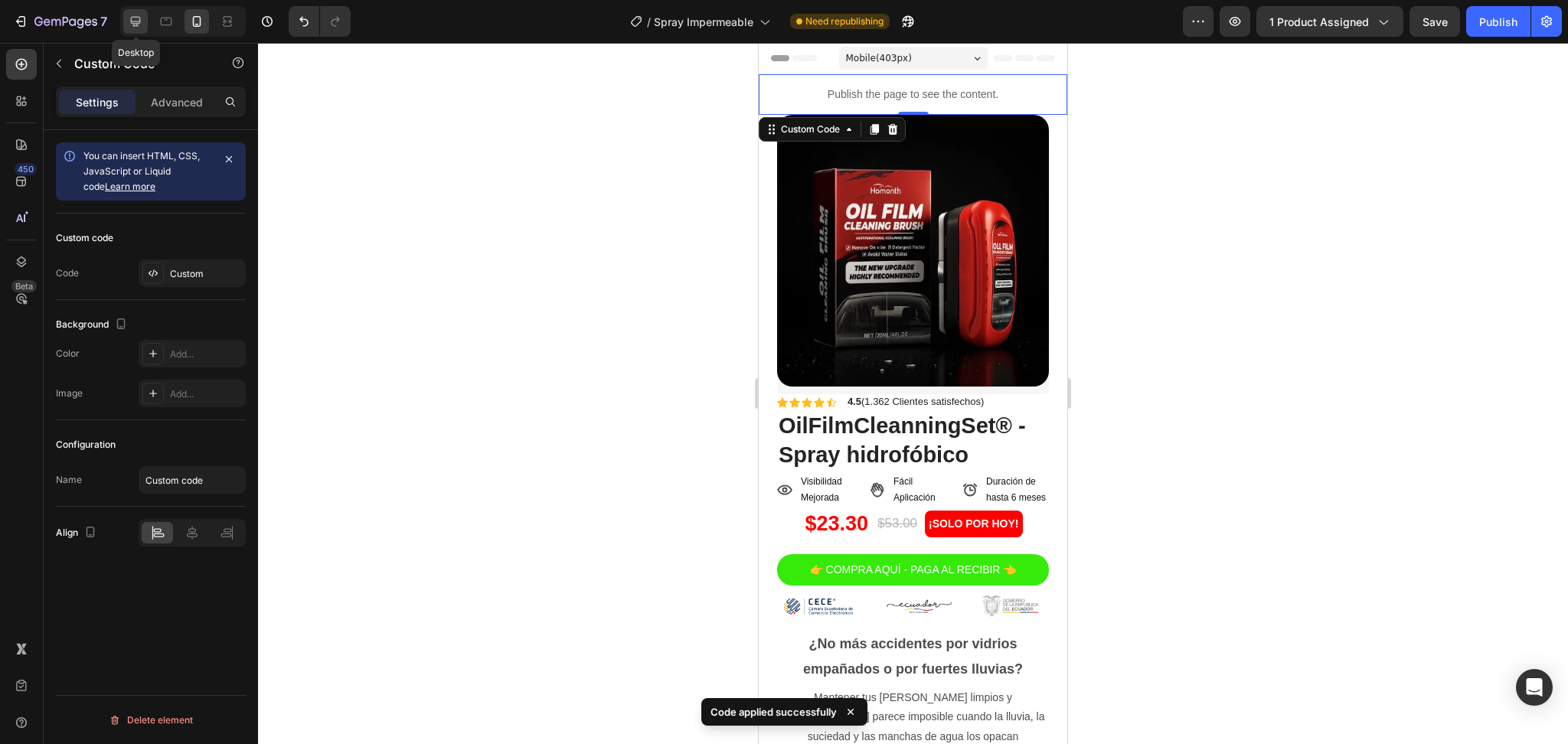
click at [144, 22] on div at bounding box center [136, 22] width 25 height 25
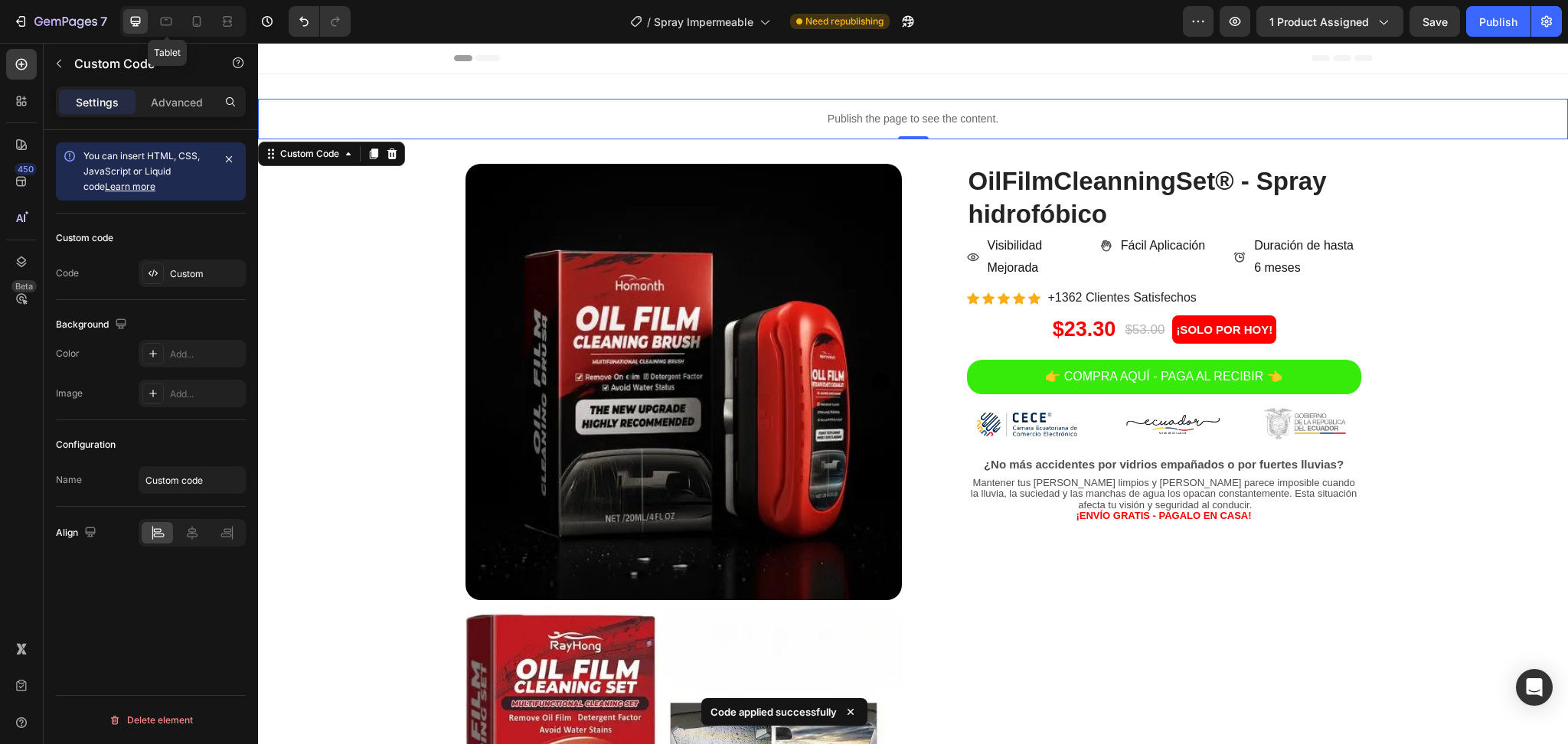
scroll to position [2, 0]
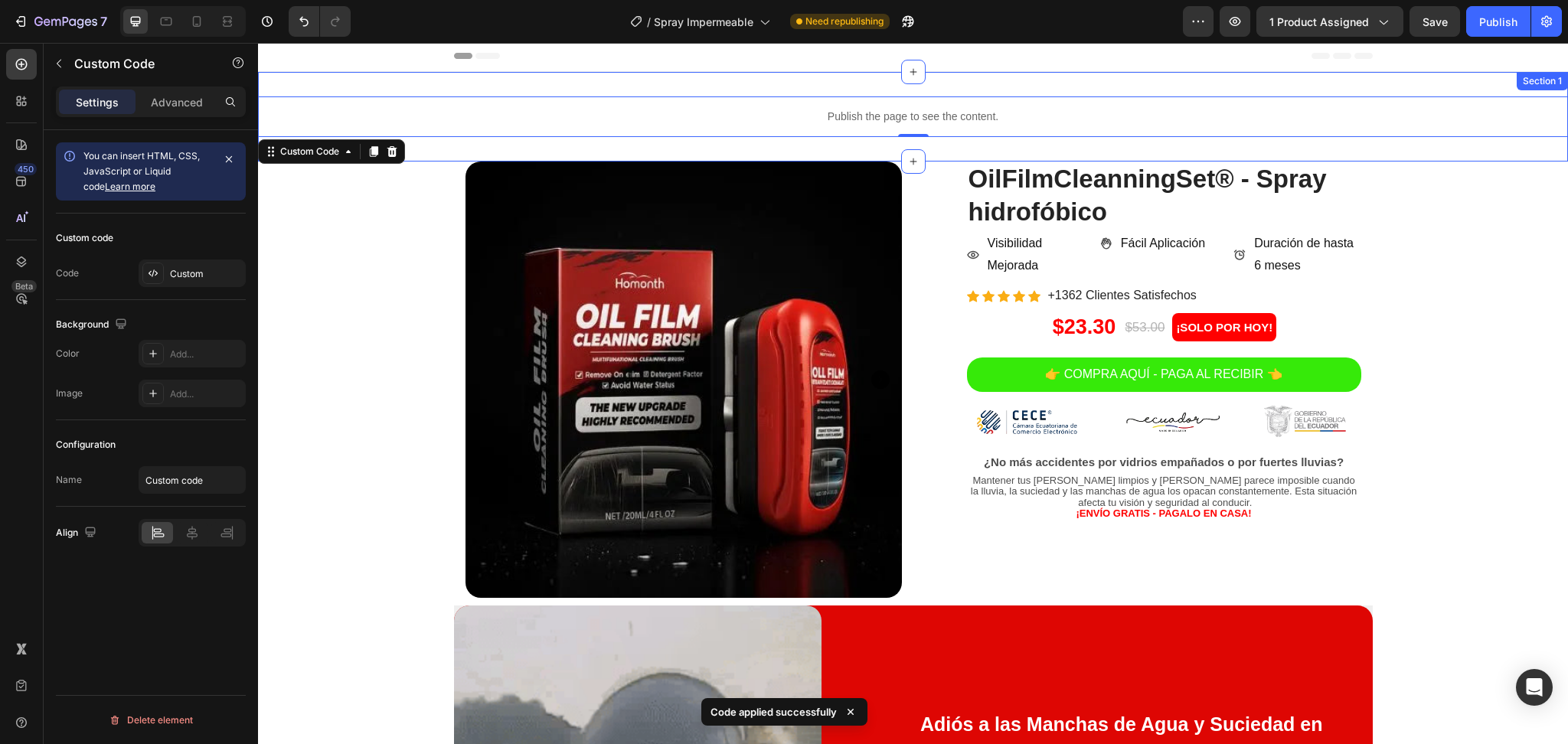
click at [1034, 88] on div "Publish the page to see the content. Custom Code 0 Section 1" at bounding box center [912, 117] width 1309 height 89
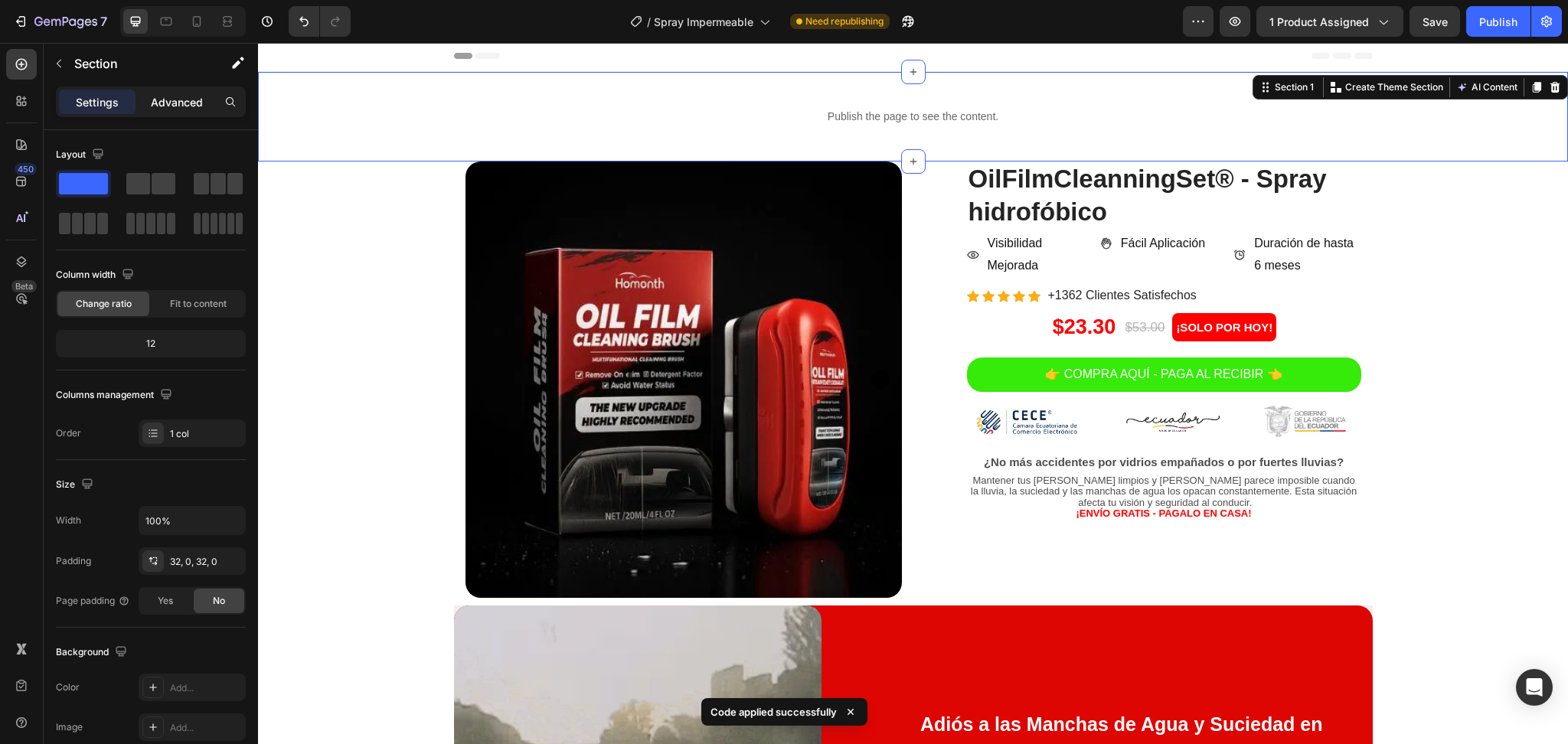
click at [186, 100] on p "Advanced" at bounding box center [176, 102] width 52 height 16
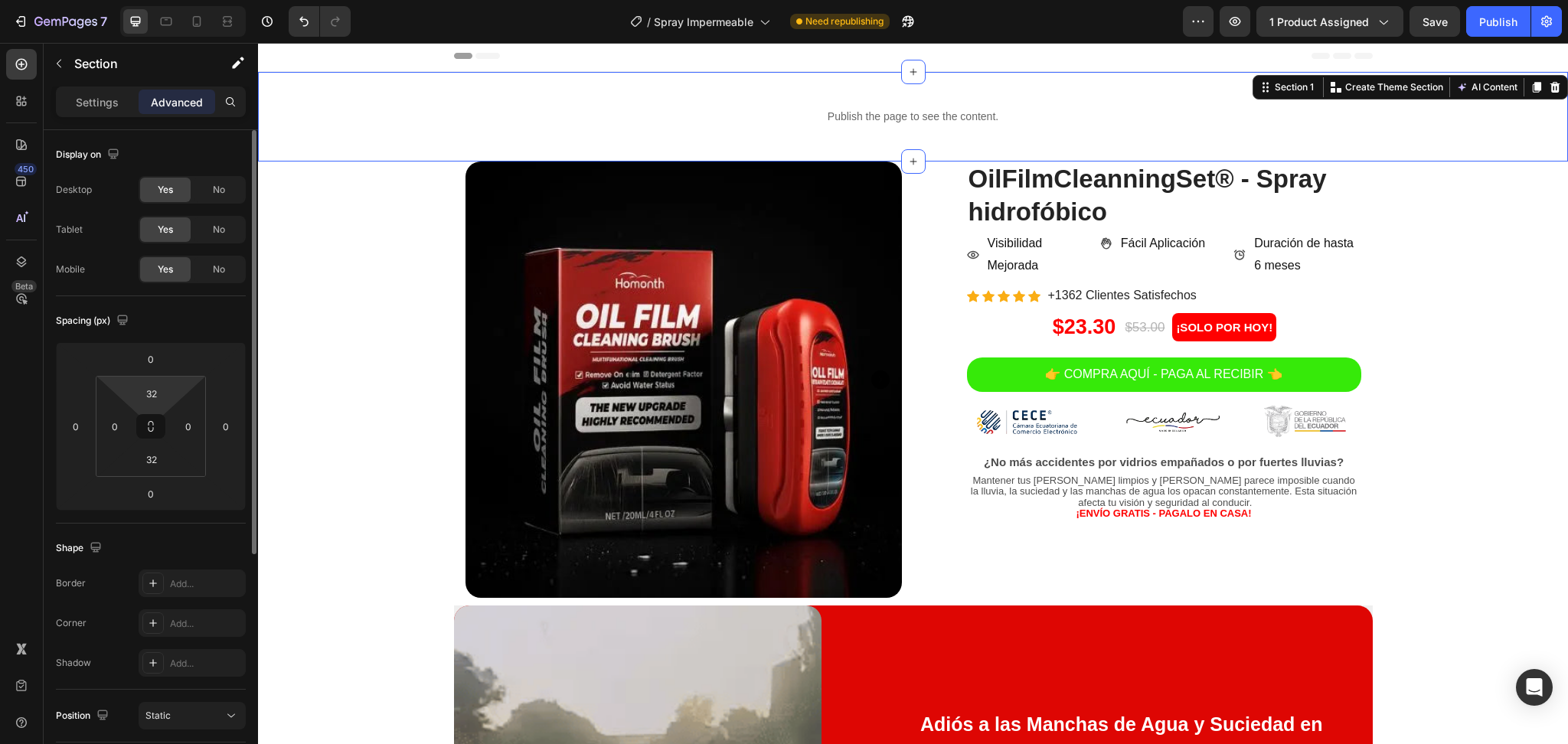
click at [160, 0] on html "7 Version history / Spray Impermeable Need republishing Preview 1 product assig…" at bounding box center [784, 0] width 1568 height 0
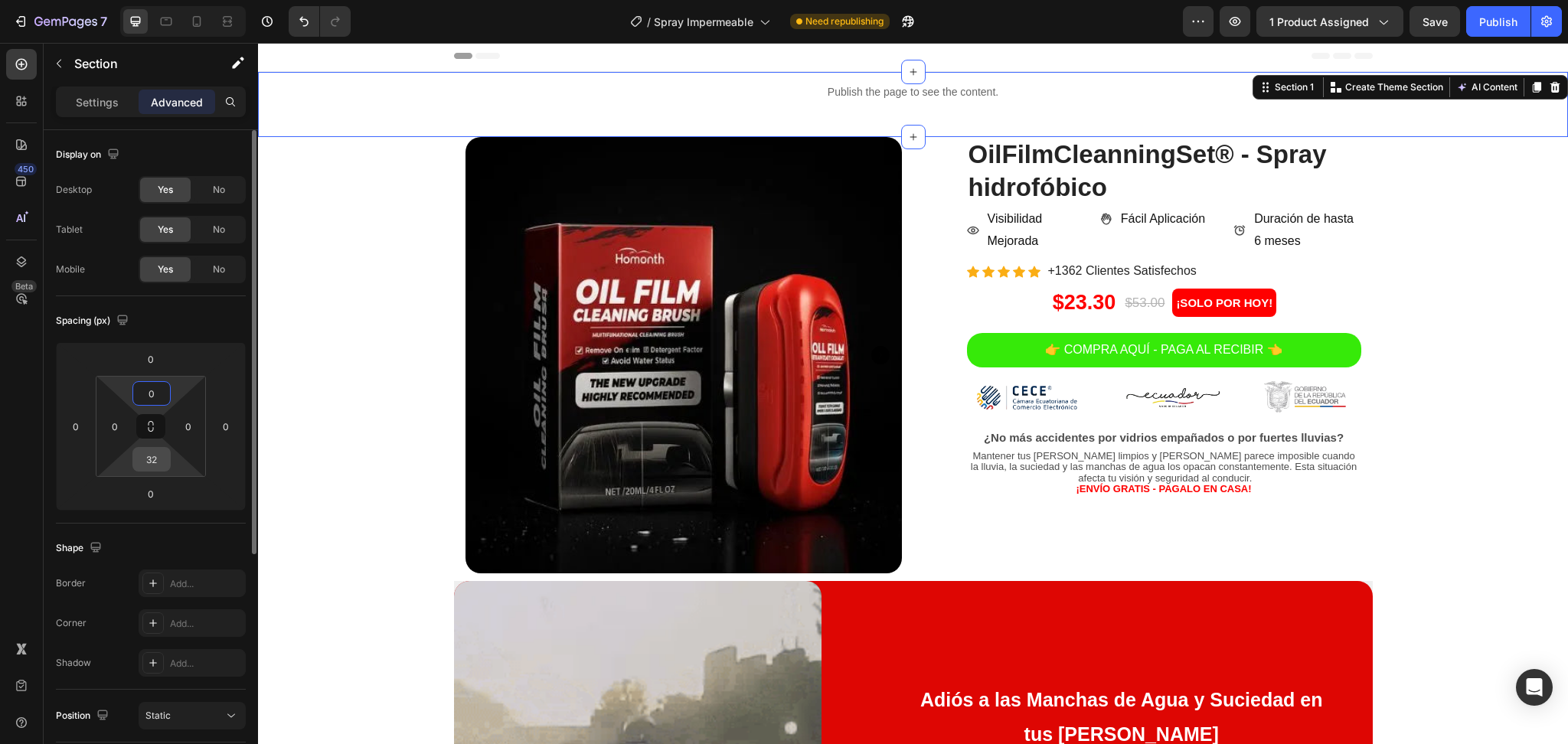
type input "0"
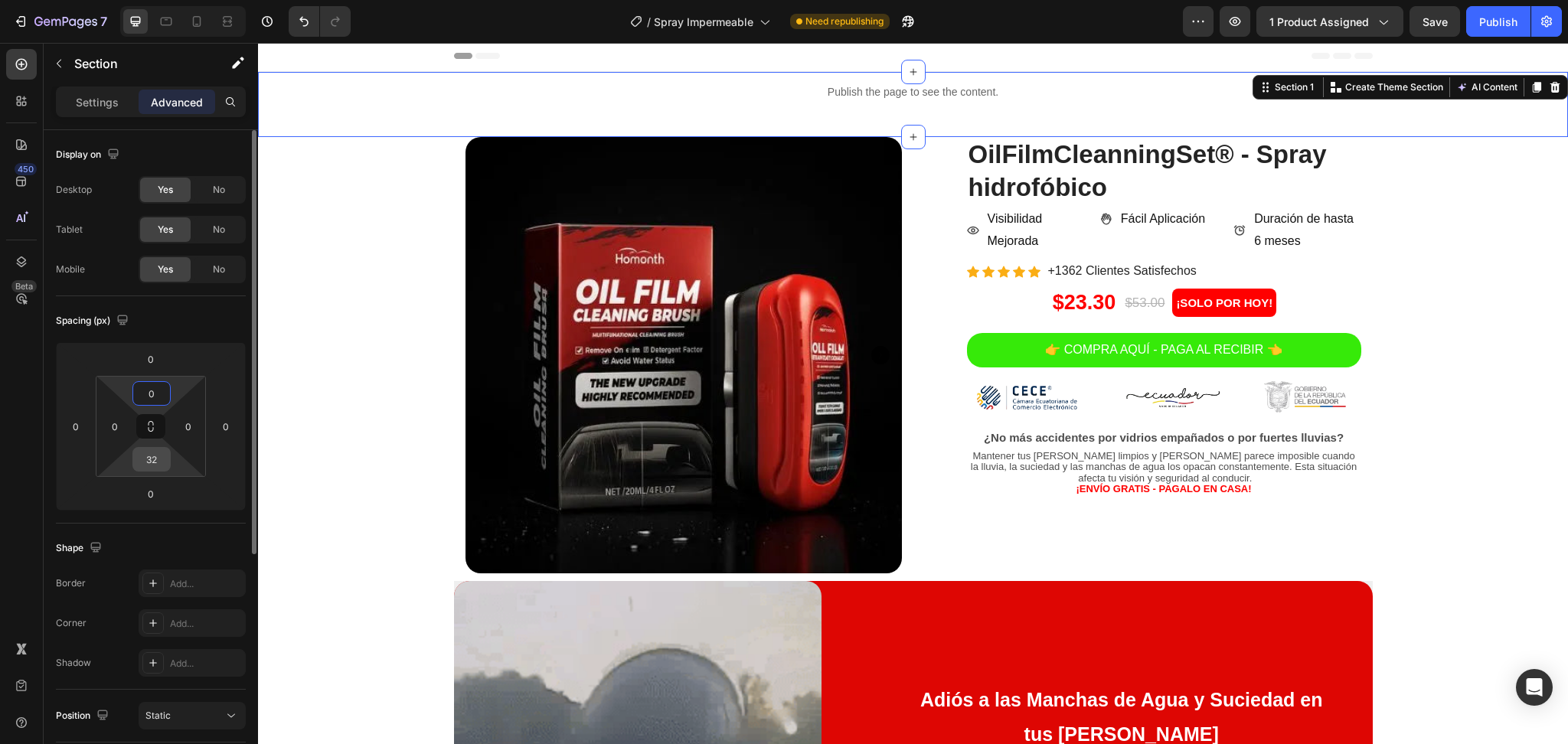
click at [152, 460] on input "32" at bounding box center [151, 460] width 30 height 23
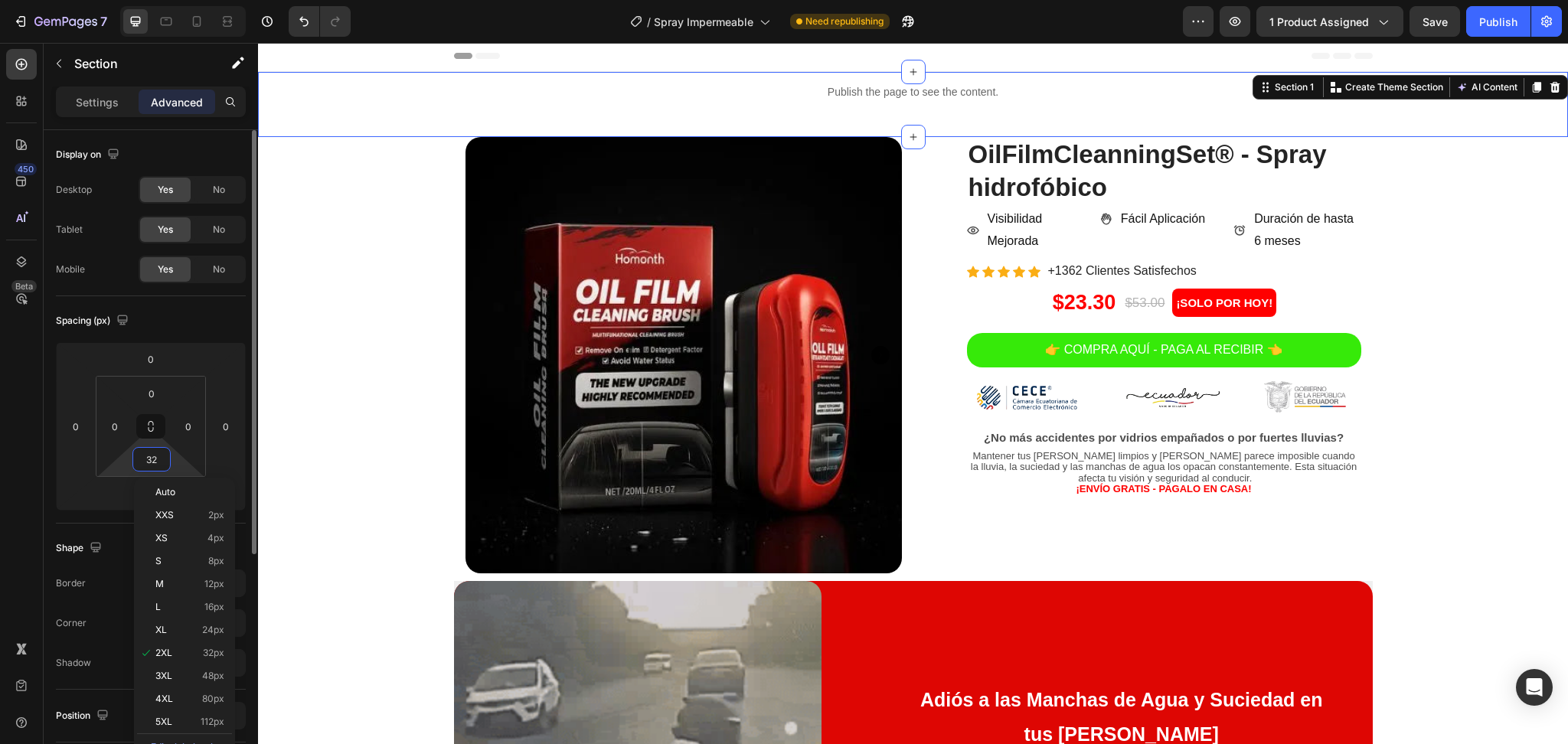
type input "0"
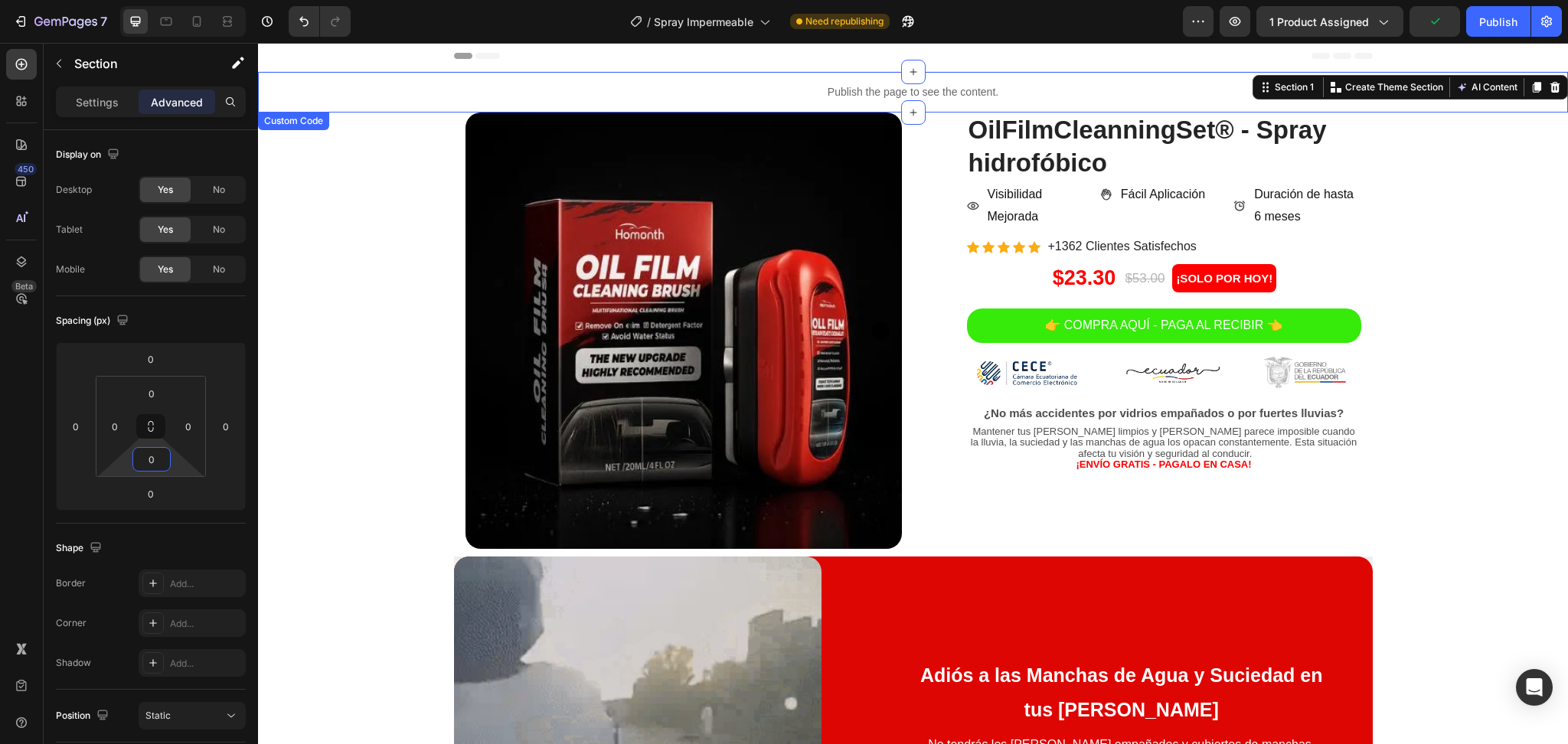
click at [1120, 80] on div "Publish the page to see the content." at bounding box center [912, 92] width 1309 height 41
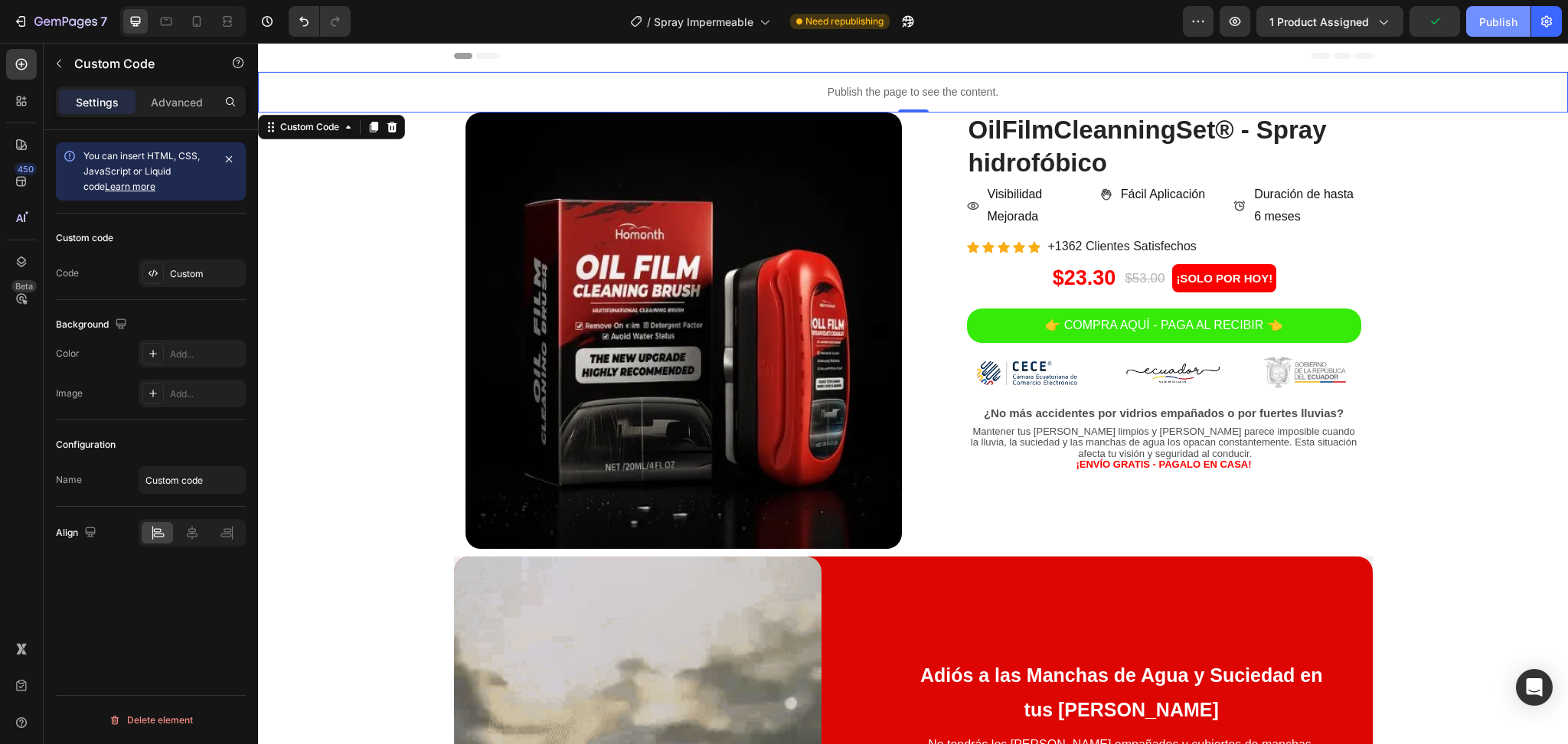
click at [1499, 13] on div "Publish" at bounding box center [1498, 21] width 38 height 16
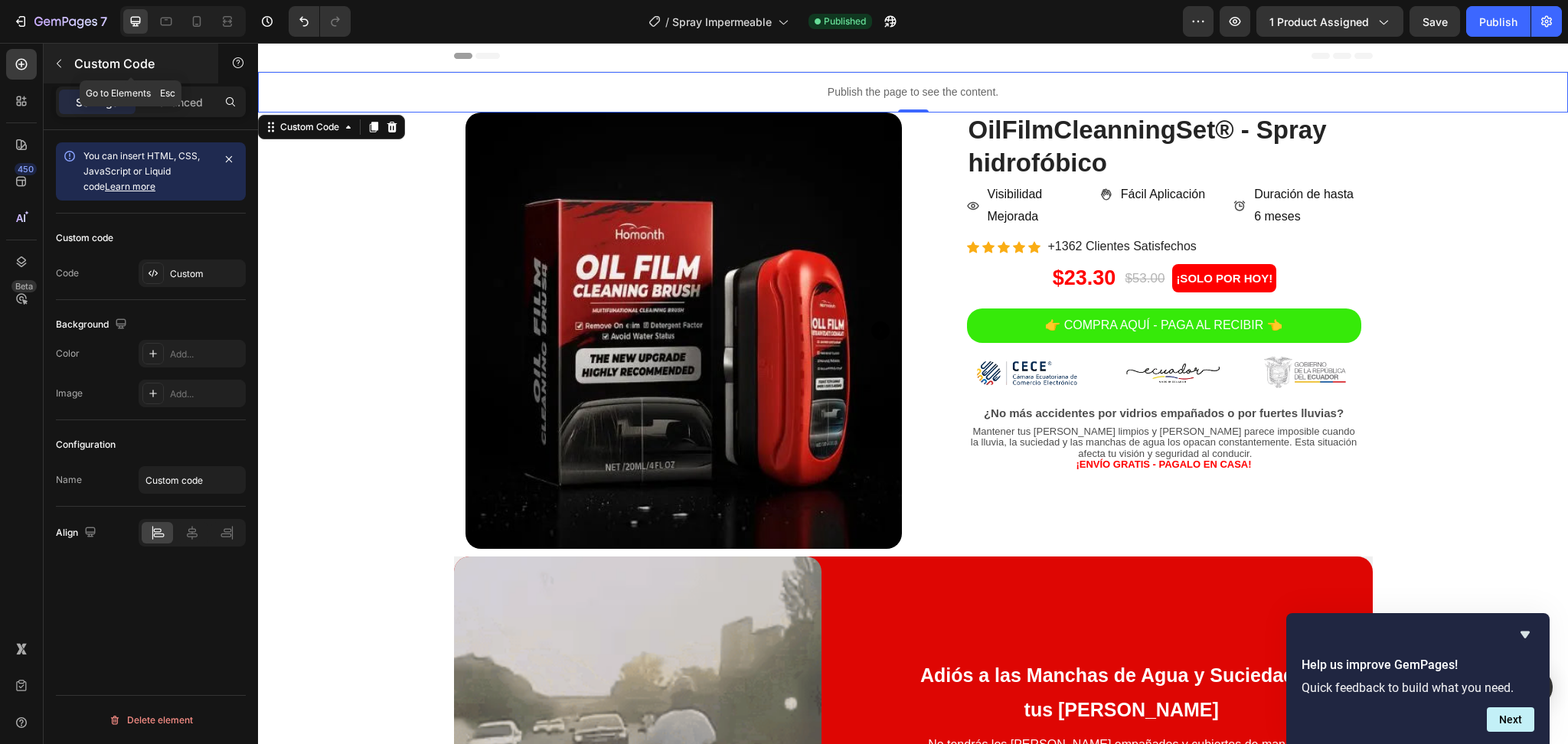
click at [103, 65] on p "Custom Code" at bounding box center [139, 63] width 130 height 18
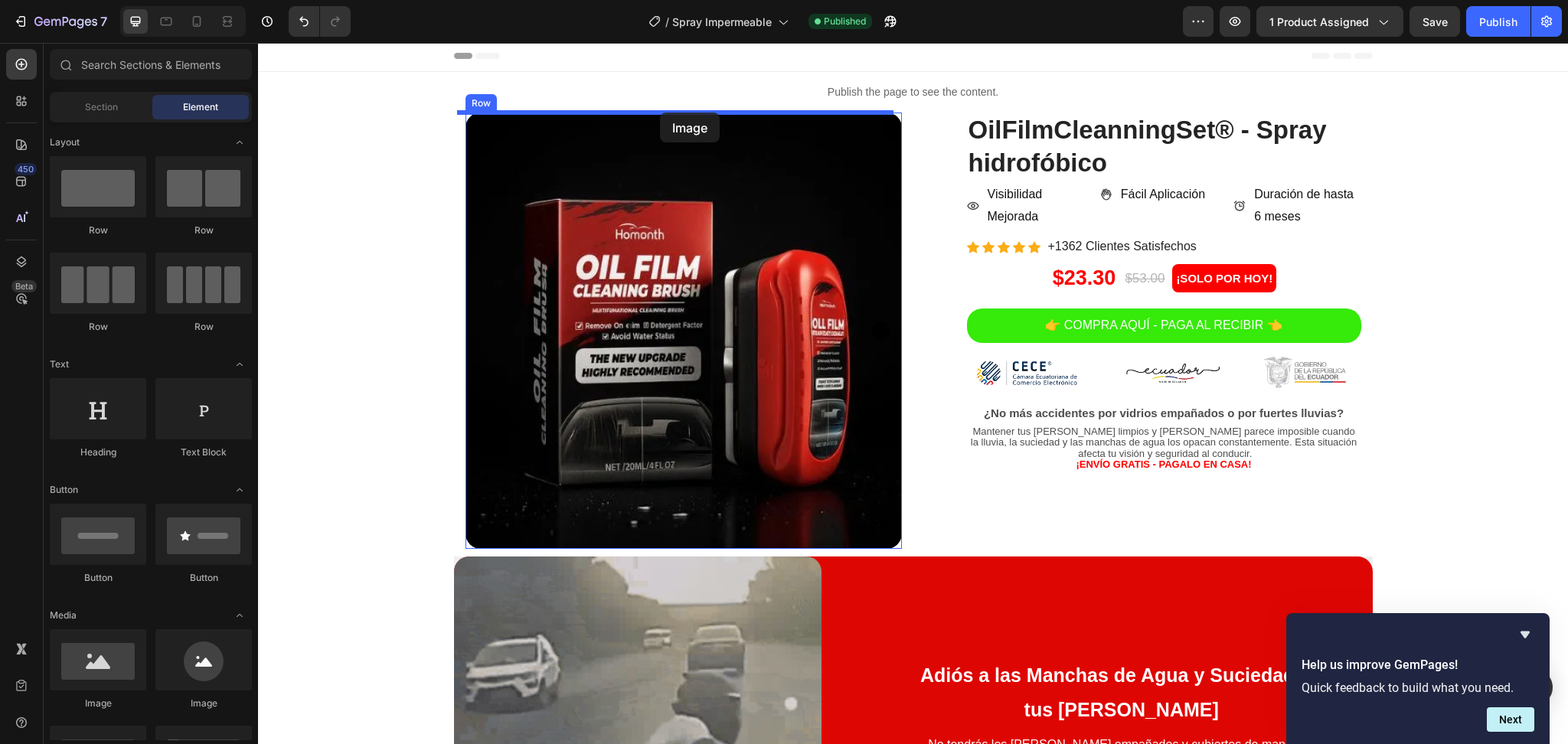
scroll to position [0, 0]
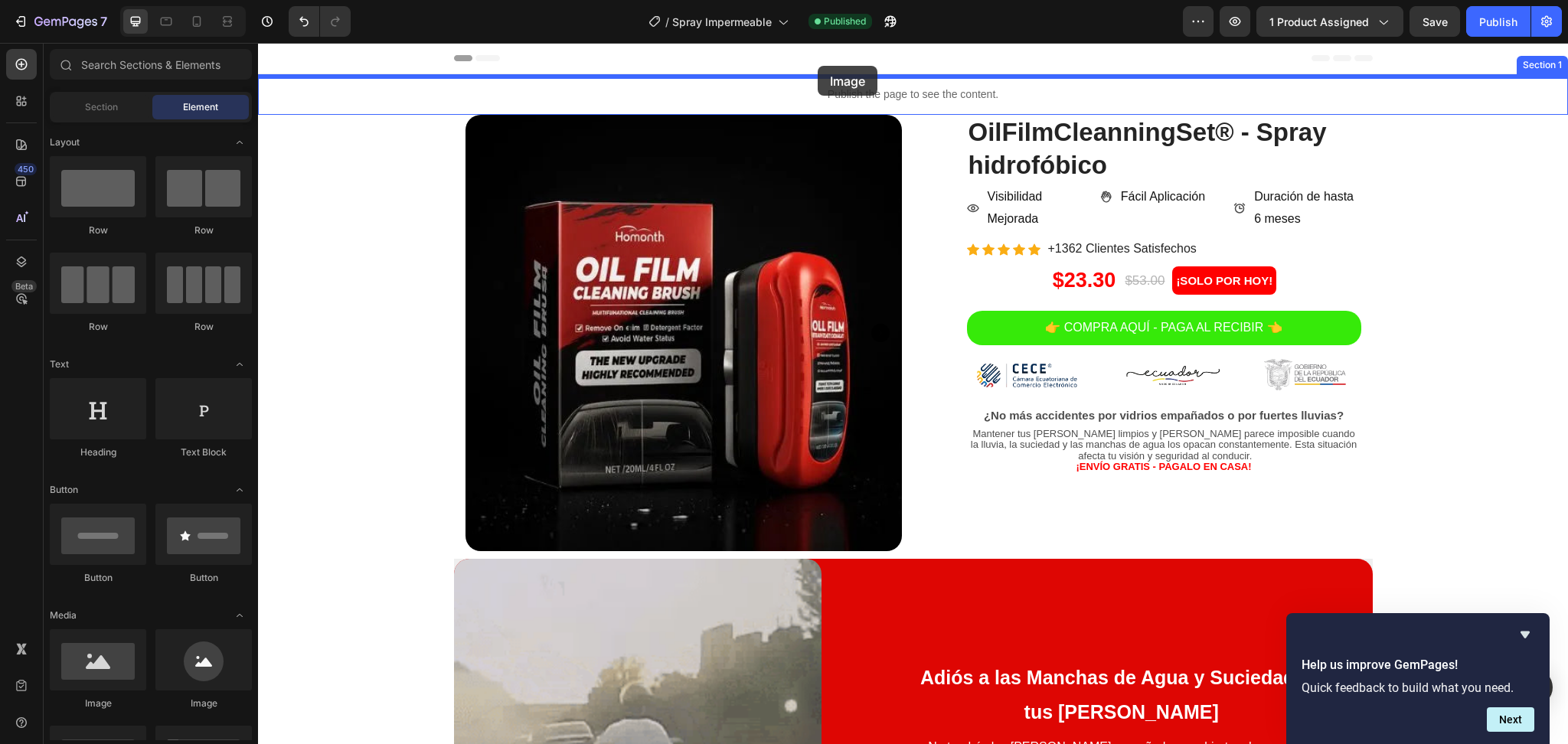
drag, startPoint x: 413, startPoint y: 686, endPoint x: 878, endPoint y: 73, distance: 769.4
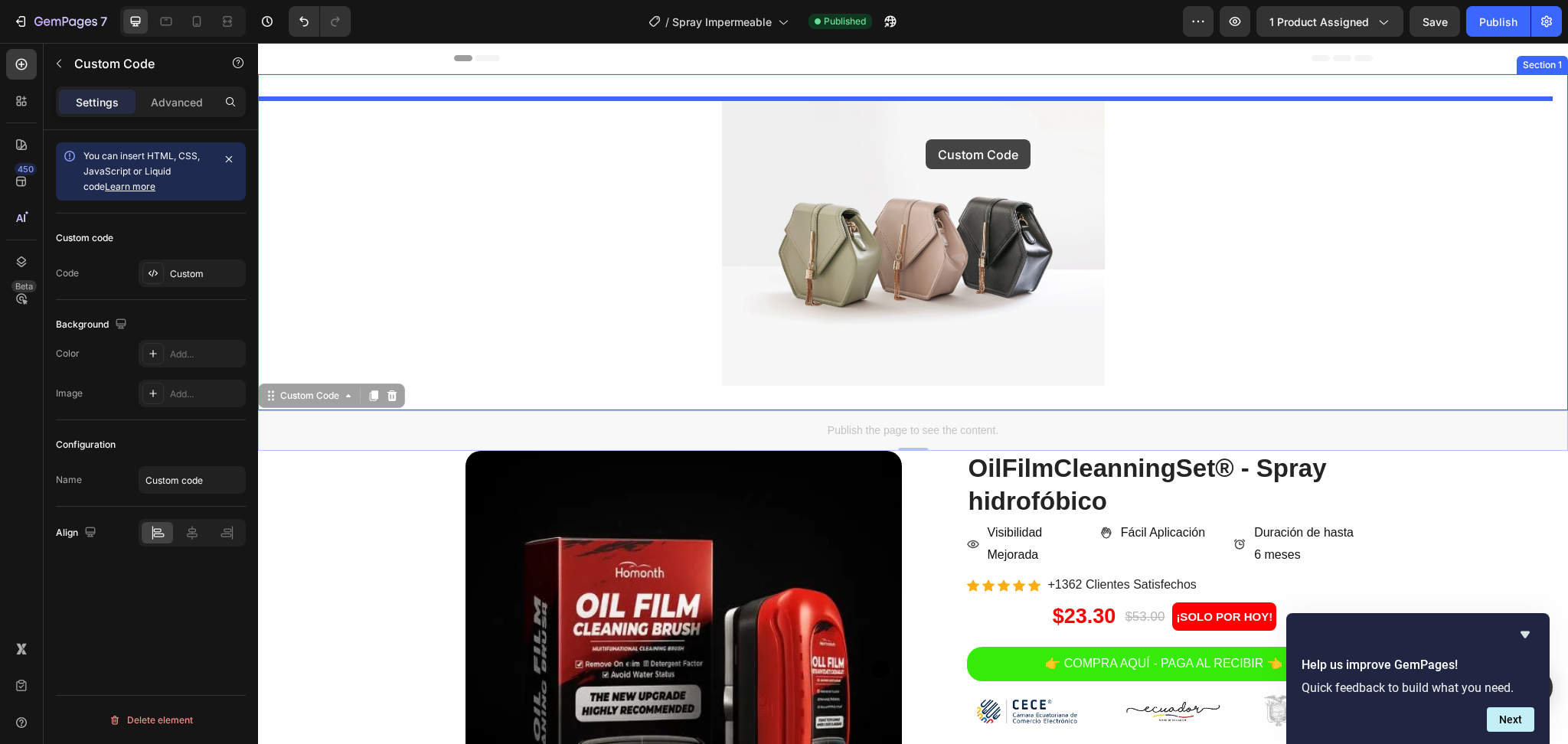
drag, startPoint x: 980, startPoint y: 421, endPoint x: 926, endPoint y: 139, distance: 287.1
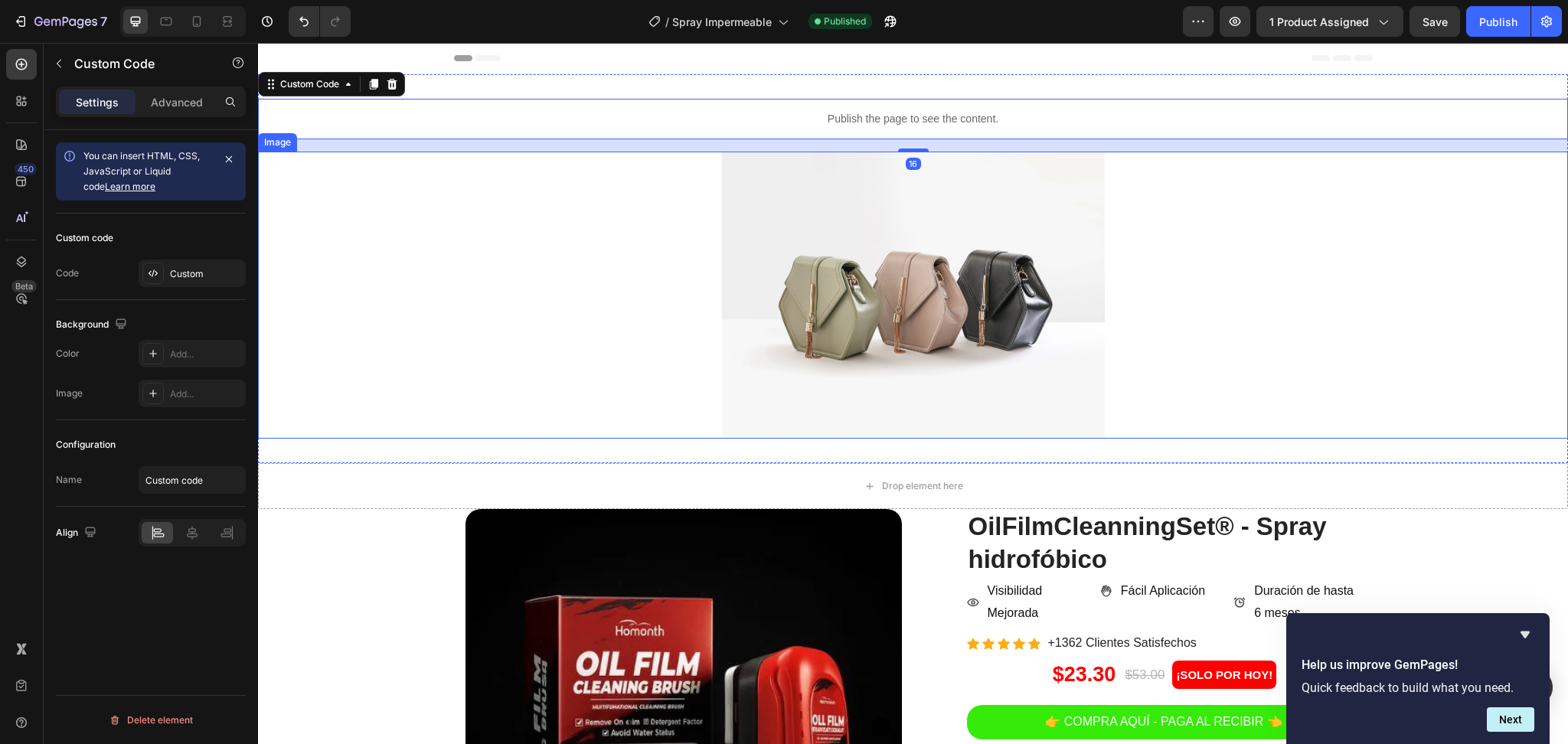
click at [970, 225] on img at bounding box center [913, 295] width 382 height 287
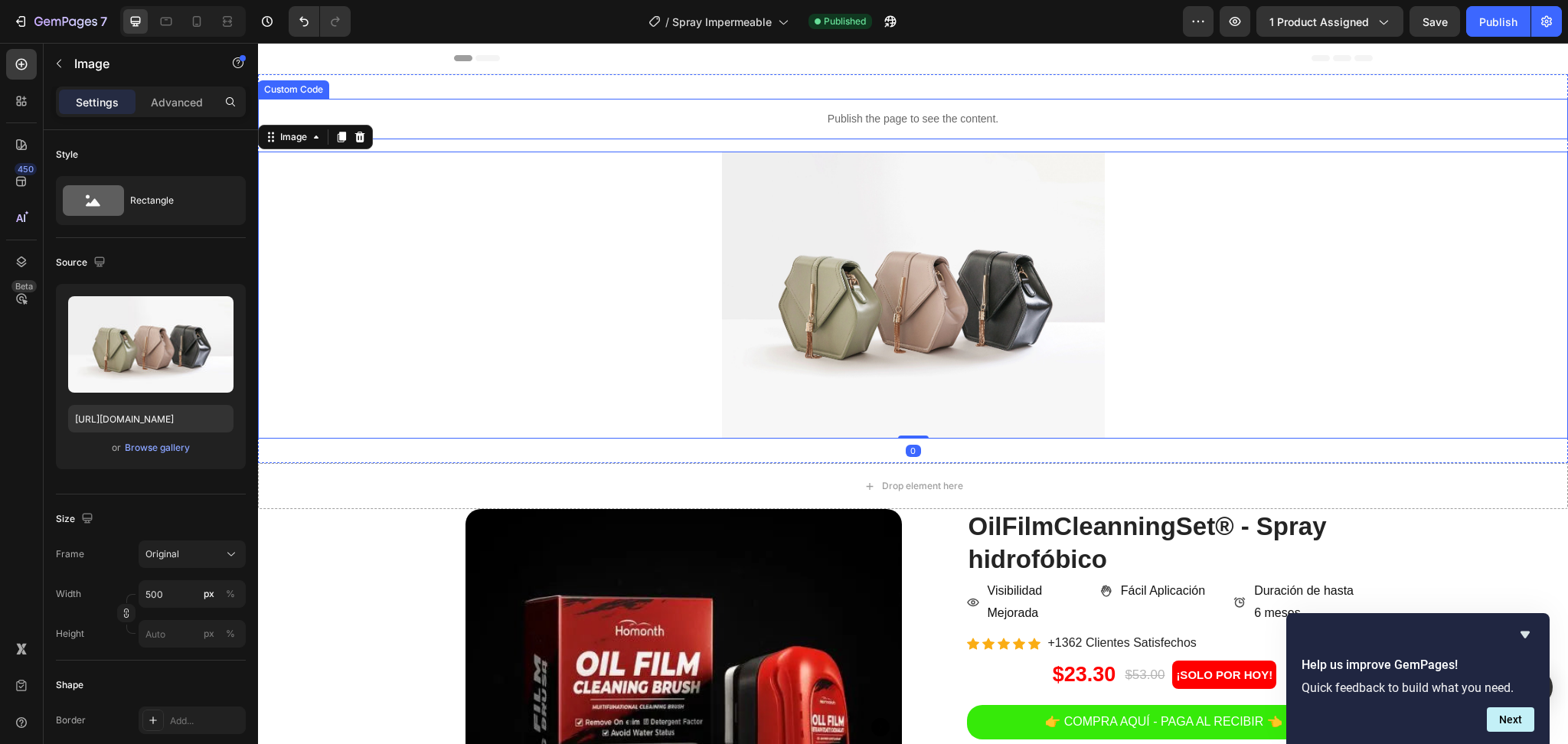
click at [910, 124] on p "Publish the page to see the content." at bounding box center [912, 119] width 1309 height 16
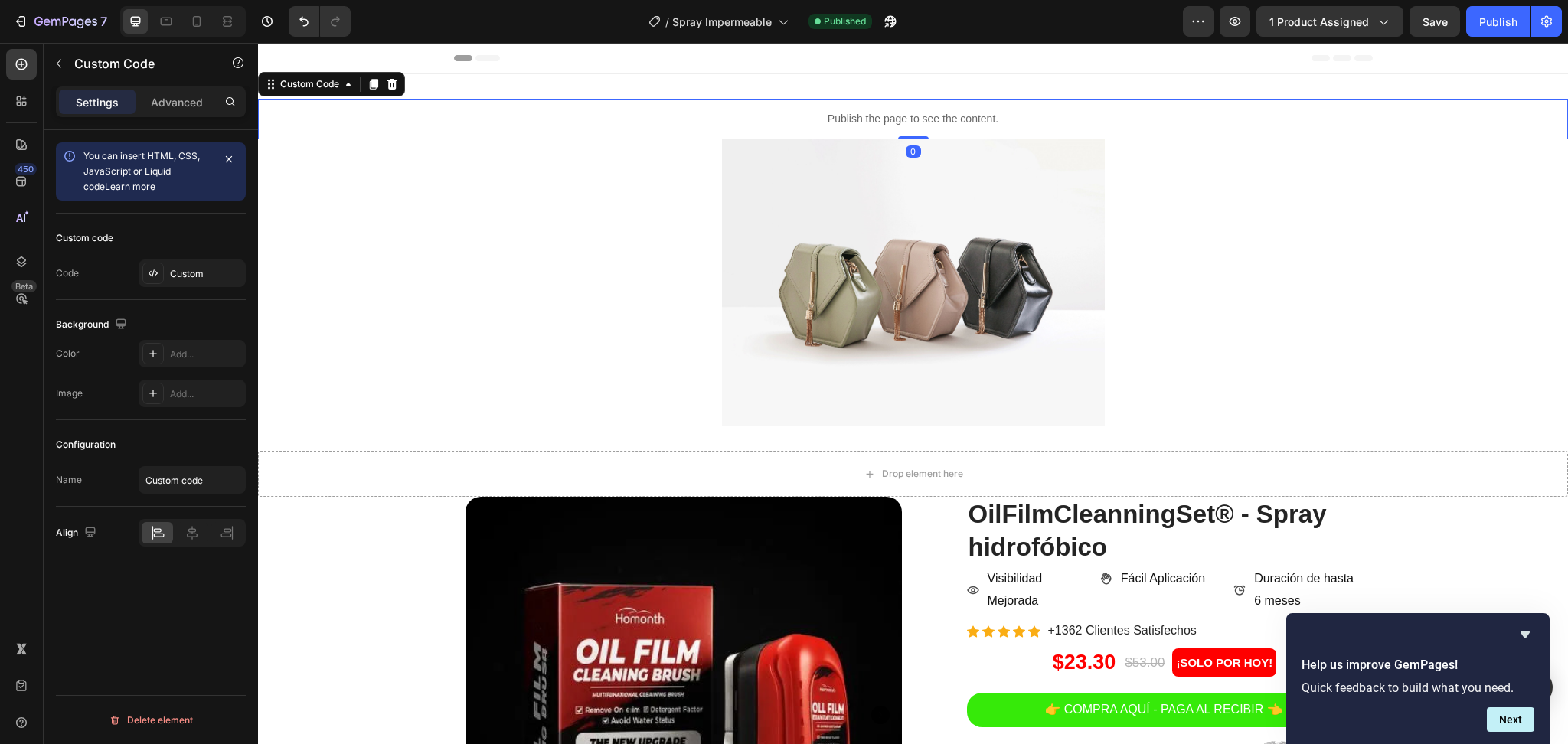
drag, startPoint x: 909, startPoint y: 150, endPoint x: 892, endPoint y: 85, distance: 67.2
click at [892, 85] on div "Publish the page to see the content. Custom Code 0 Image Section 1" at bounding box center [912, 263] width 1309 height 377
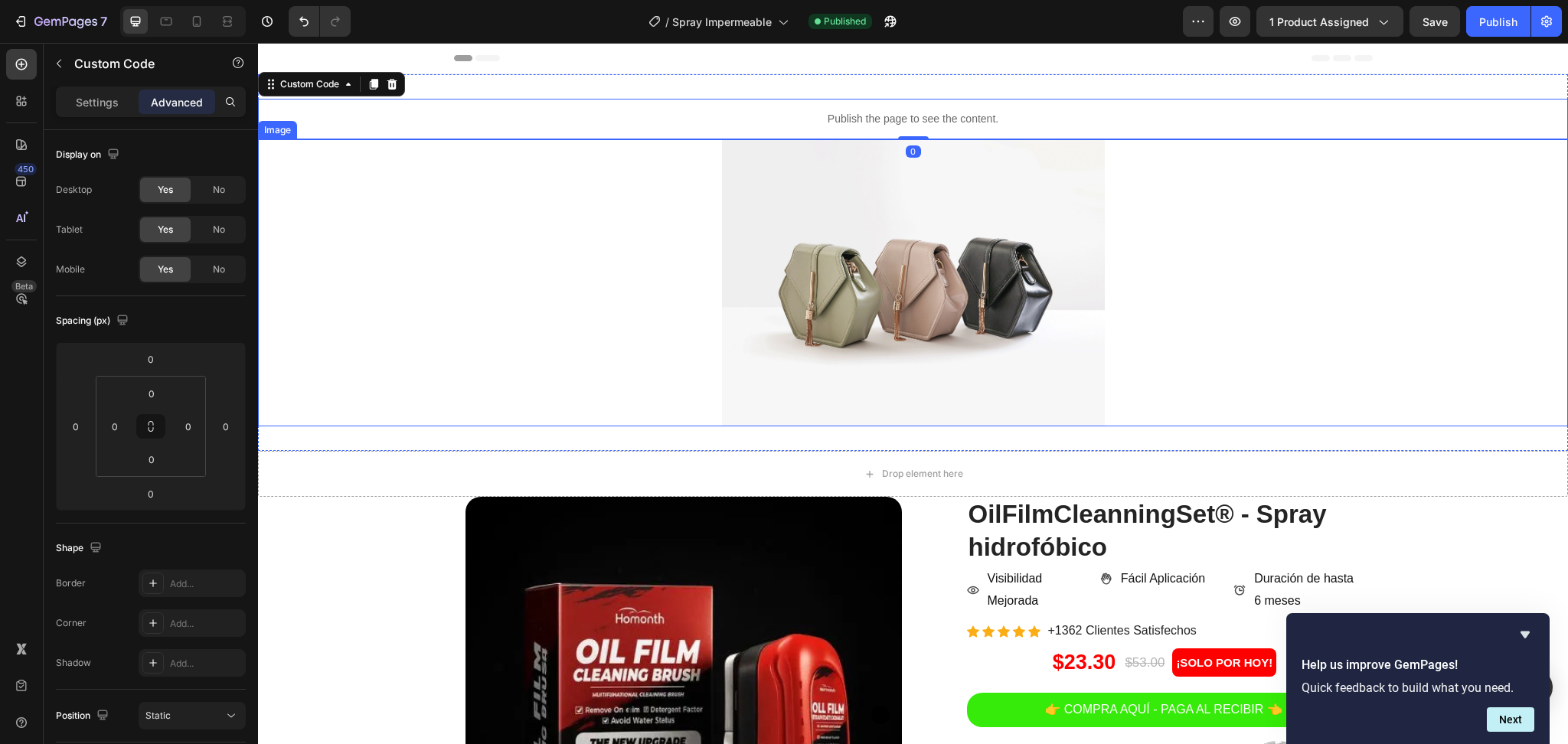
click at [889, 247] on img at bounding box center [913, 283] width 382 height 287
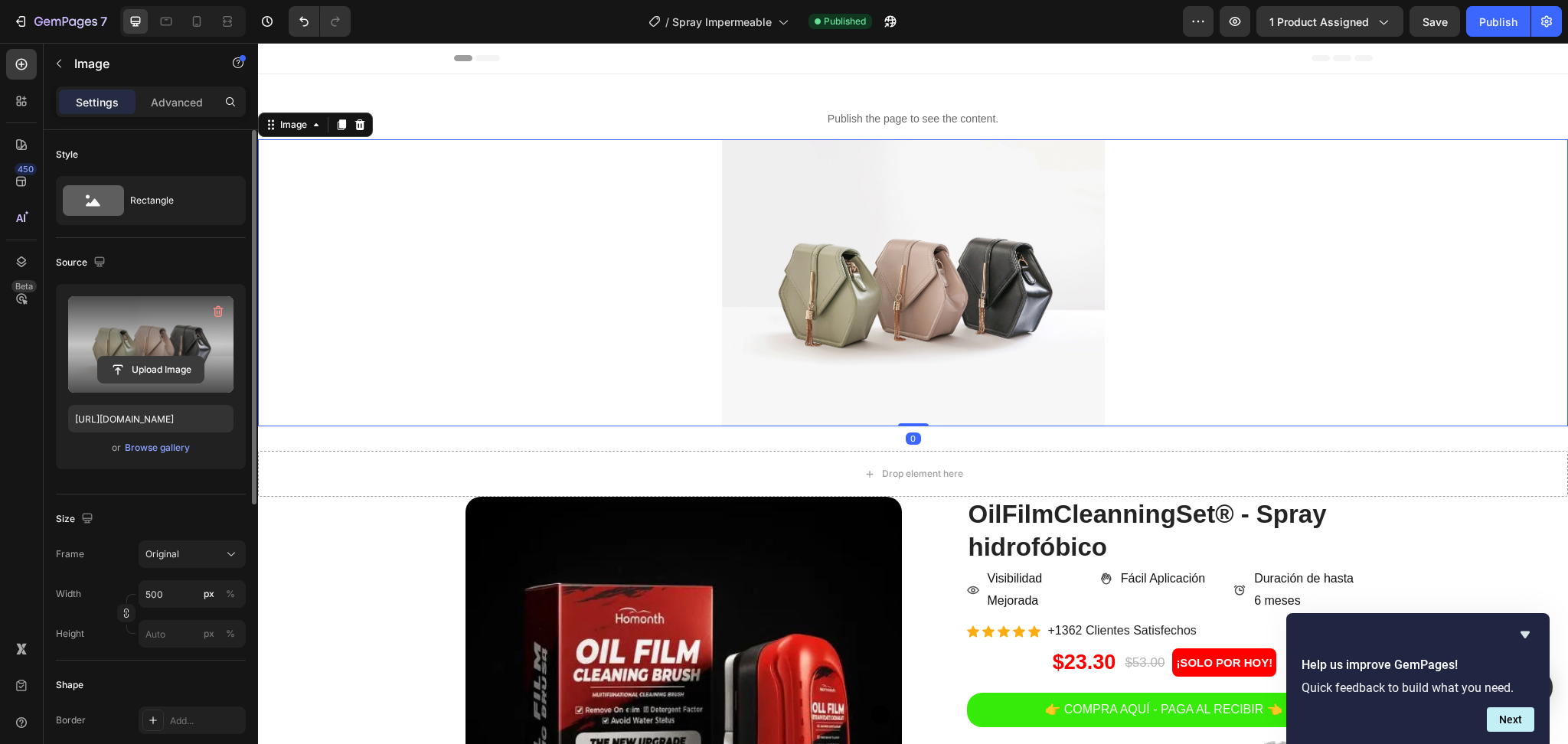
click at [139, 365] on input "file" at bounding box center [150, 369] width 106 height 26
type input "C:\fakepath\gempages_547003309001540832-e49e6fe4-b48a-4a5a-87f7-435ab0bb2490.av…"
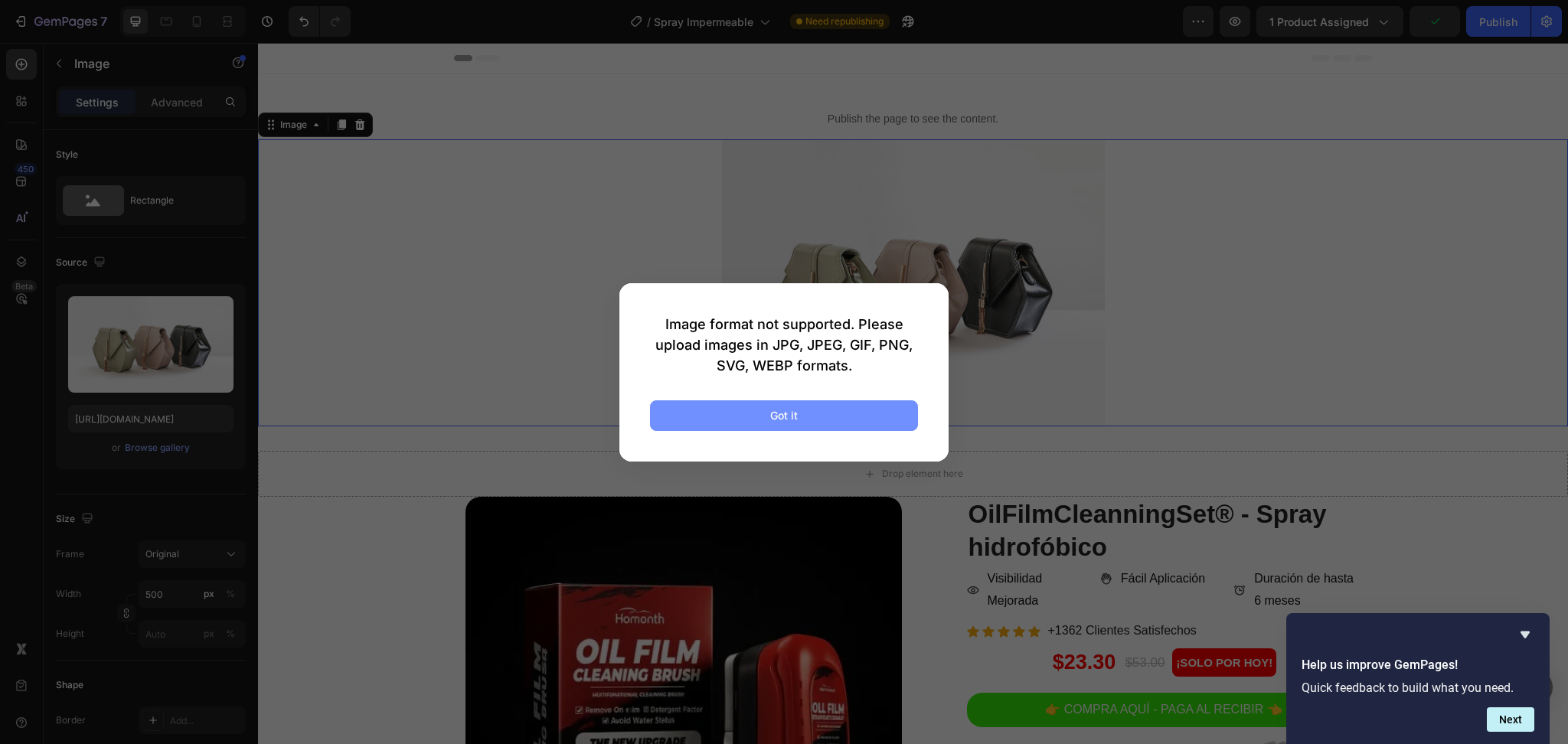
click at [806, 413] on button "Got it" at bounding box center [784, 416] width 268 height 30
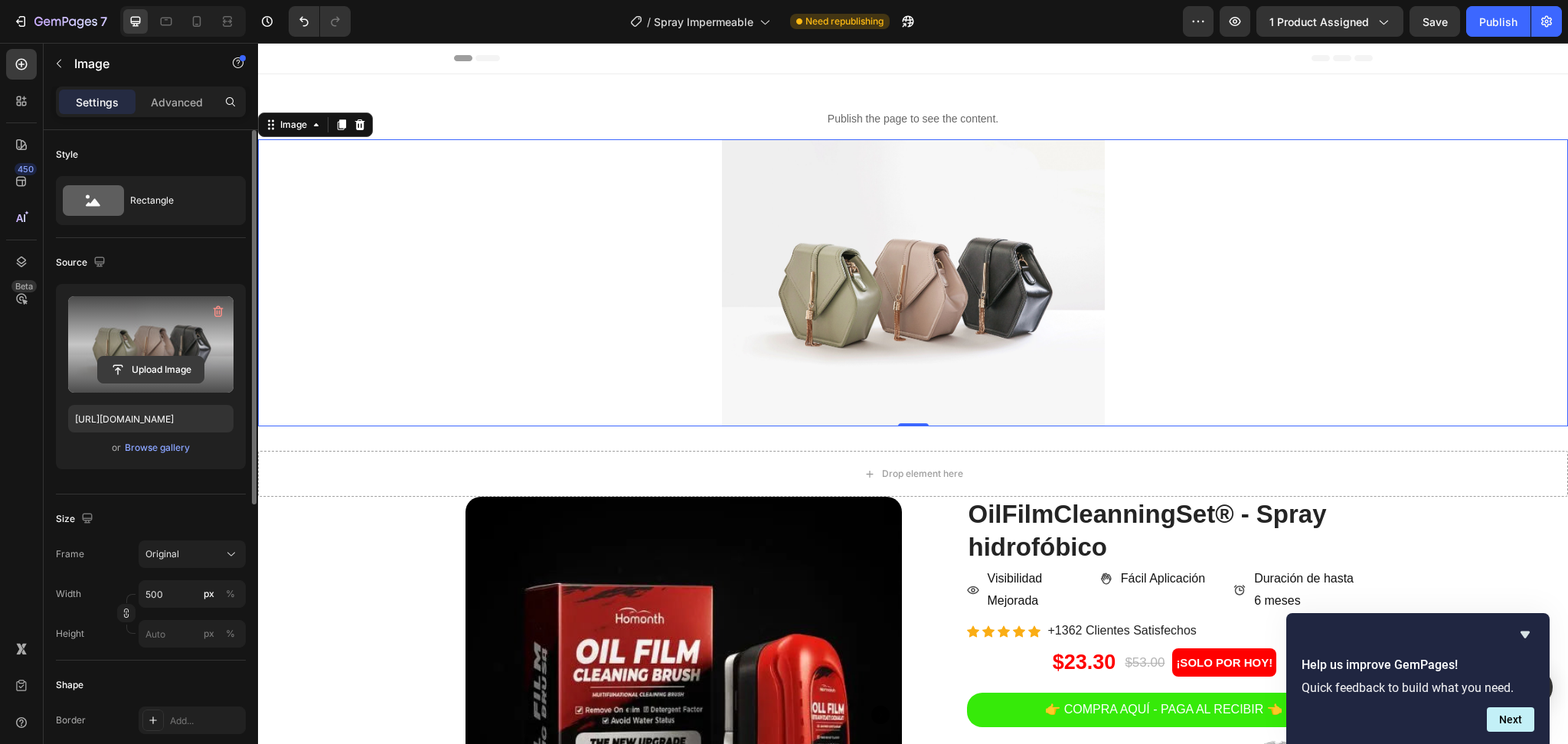
click at [119, 368] on input "file" at bounding box center [150, 369] width 106 height 26
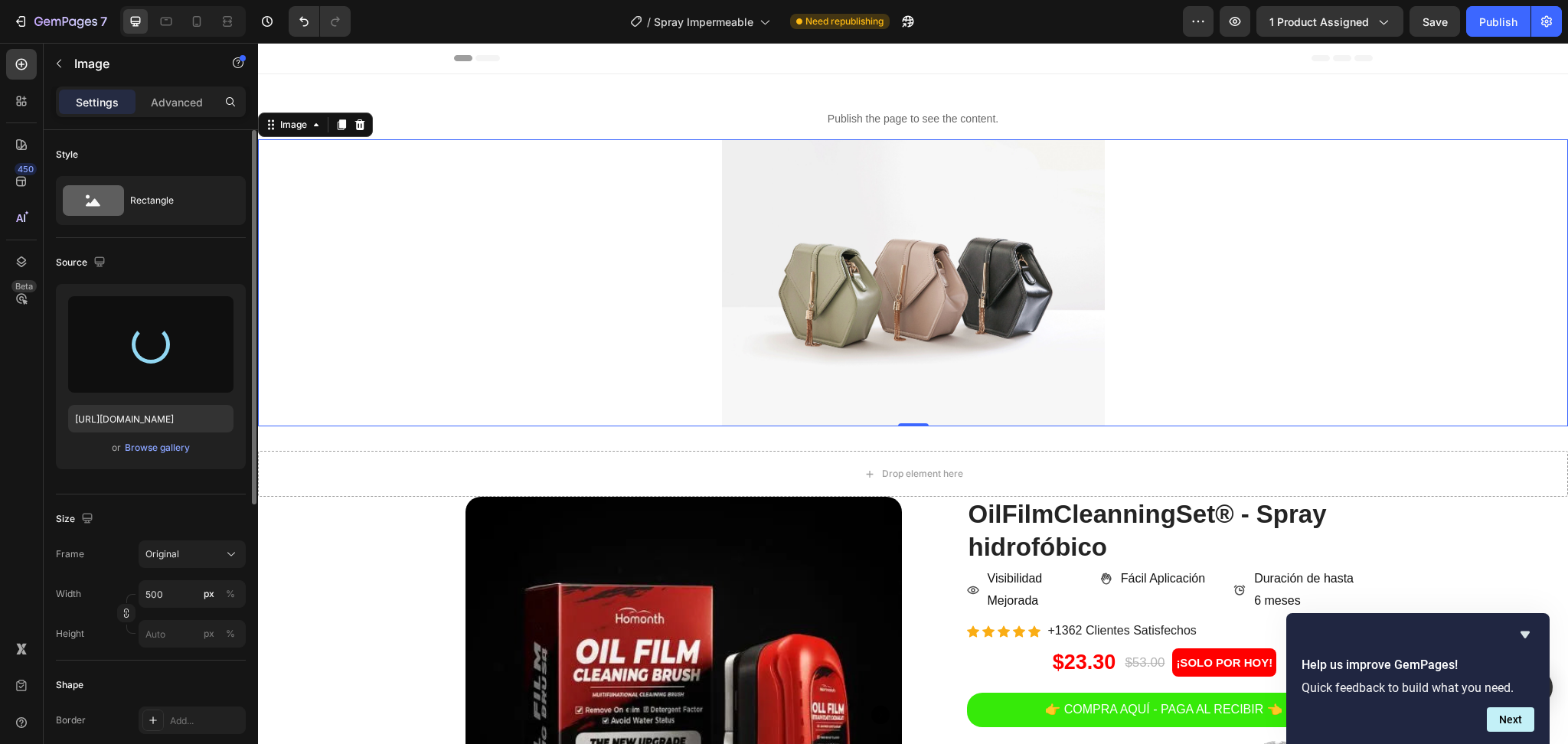
type input "[URL][DOMAIN_NAME]"
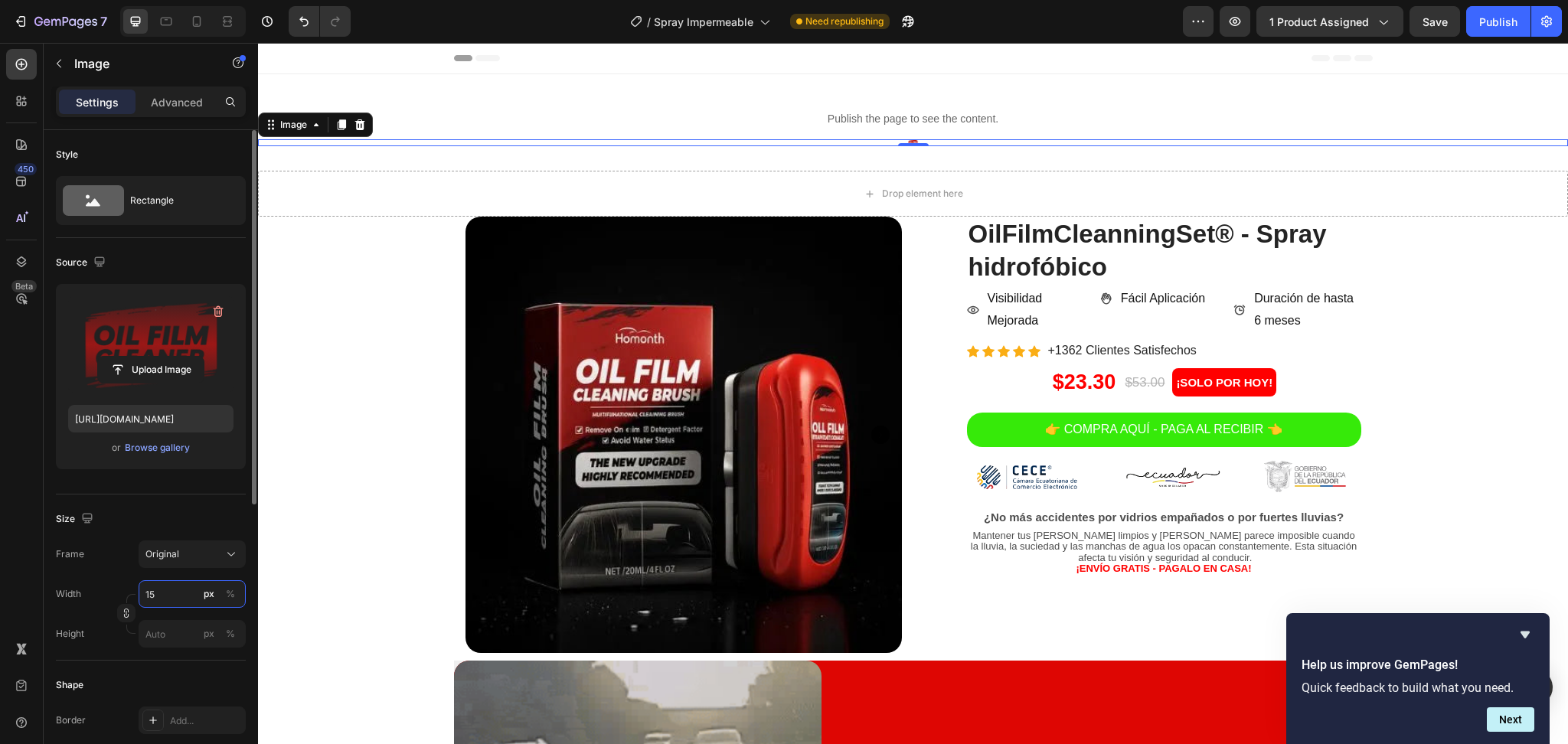
type input "150"
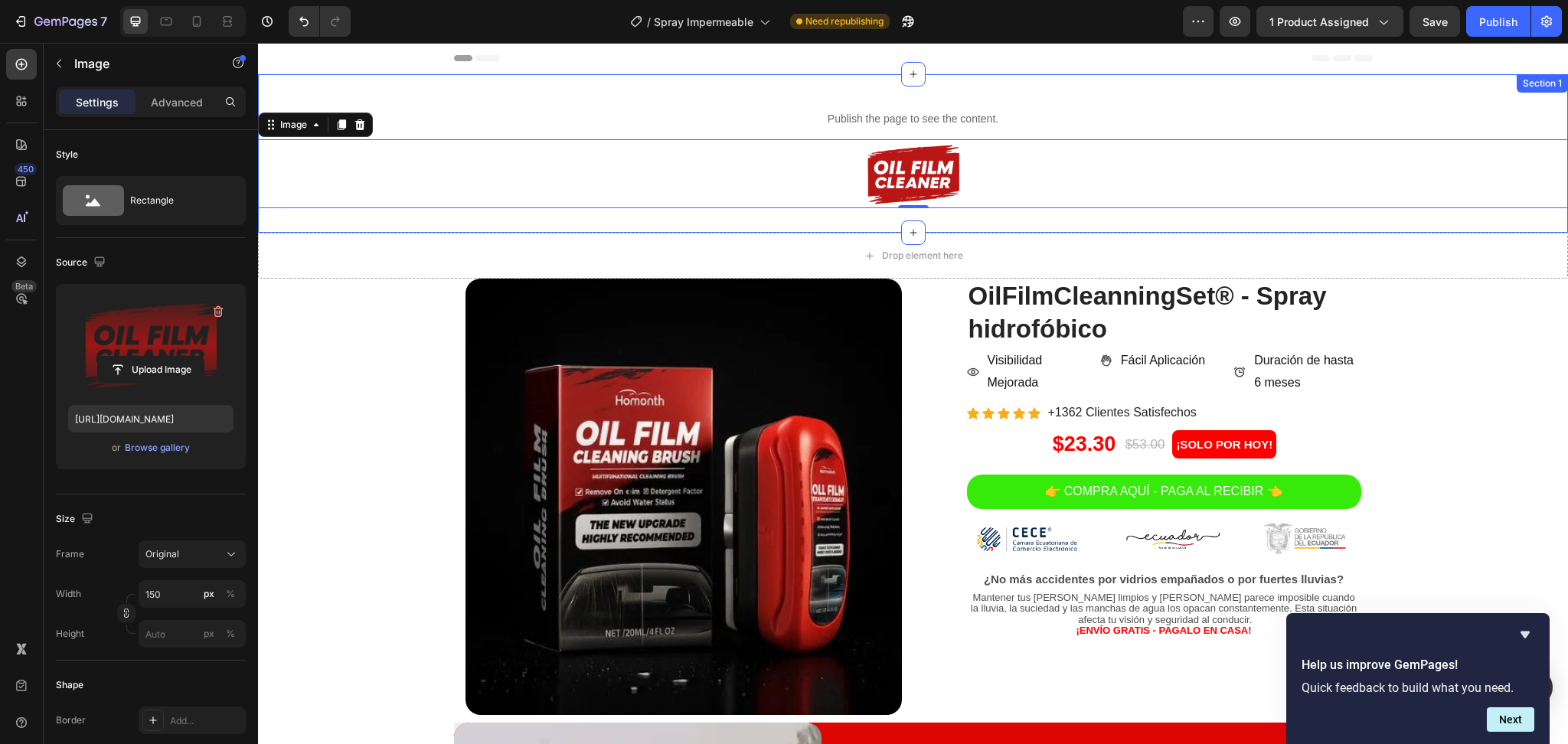
click at [1000, 88] on div "Publish the page to see the content. Custom Code Image 0 Section 1" at bounding box center [912, 153] width 1309 height 159
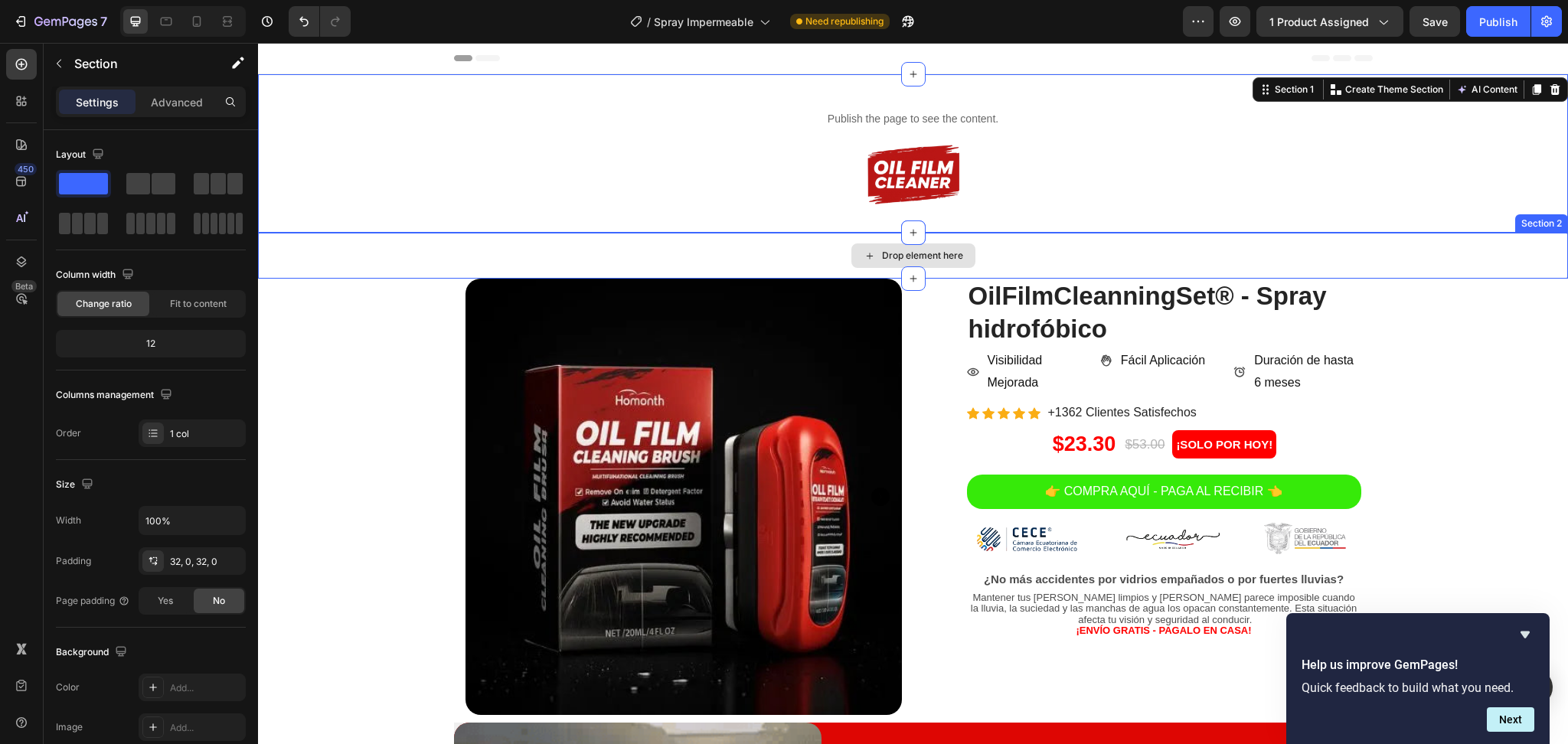
click at [1001, 245] on div "Drop element here" at bounding box center [912, 256] width 1309 height 46
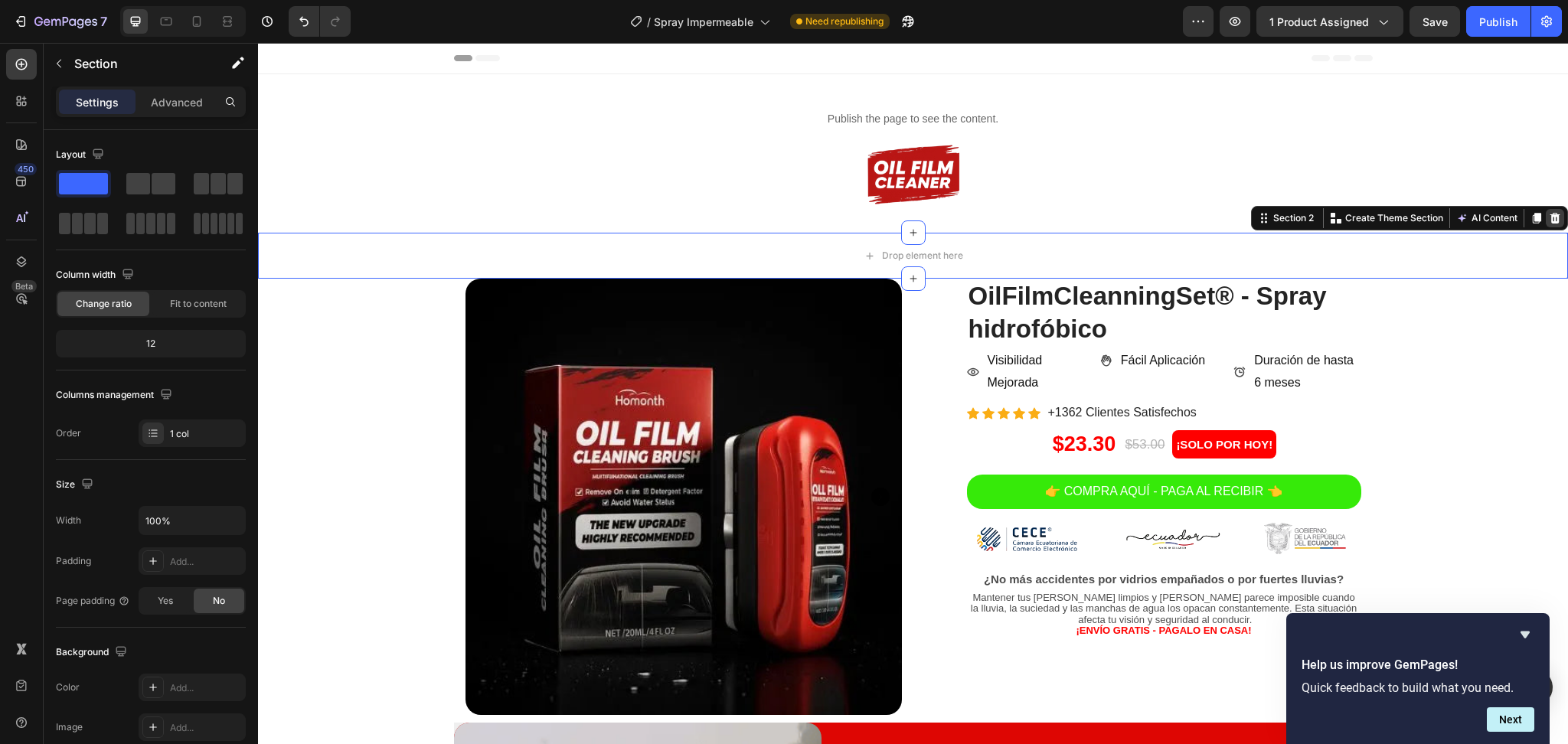
click at [1548, 220] on icon at bounding box center [1554, 218] width 12 height 12
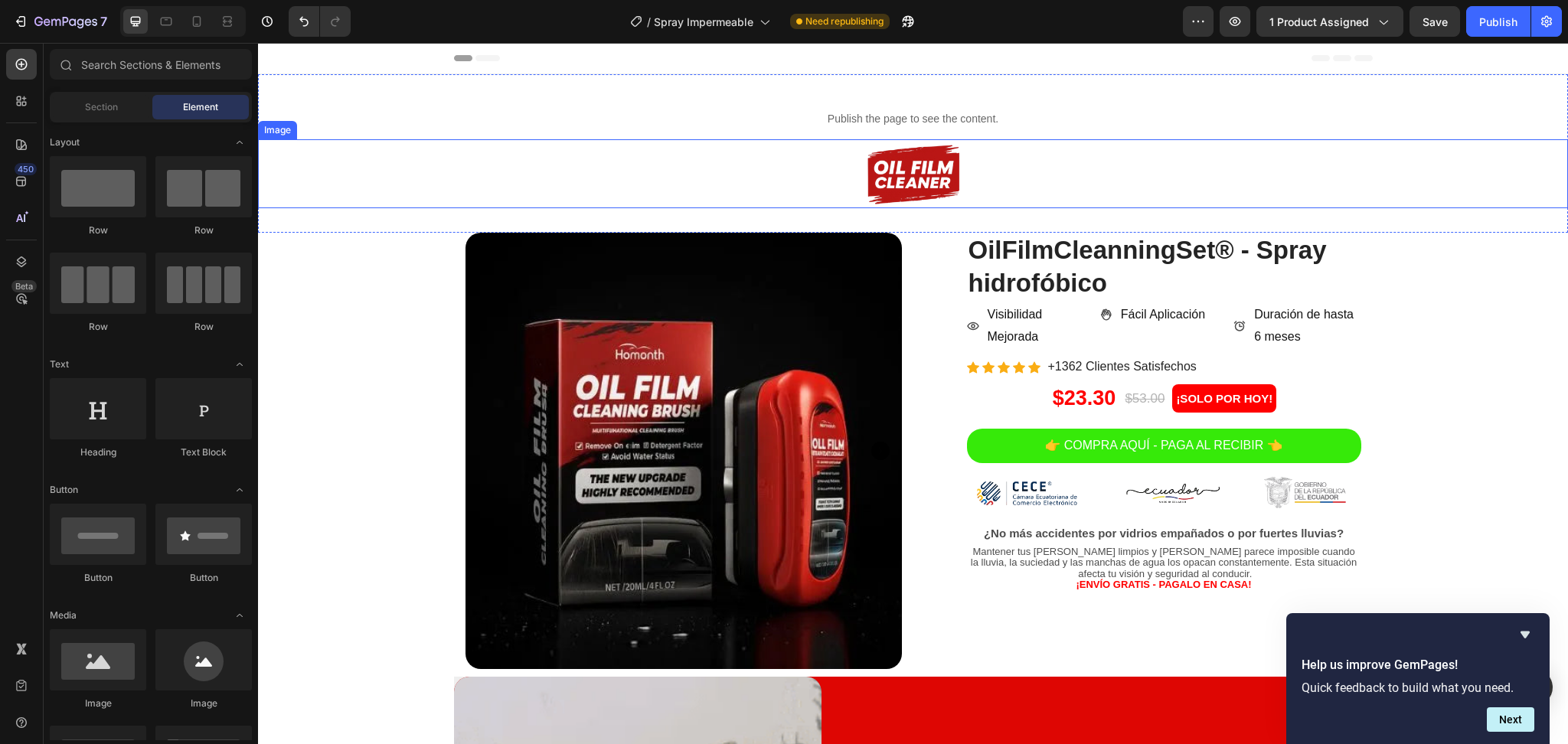
click at [1074, 177] on div at bounding box center [912, 173] width 1309 height 69
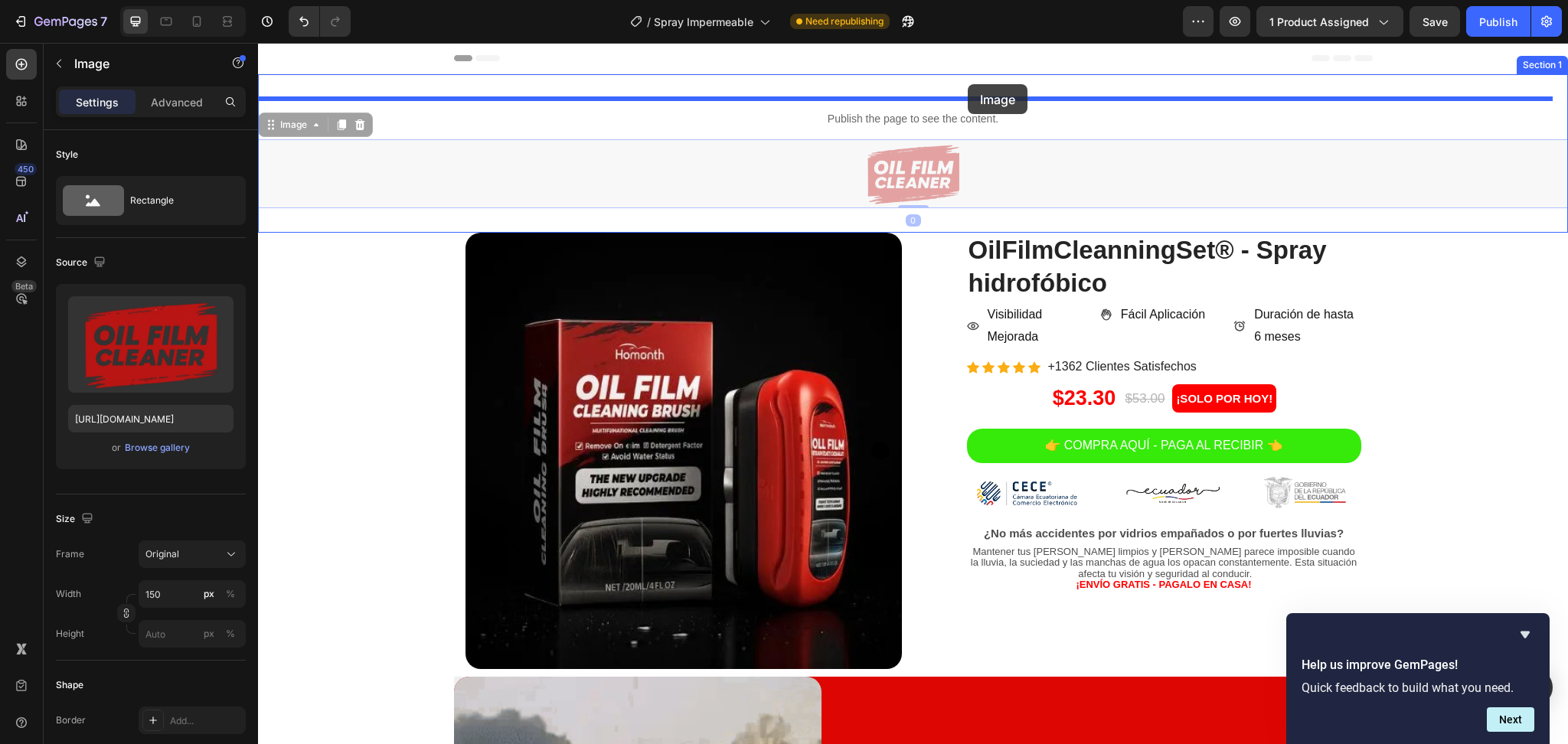
drag, startPoint x: 992, startPoint y: 174, endPoint x: 968, endPoint y: 84, distance: 93.1
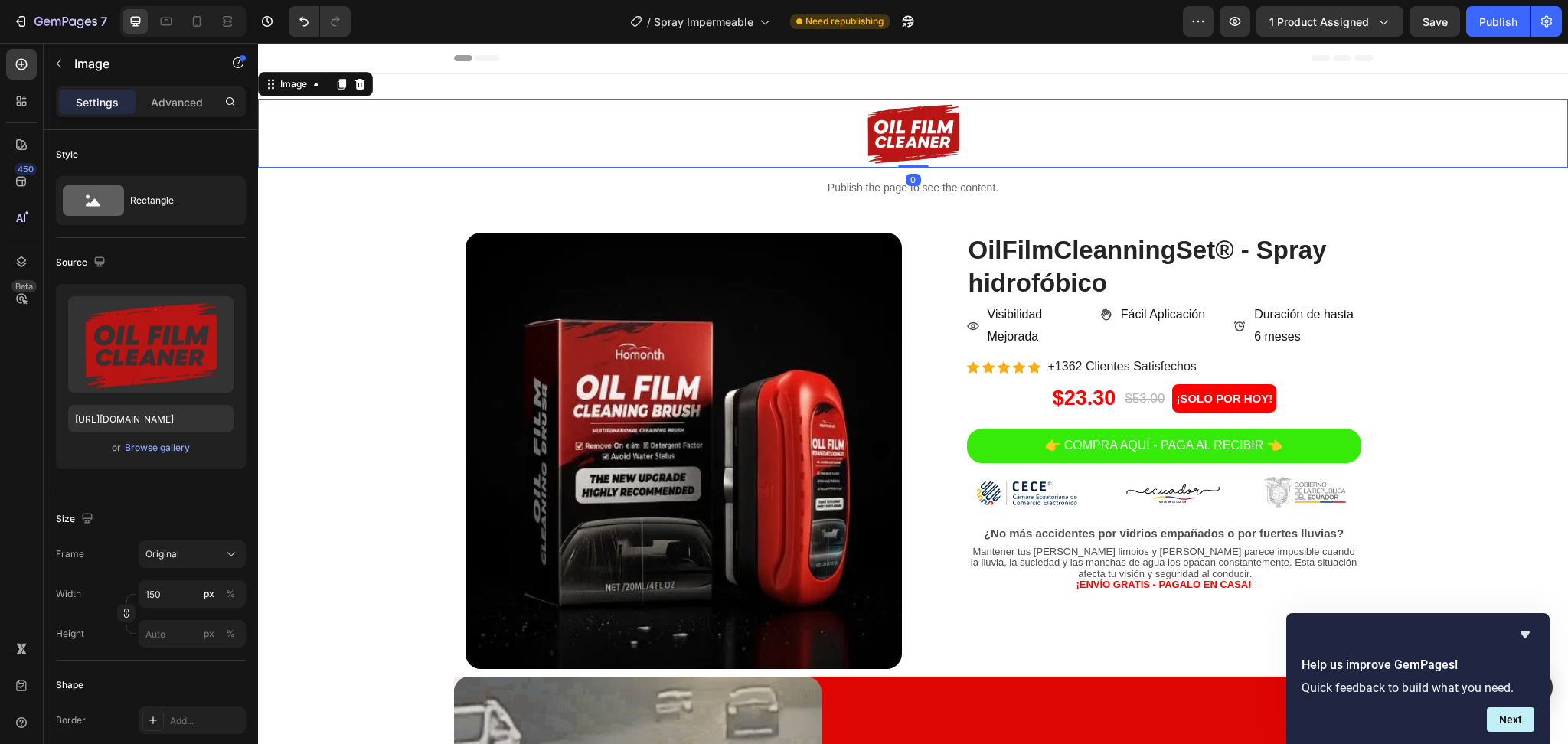
drag, startPoint x: 911, startPoint y: 178, endPoint x: 907, endPoint y: 200, distance: 22.4
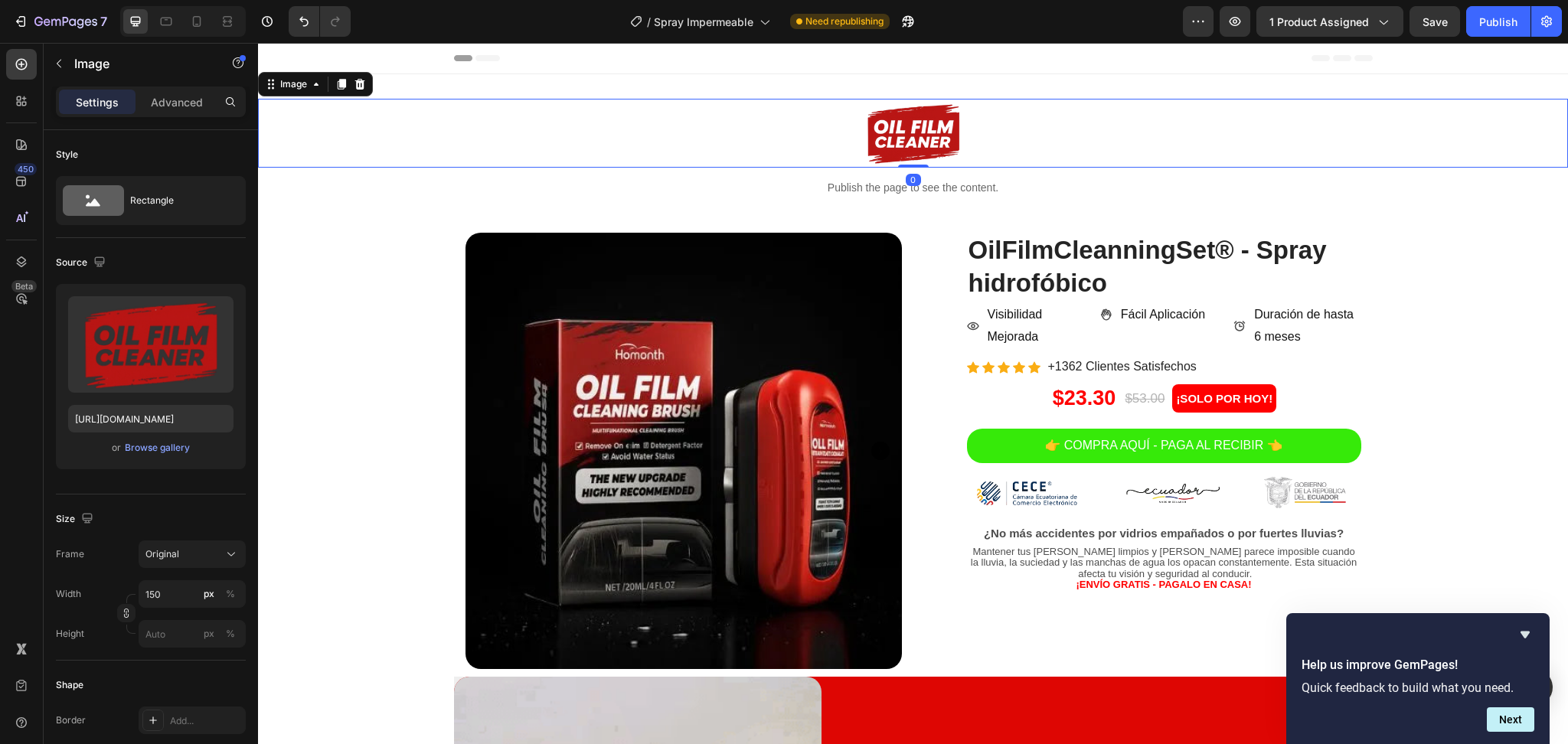
click at [901, 142] on div "Image 0" at bounding box center [912, 133] width 1309 height 69
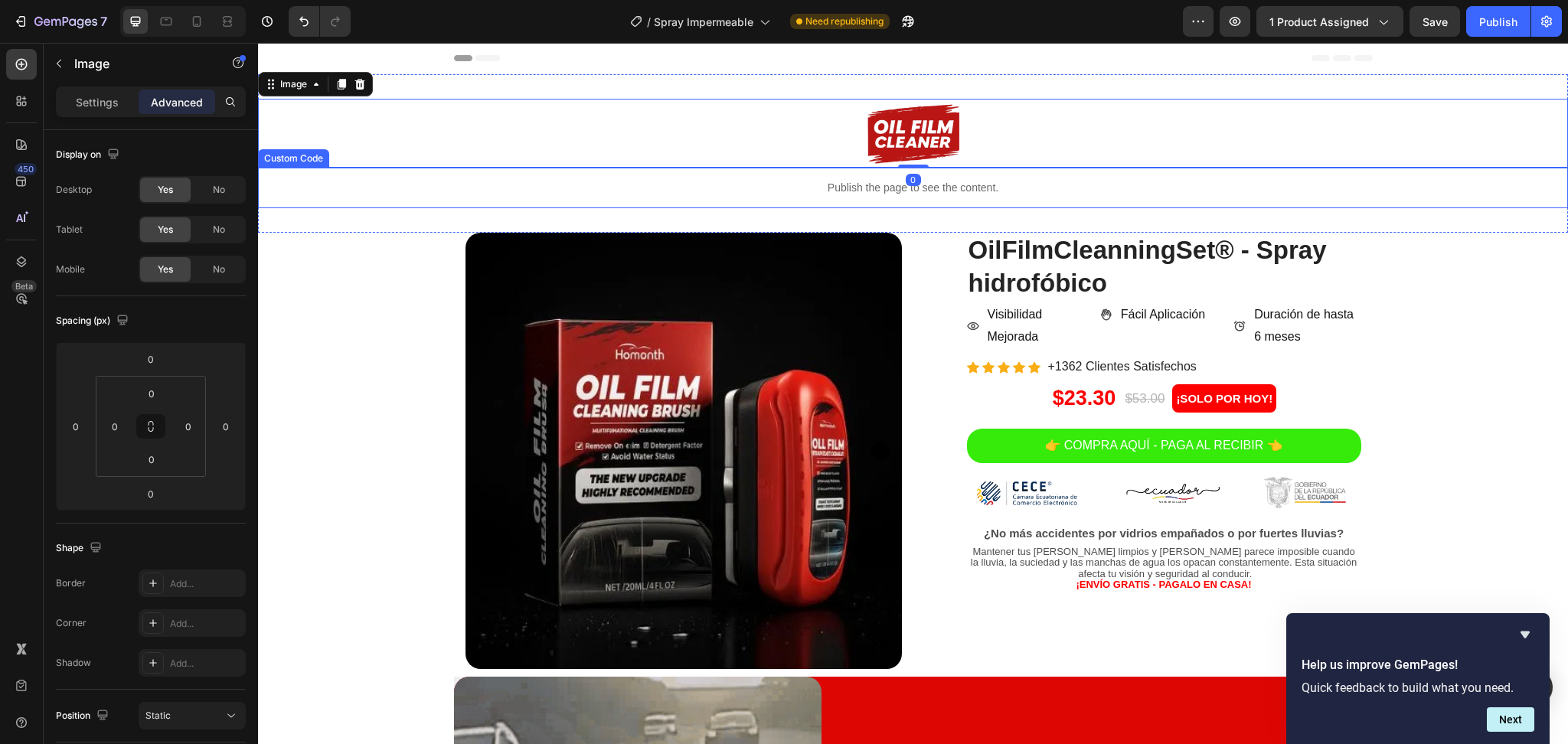
click at [913, 198] on div "Publish the page to see the content." at bounding box center [912, 187] width 1309 height 41
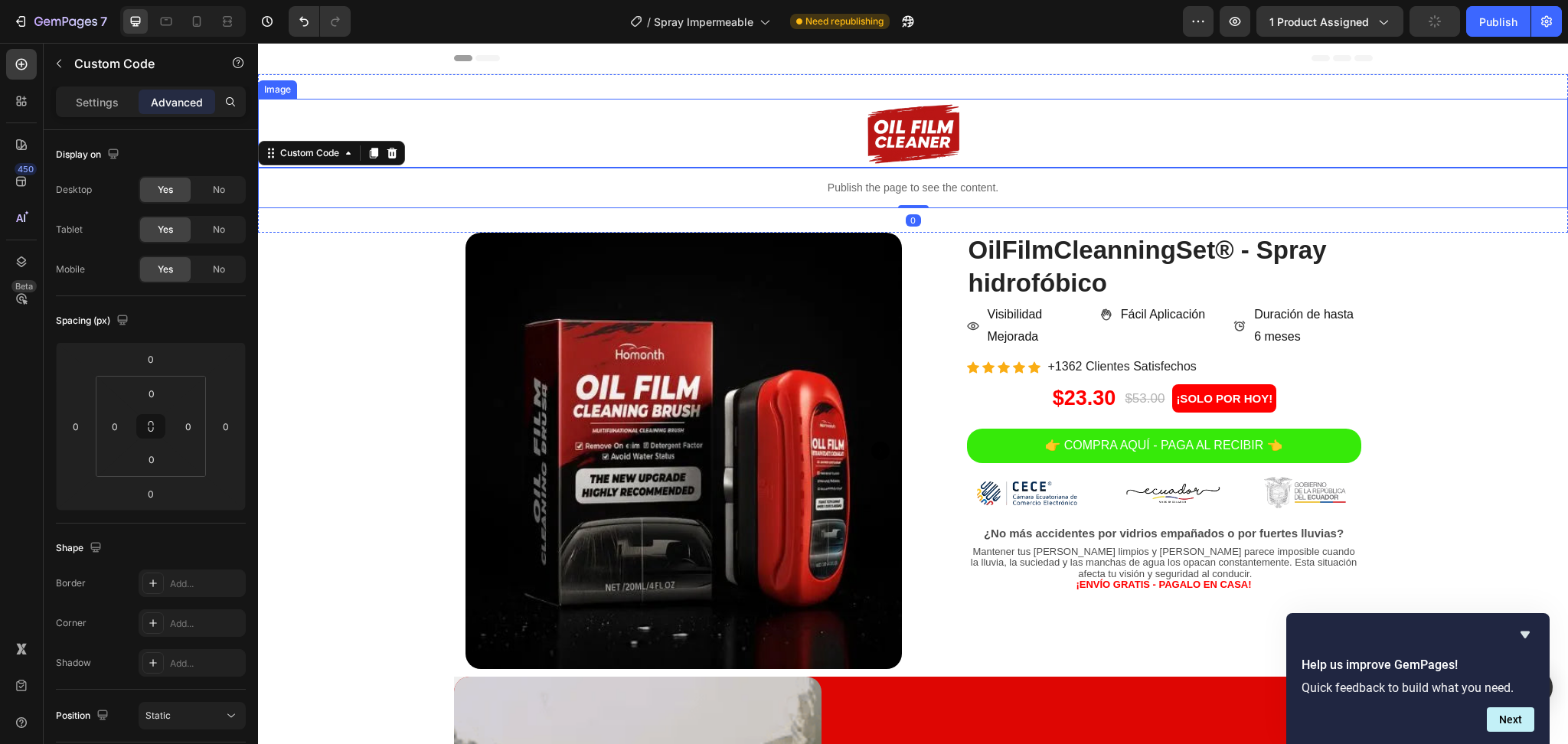
click at [747, 132] on div at bounding box center [912, 133] width 1309 height 69
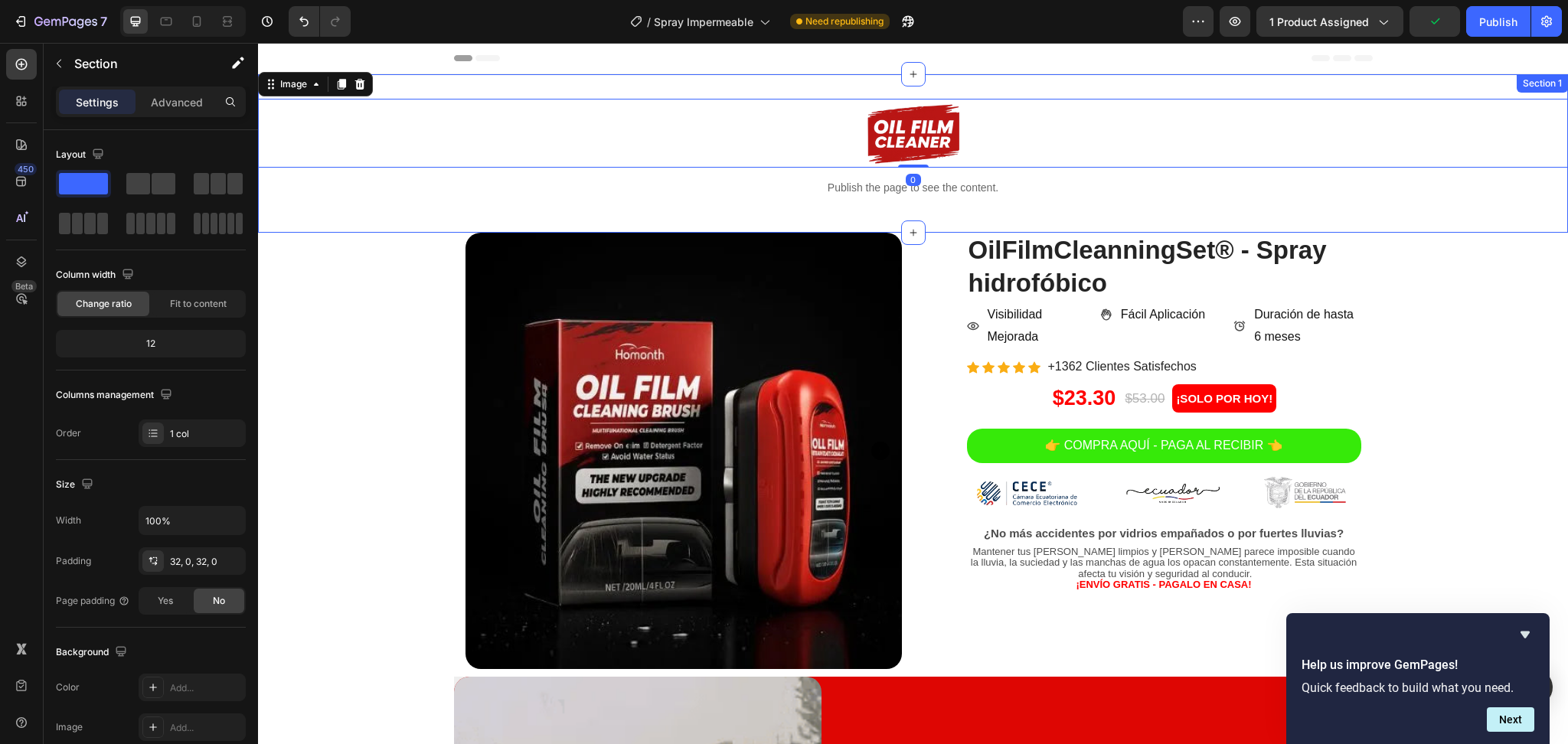
click at [706, 80] on div "Image 0 Publish the page to see the content. Custom Code Section 1" at bounding box center [912, 153] width 1309 height 159
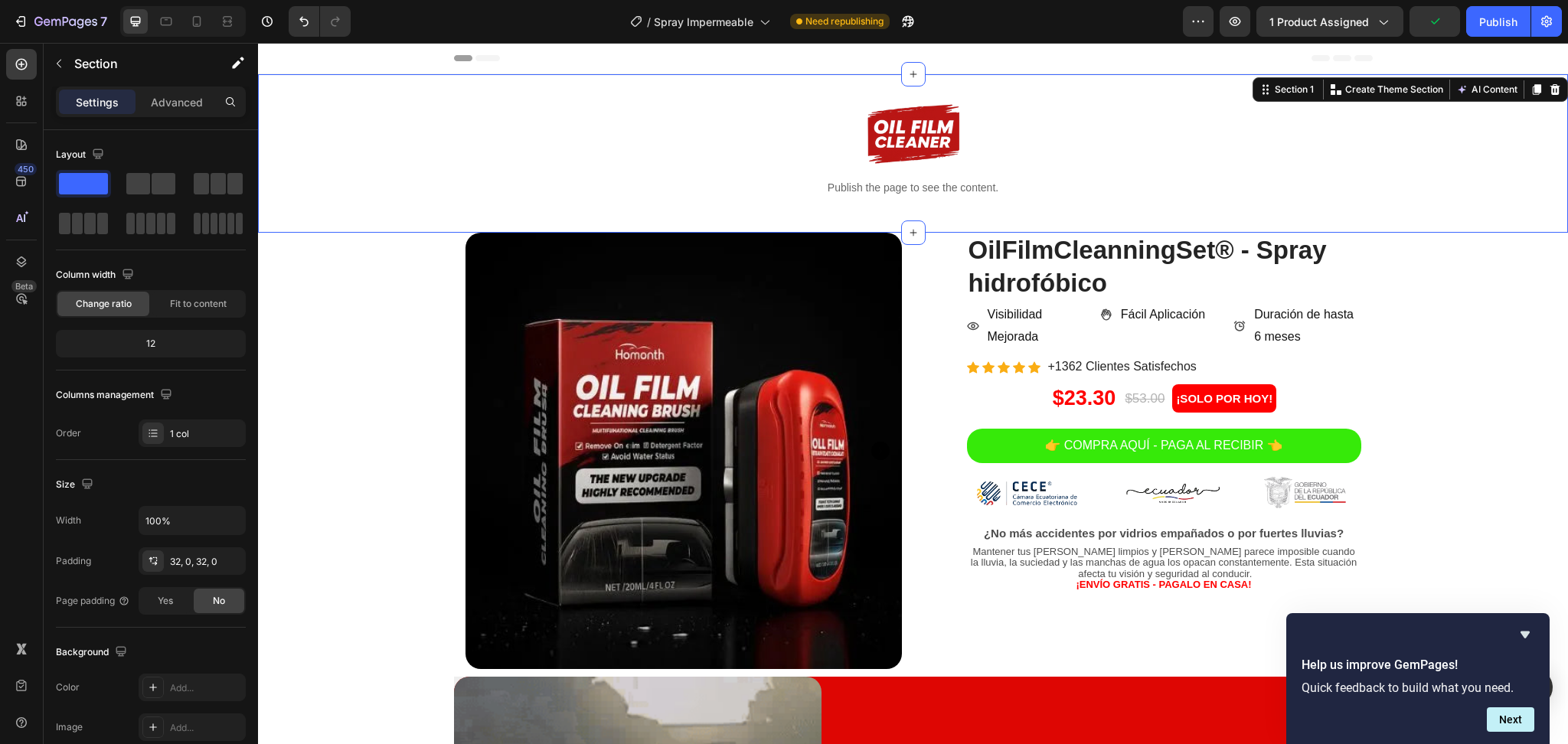
click at [150, 114] on div "Settings Advanced" at bounding box center [151, 102] width 190 height 30
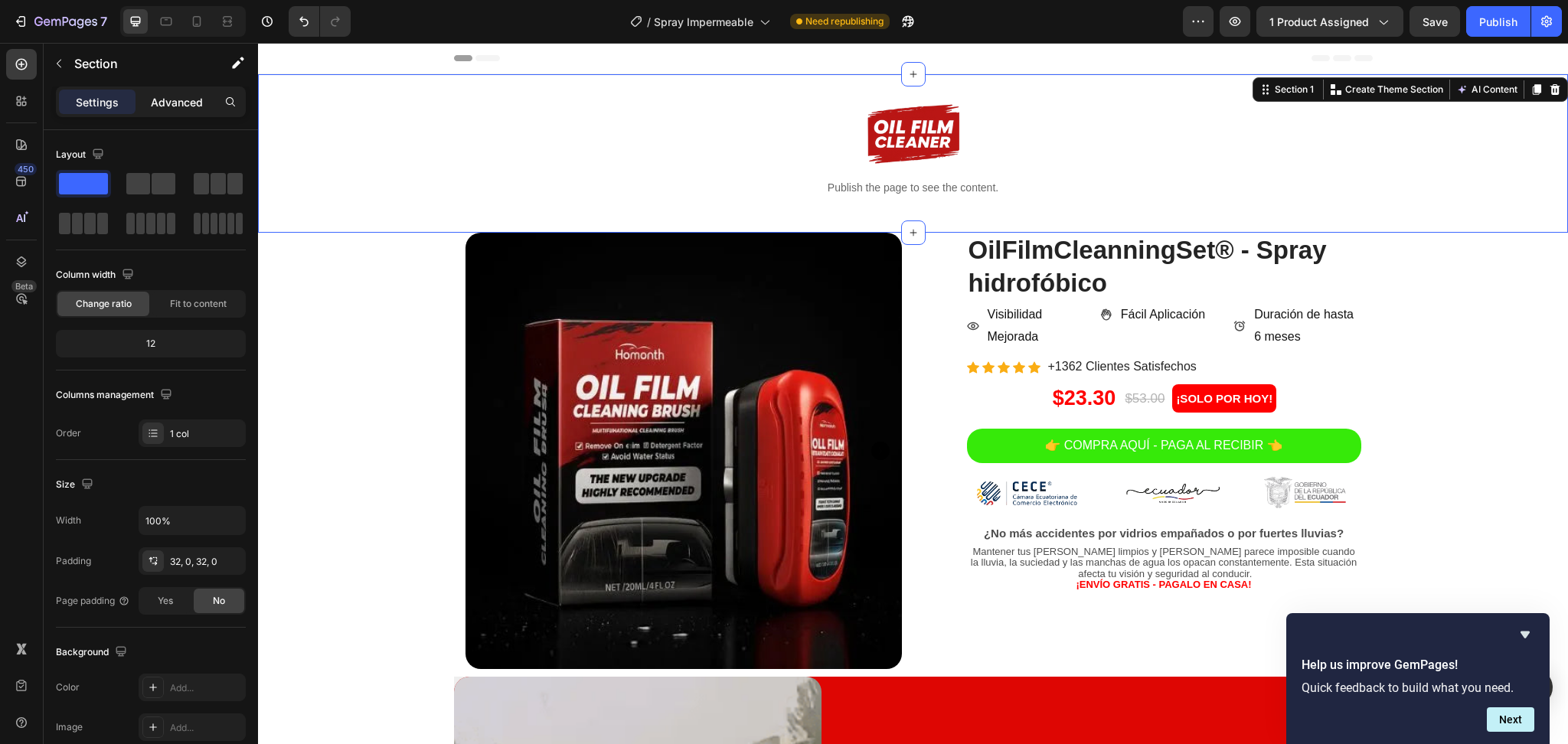
click at [152, 109] on p "Advanced" at bounding box center [176, 102] width 52 height 16
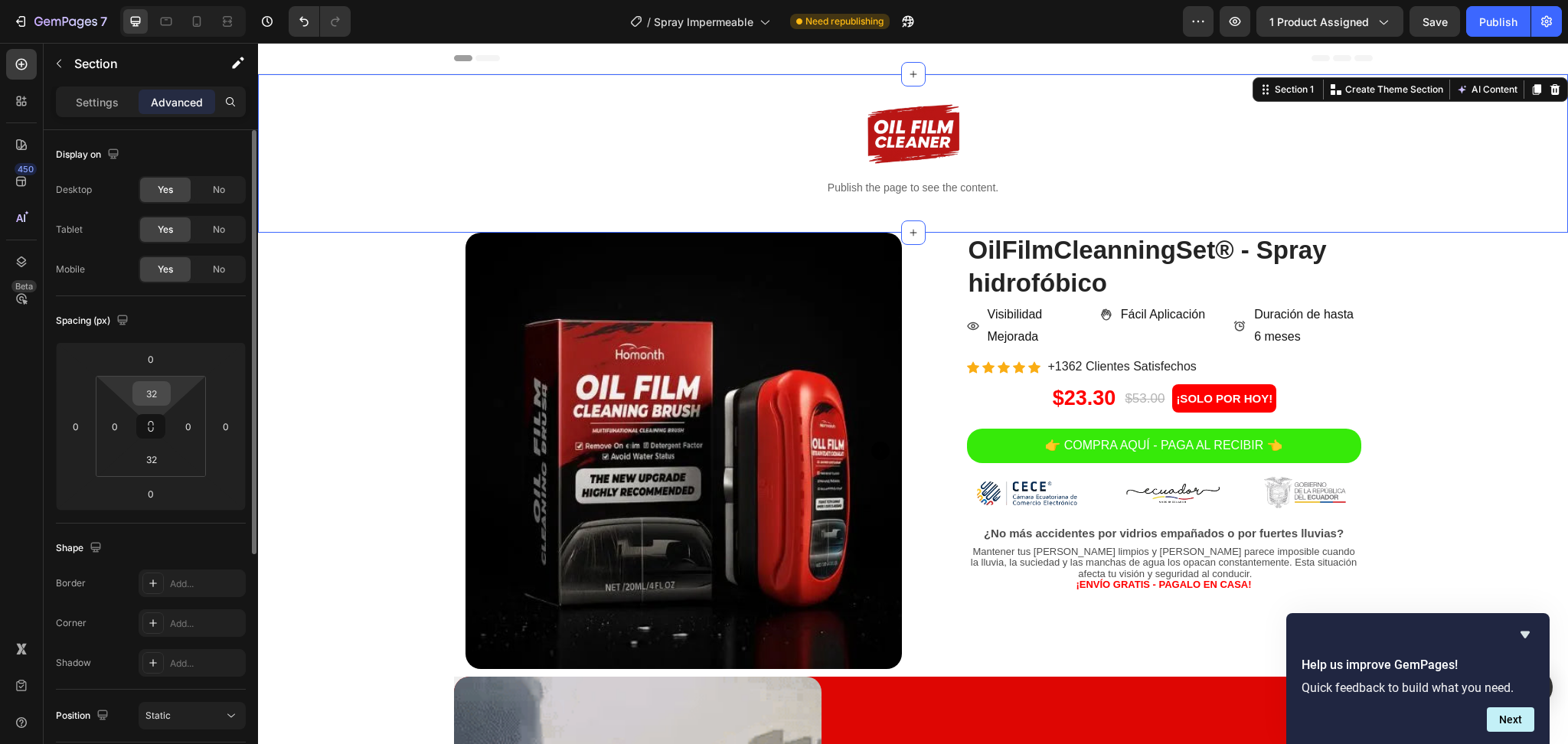
click at [143, 392] on input "32" at bounding box center [151, 393] width 30 height 23
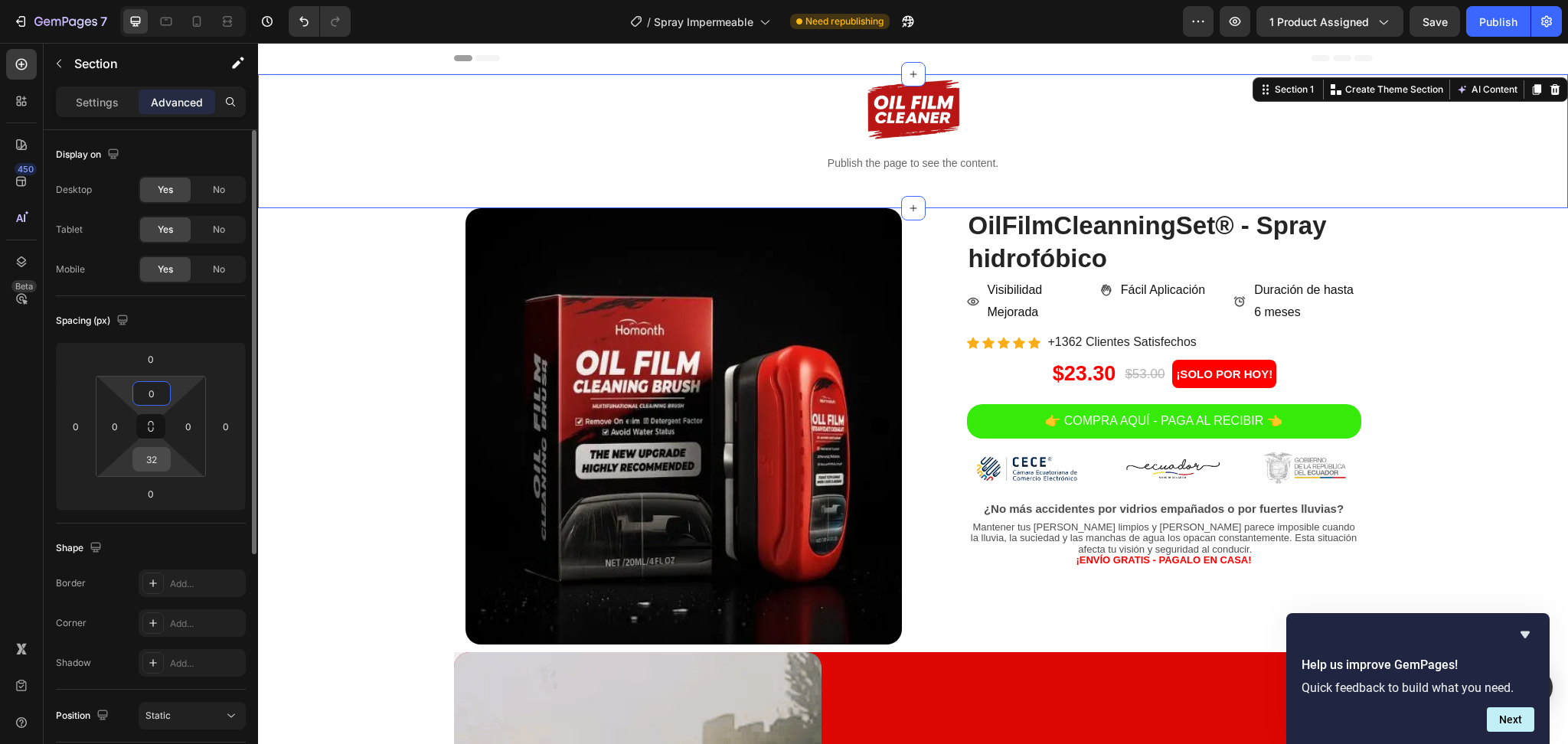
type input "0"
click at [151, 458] on input "32" at bounding box center [151, 460] width 30 height 23
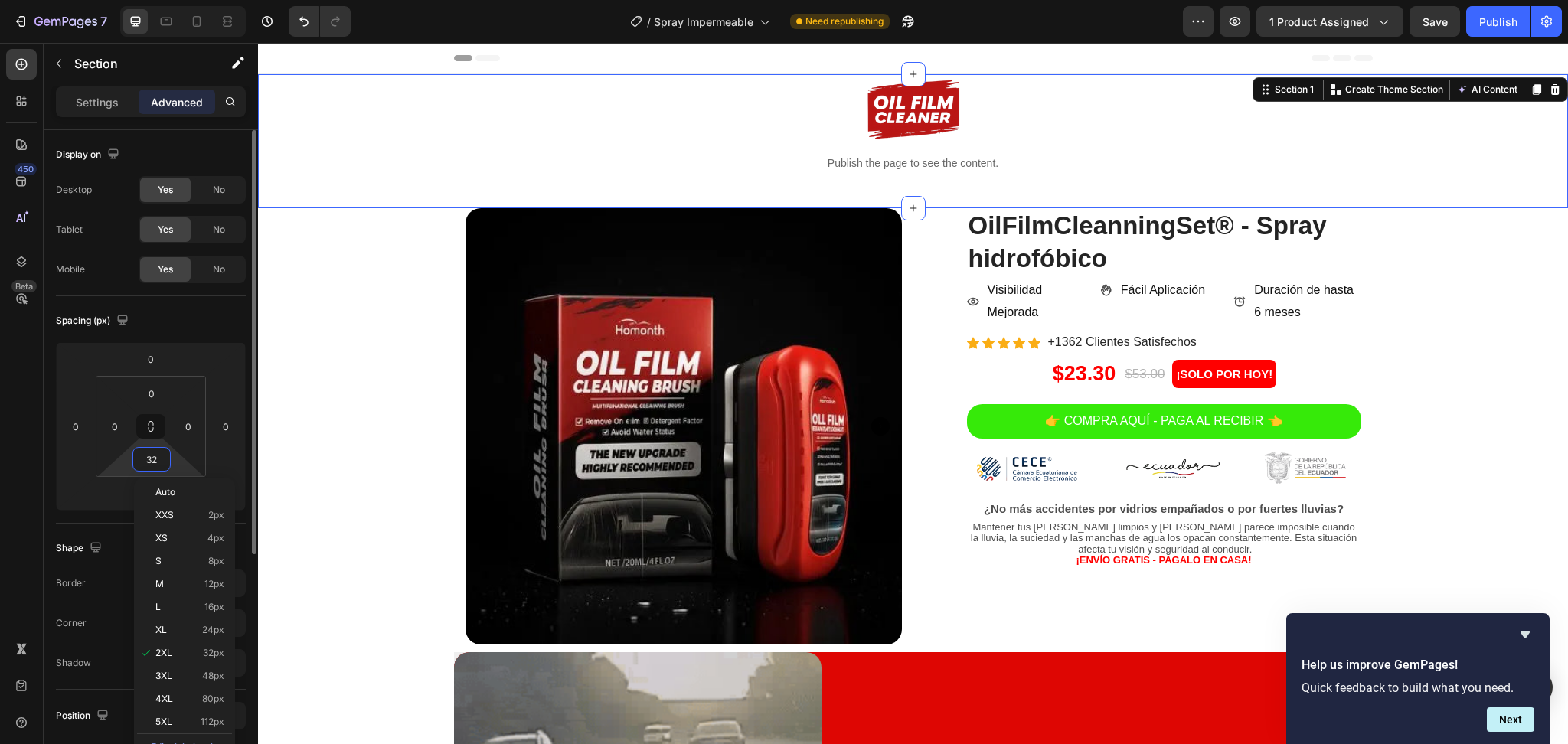
type input "0"
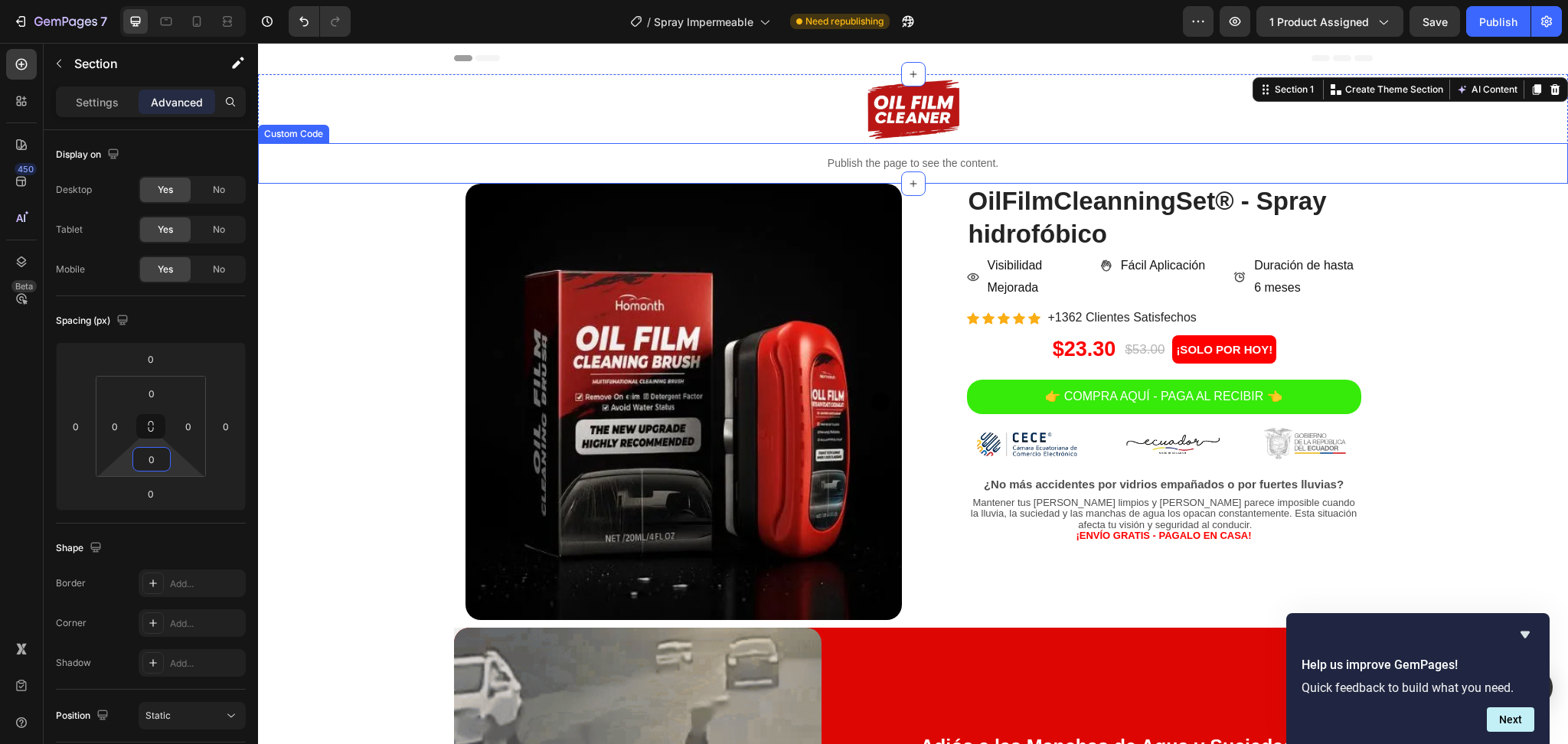
click at [1117, 148] on div "Publish the page to see the content." at bounding box center [912, 163] width 1309 height 41
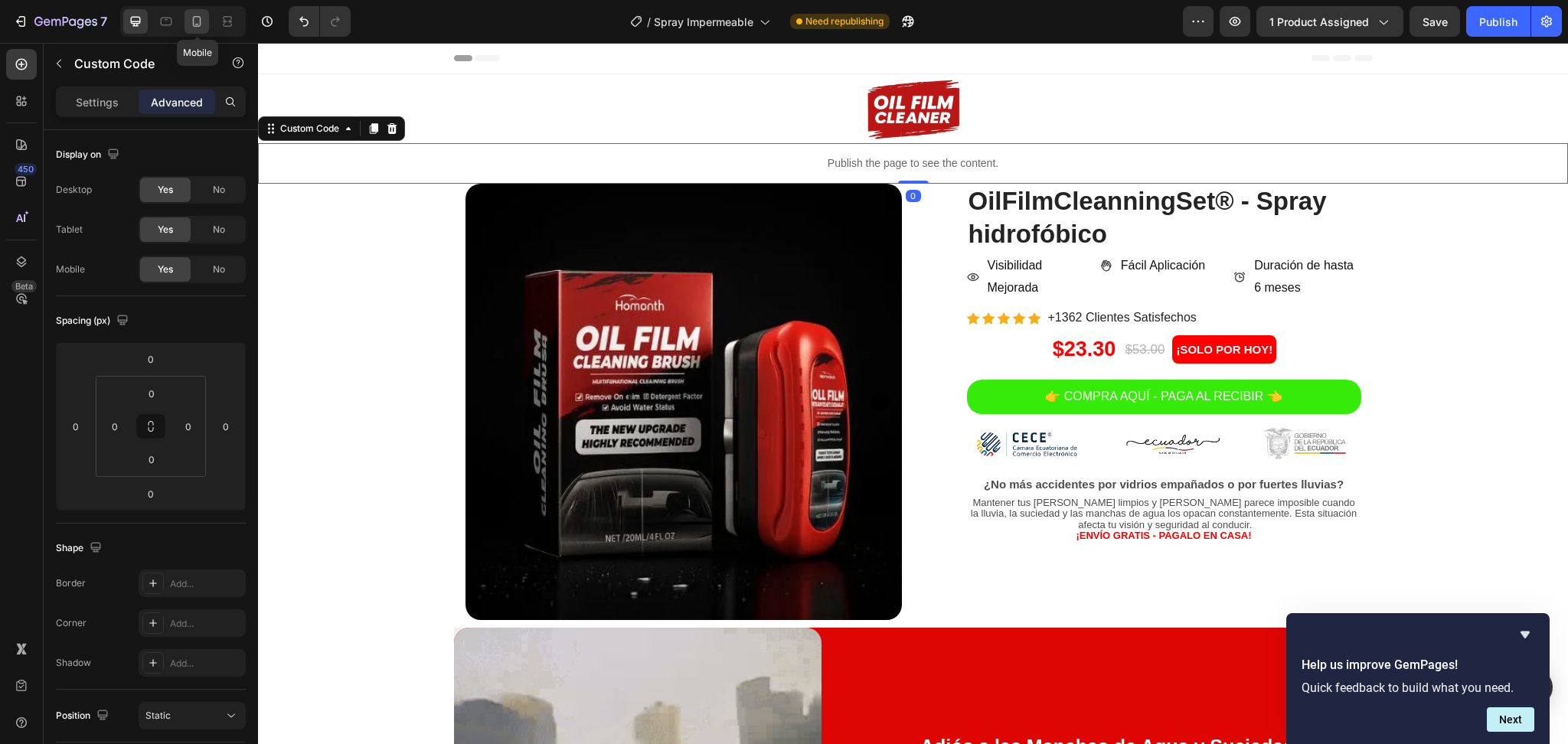
click at [200, 23] on icon at bounding box center [197, 21] width 15 height 15
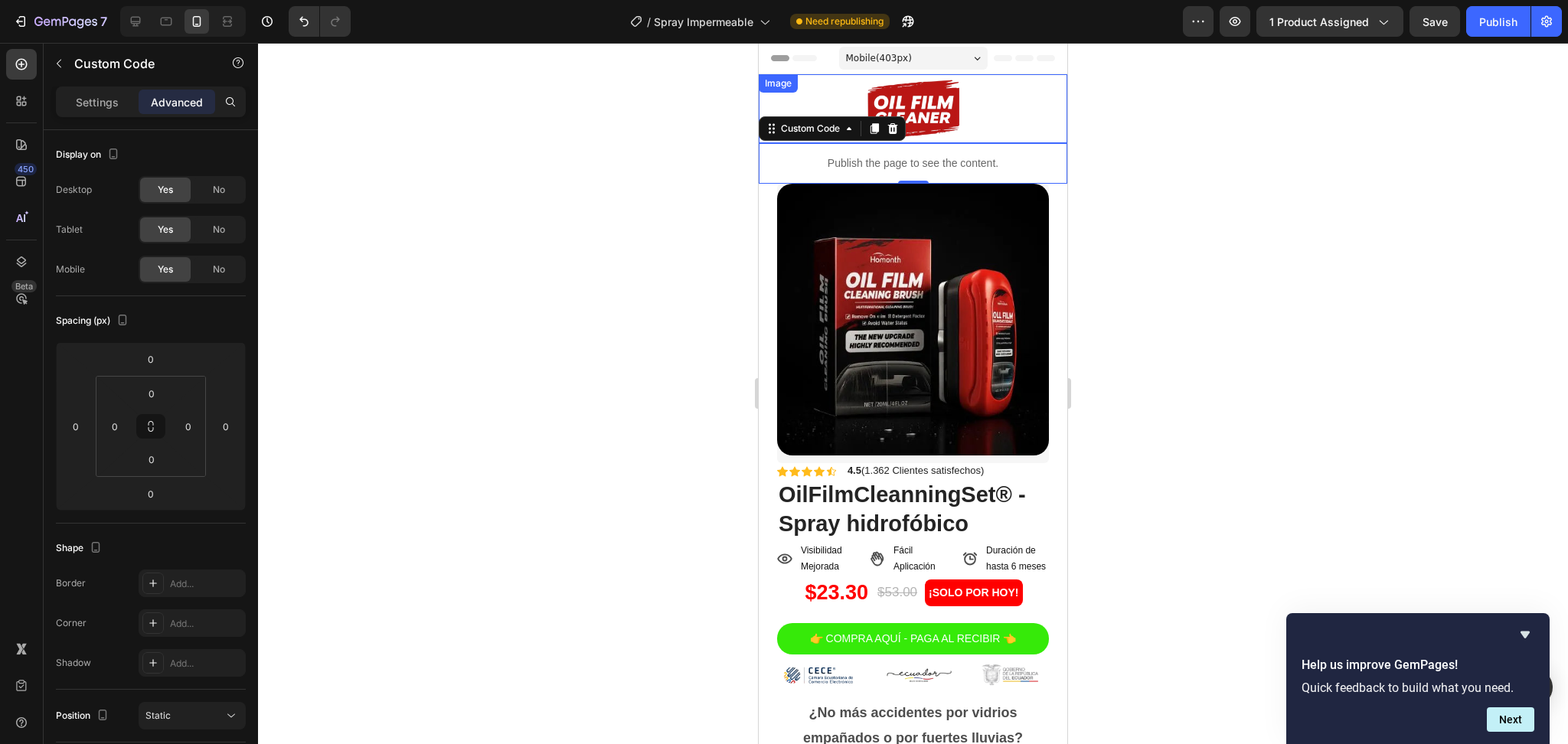
click at [981, 110] on div at bounding box center [912, 108] width 308 height 69
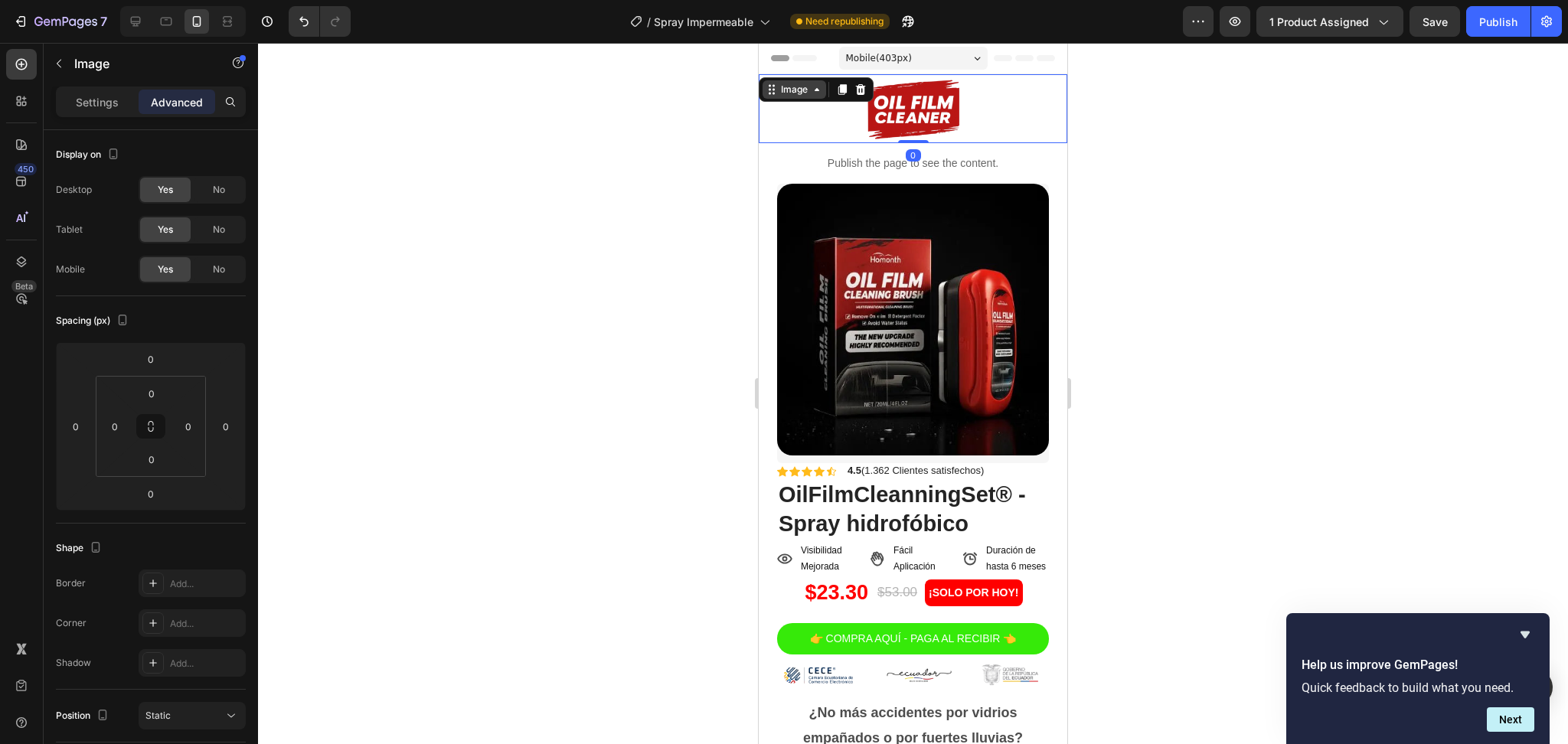
click at [809, 91] on div "Image" at bounding box center [794, 89] width 33 height 13
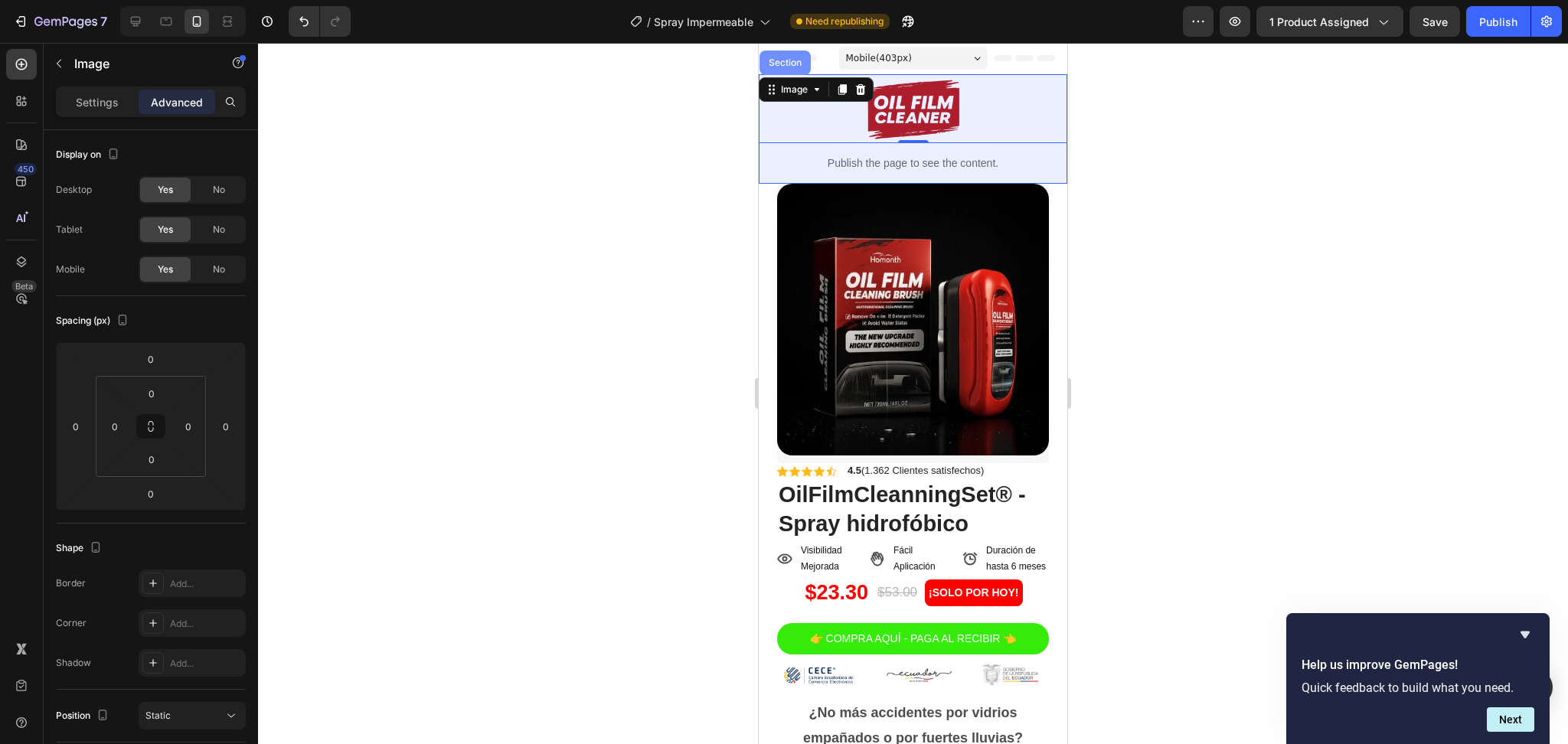
click at [792, 62] on div "Section" at bounding box center [784, 63] width 39 height 10
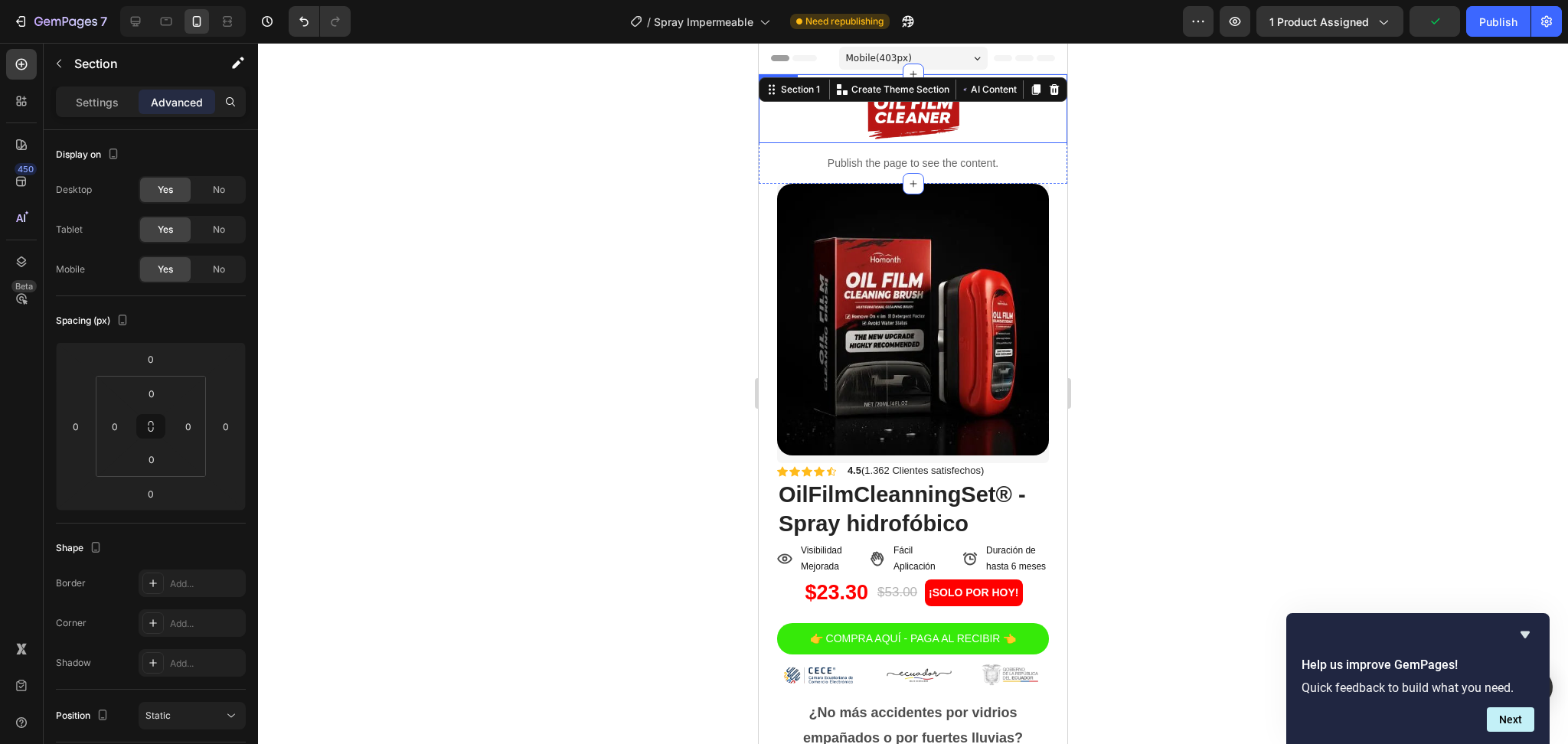
click at [875, 123] on img at bounding box center [912, 108] width 115 height 69
click at [103, 95] on p "Settings" at bounding box center [97, 102] width 43 height 16
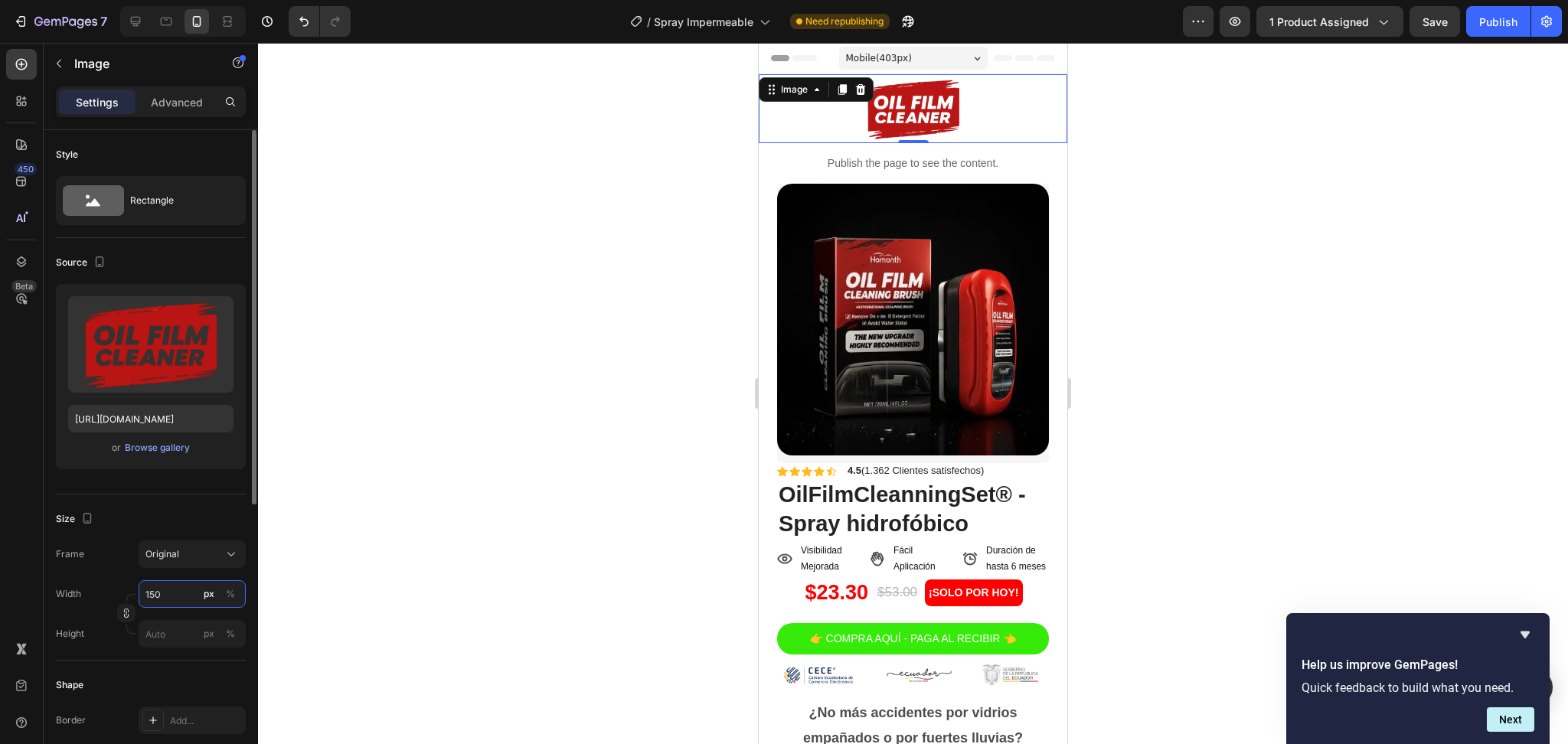
click at [153, 597] on input "150" at bounding box center [192, 594] width 108 height 28
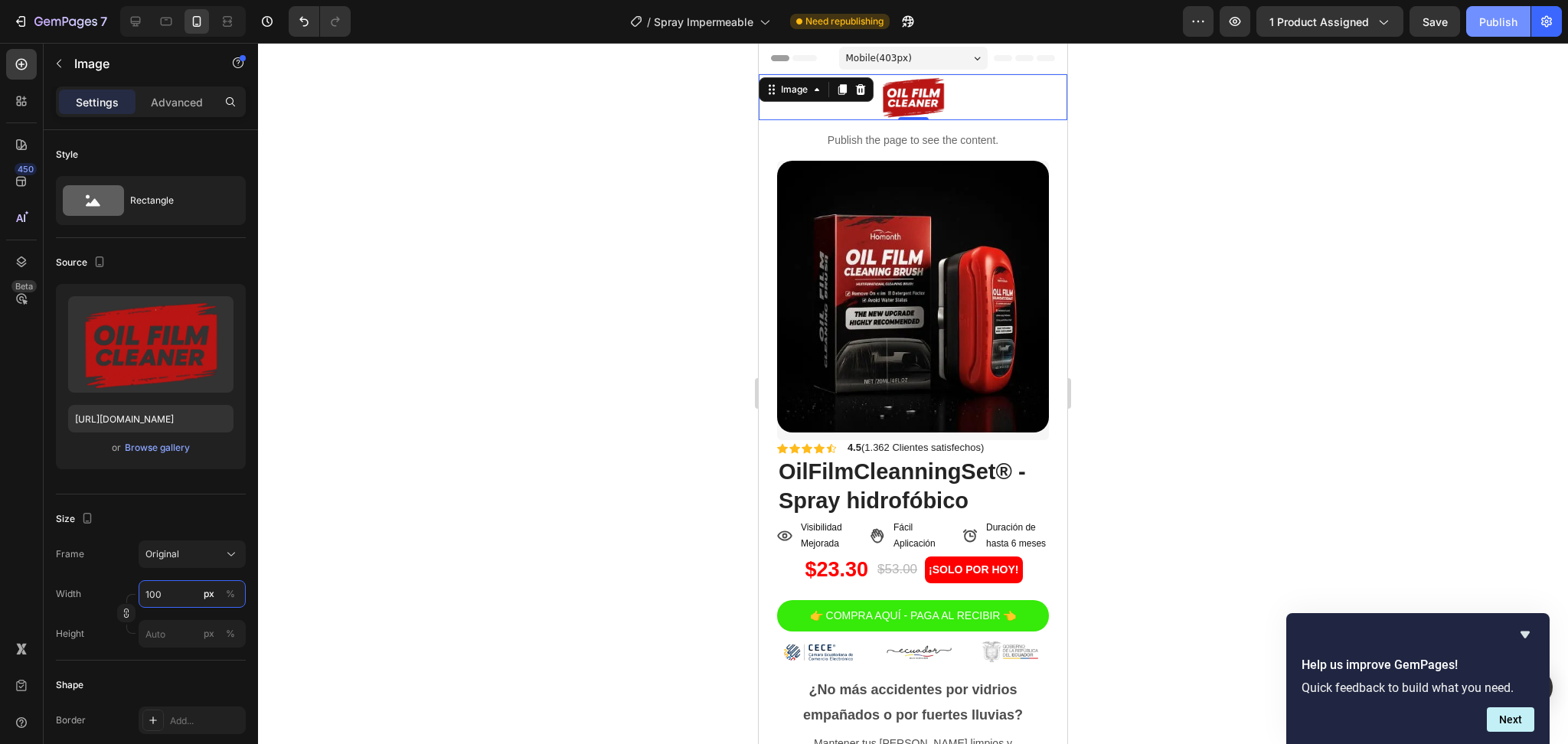
type input "100"
click at [1494, 29] on div "Publish" at bounding box center [1498, 21] width 38 height 16
click at [1497, 17] on div "Publish" at bounding box center [1498, 21] width 38 height 16
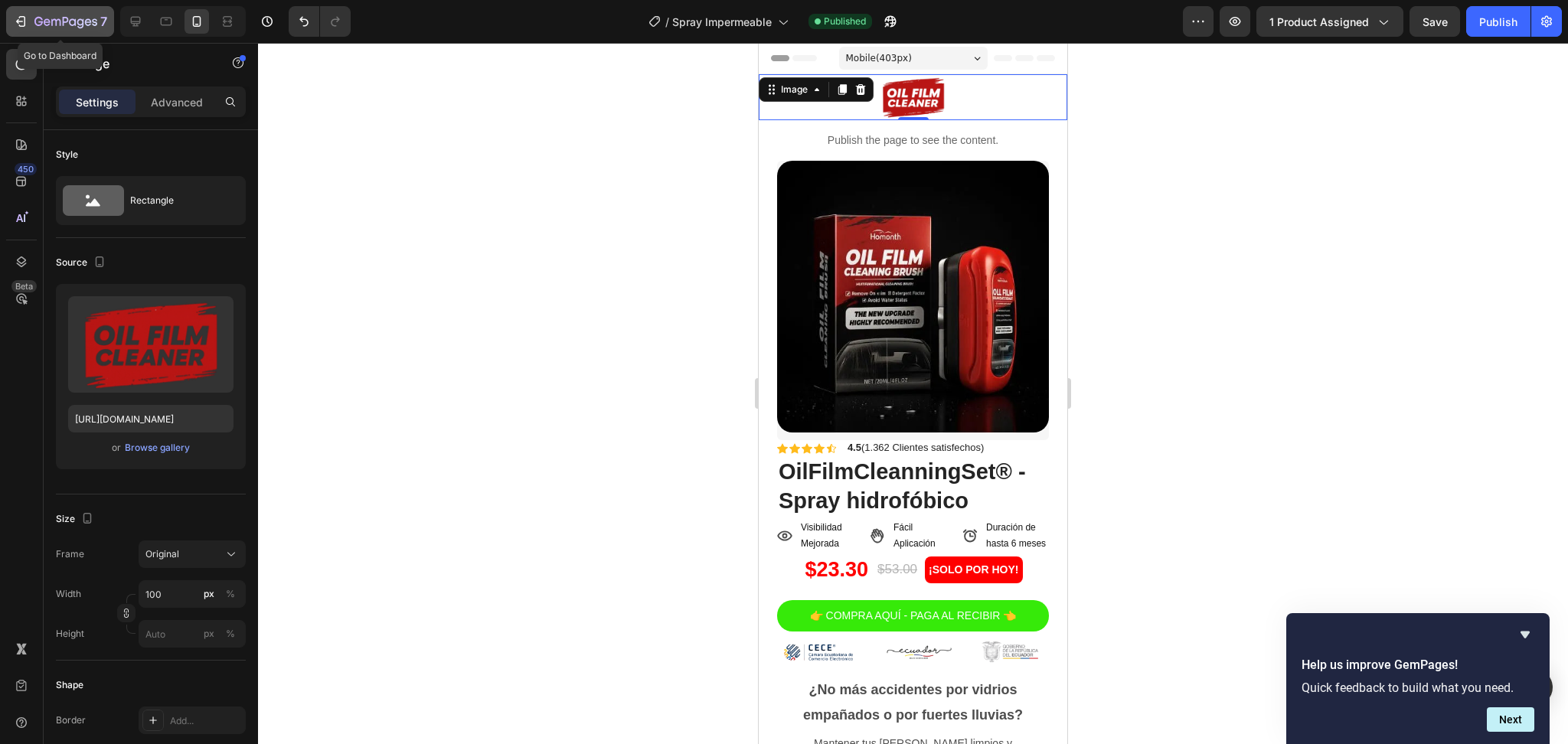
click at [94, 18] on icon "button" at bounding box center [66, 23] width 63 height 13
